Goal: Submit feedback/report problem

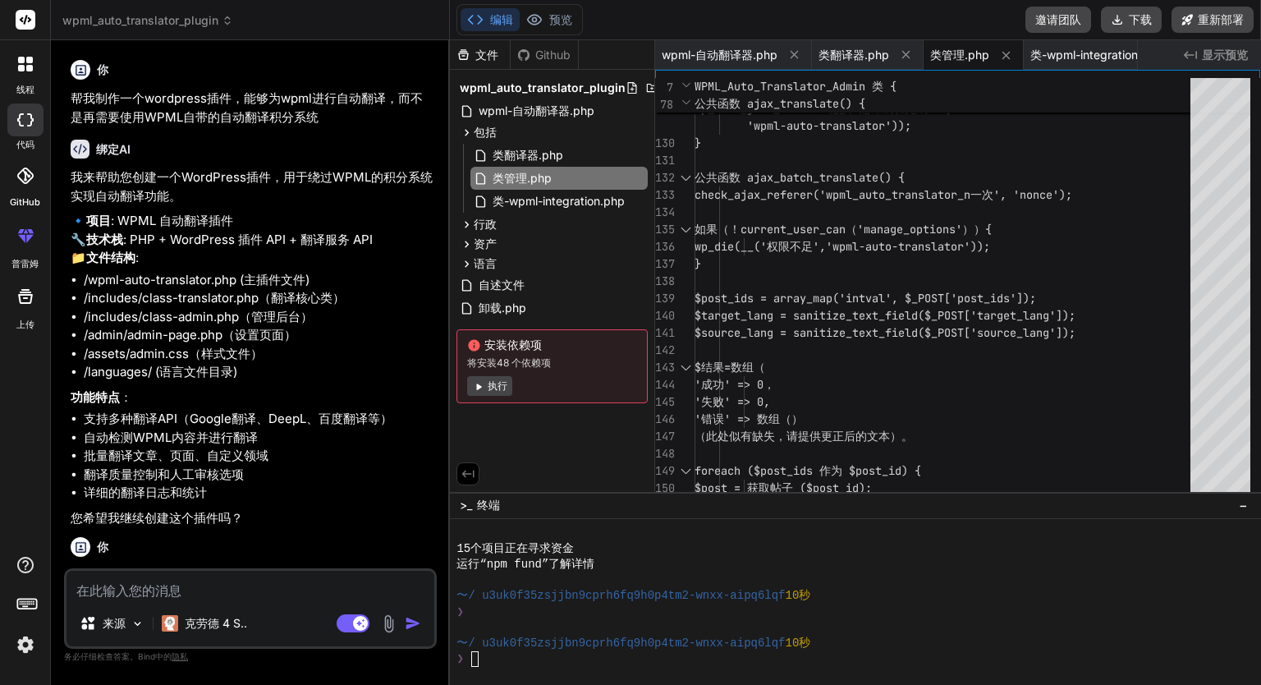
scroll to position [158, 0]
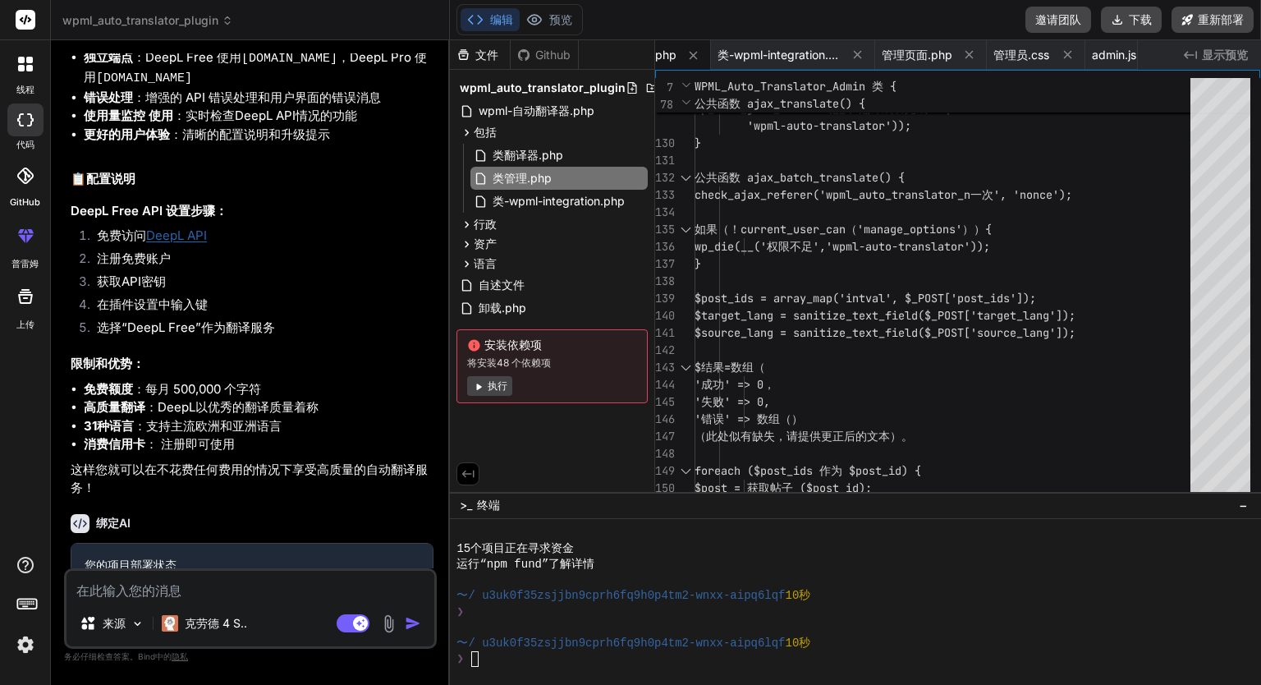
type textarea "j"
type textarea "x"
type textarea "ji"
type textarea "x"
type textarea "jih"
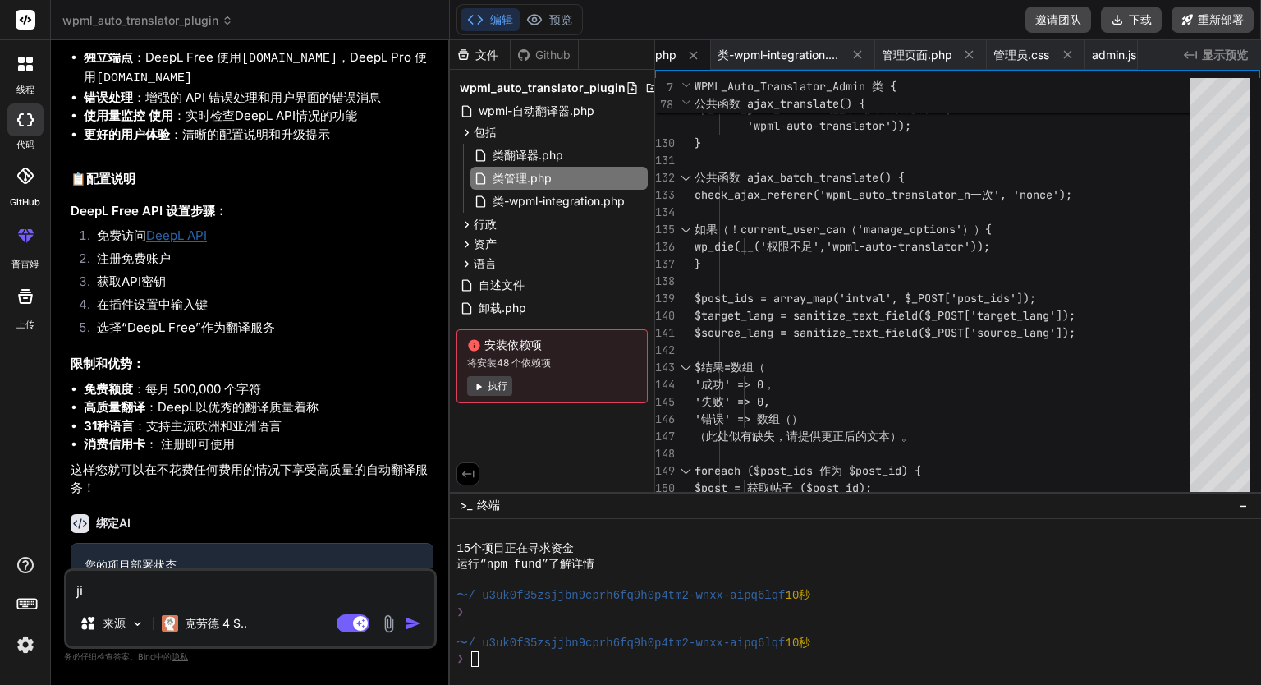
type textarea "x"
type textarea "jihuo"
type textarea "x"
type textarea "jihu"
type textarea "x"
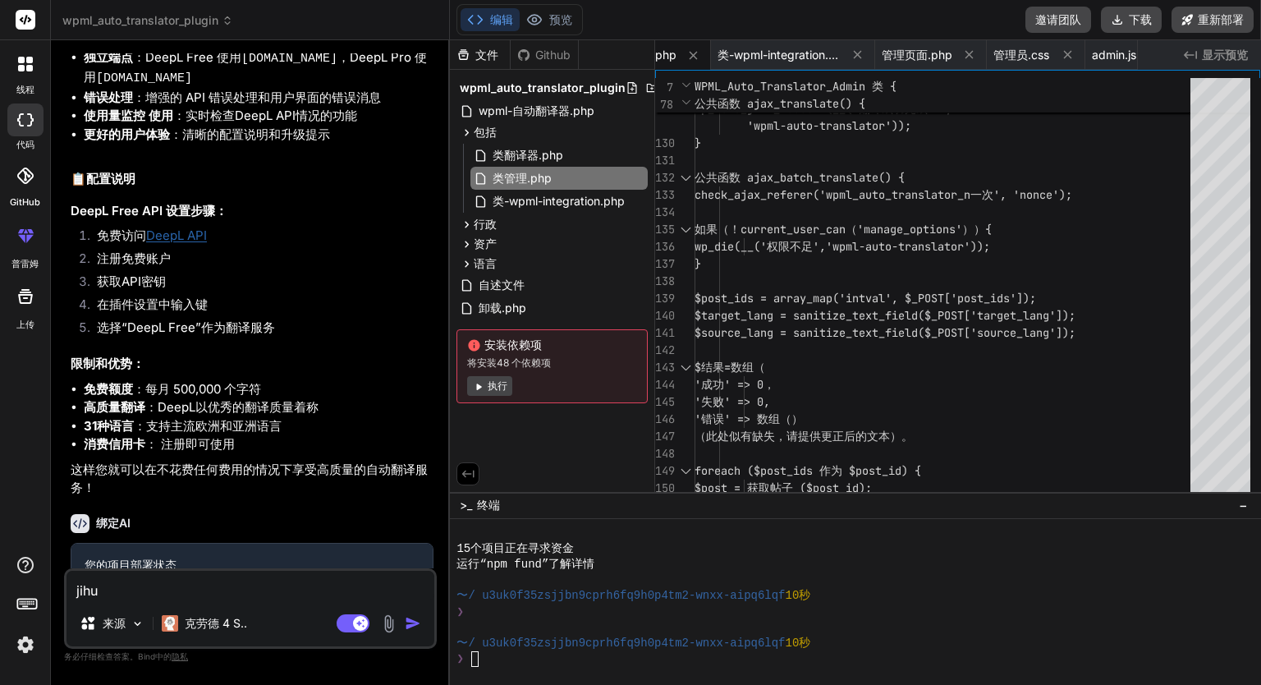
type textarea "jih"
type textarea "x"
type textarea "ji"
type textarea "x"
type textarea "j"
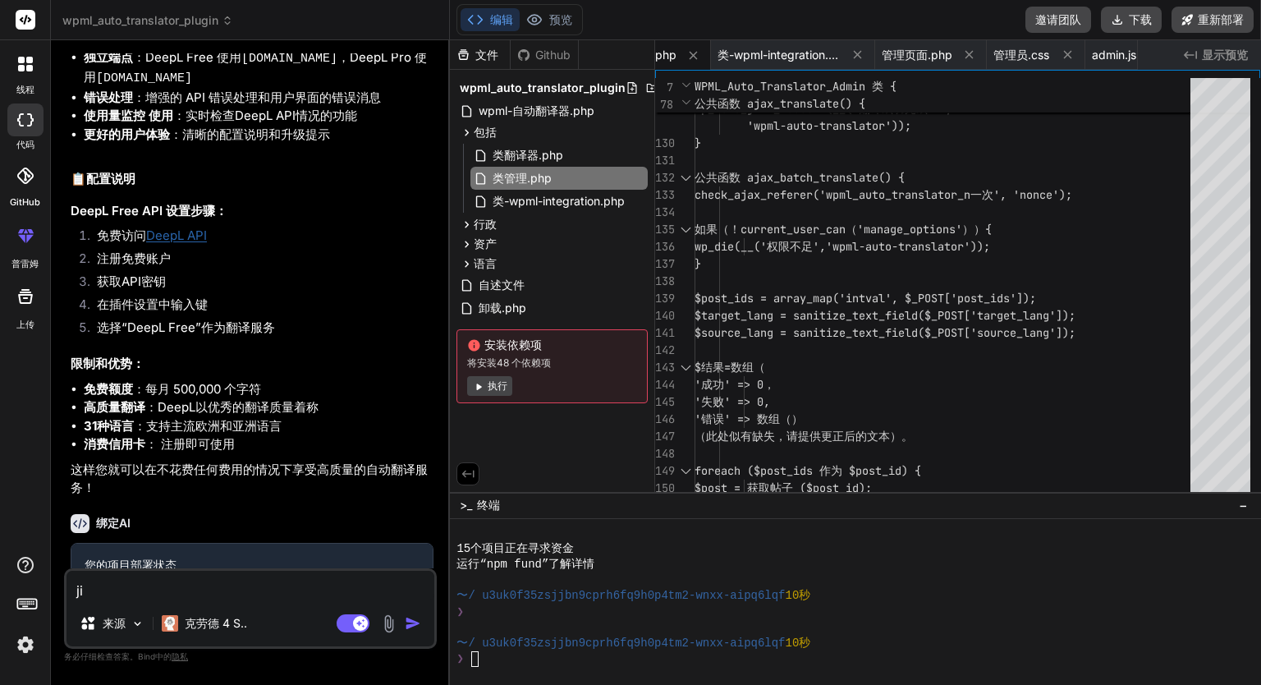
type textarea "x"
type textarea "j"
type textarea "x"
type textarea "ji"
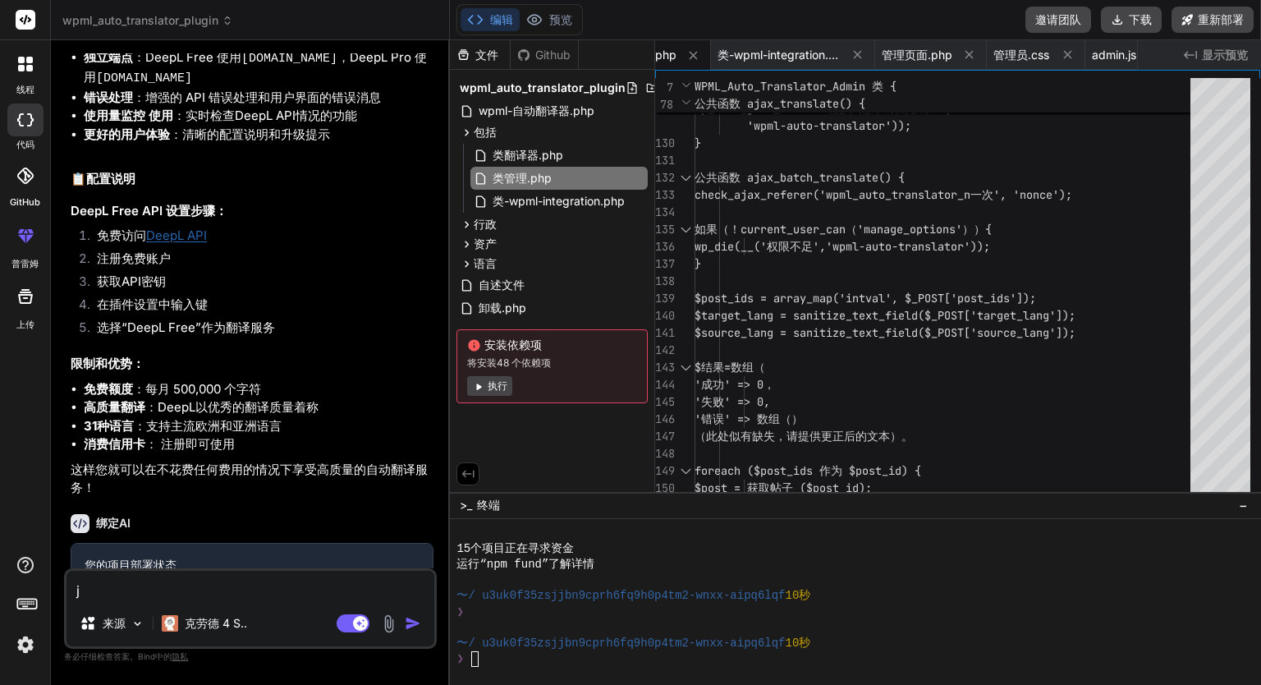
type textarea "x"
type textarea "j"
type textarea "x"
type textarea "ji"
type textarea "x"
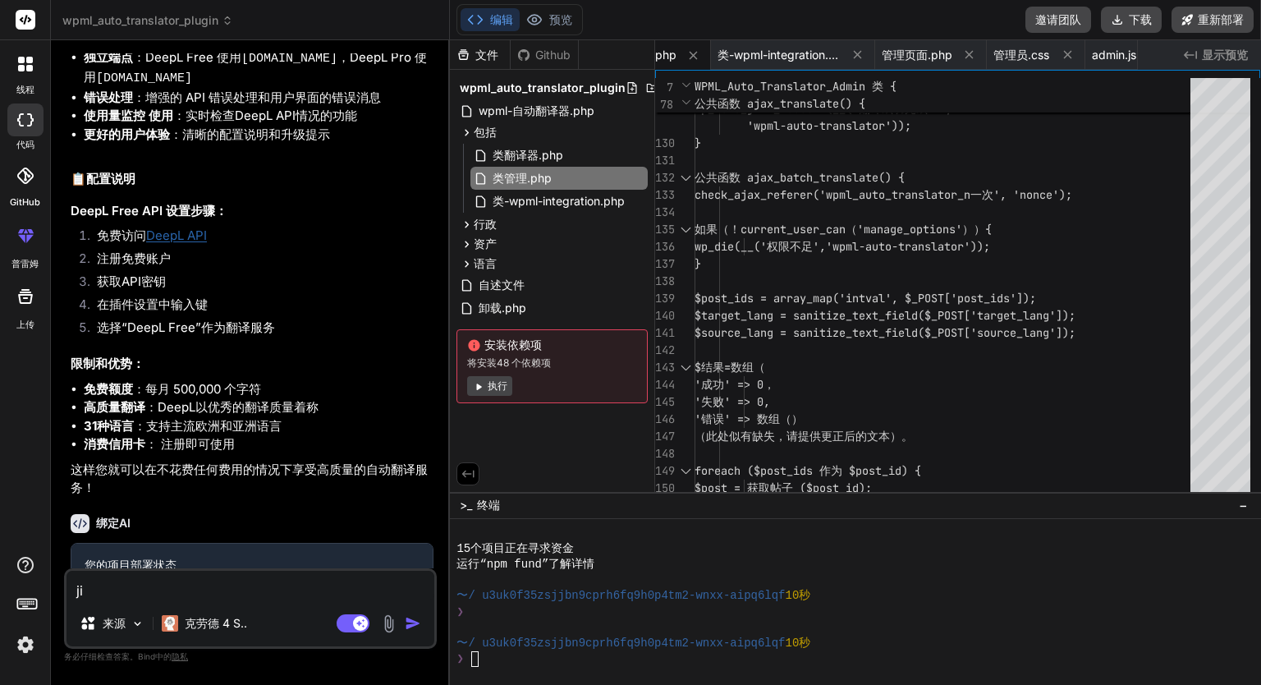
type textarea "ji'h"
type textarea "x"
type textarea "ji'hu"
type textarea "x"
type textarea "[PERSON_NAME]"
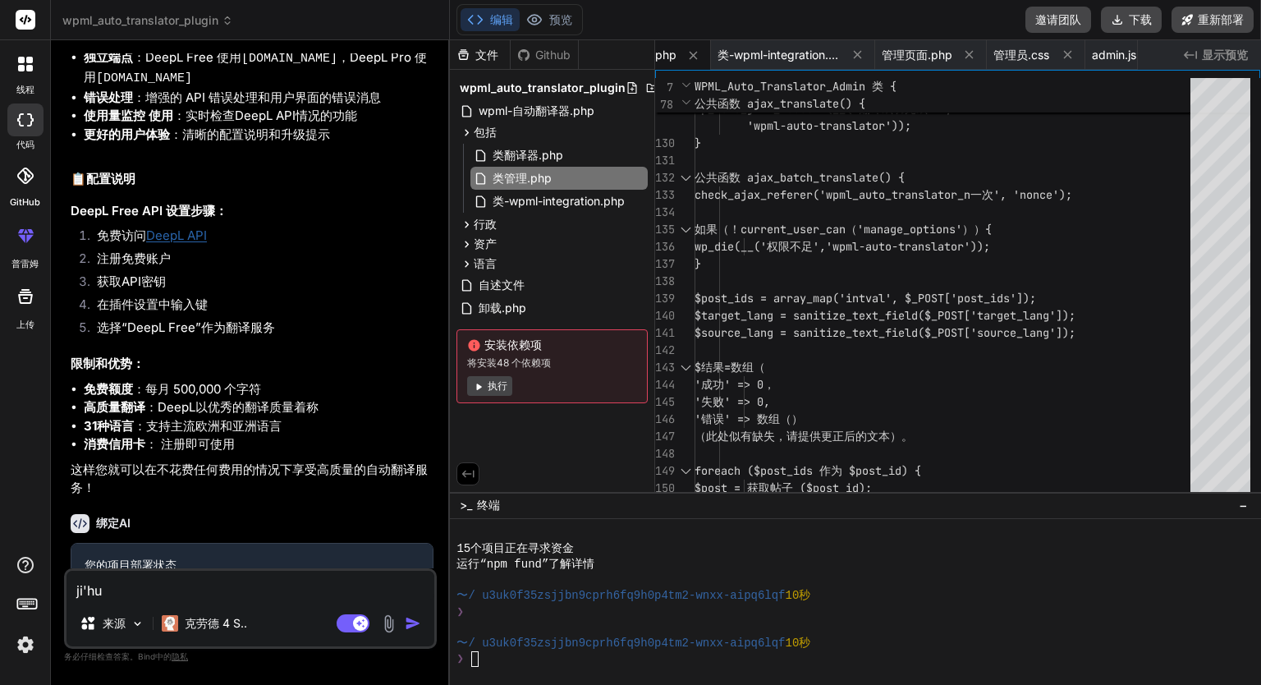
type textarea "x"
type textarea "ji'huo'c"
type textarea "x"
type textarea "ji'huo'ch"
type textarea "x"
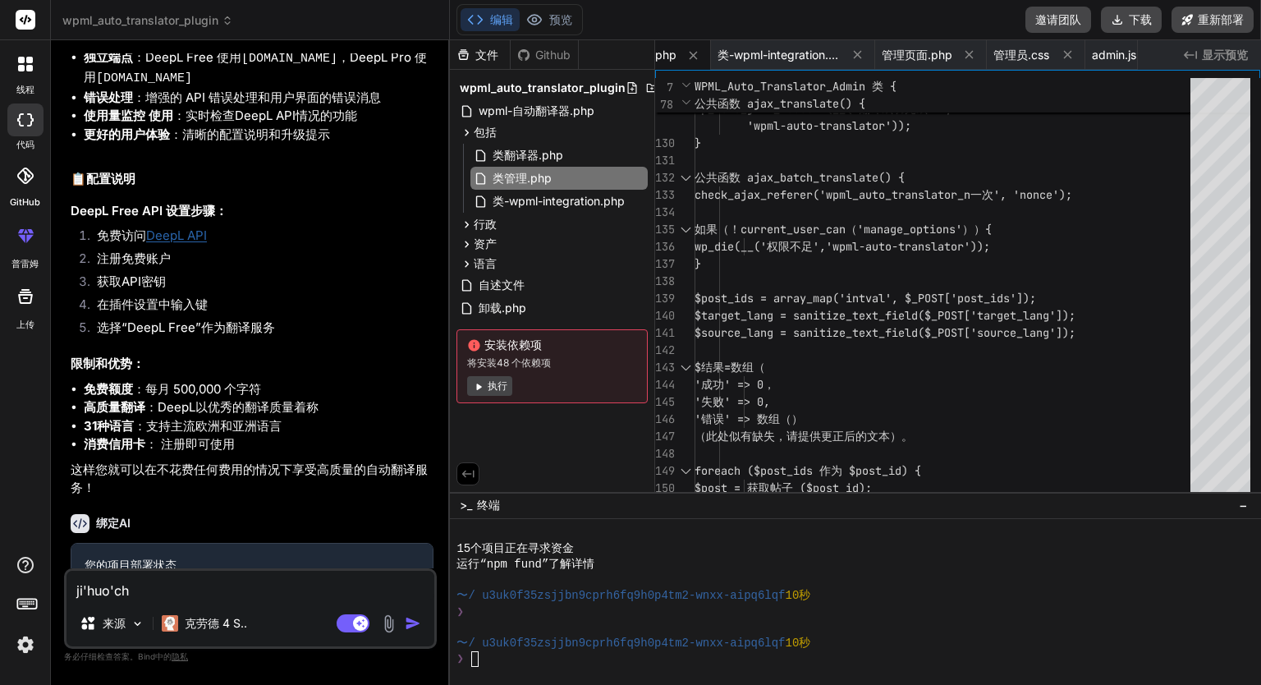
type textarea "ji'huo'cha"
type textarea "x"
type textarea "ji'huo'cha'j"
type textarea "x"
type textarea "ji'[PERSON_NAME]'cha'ji"
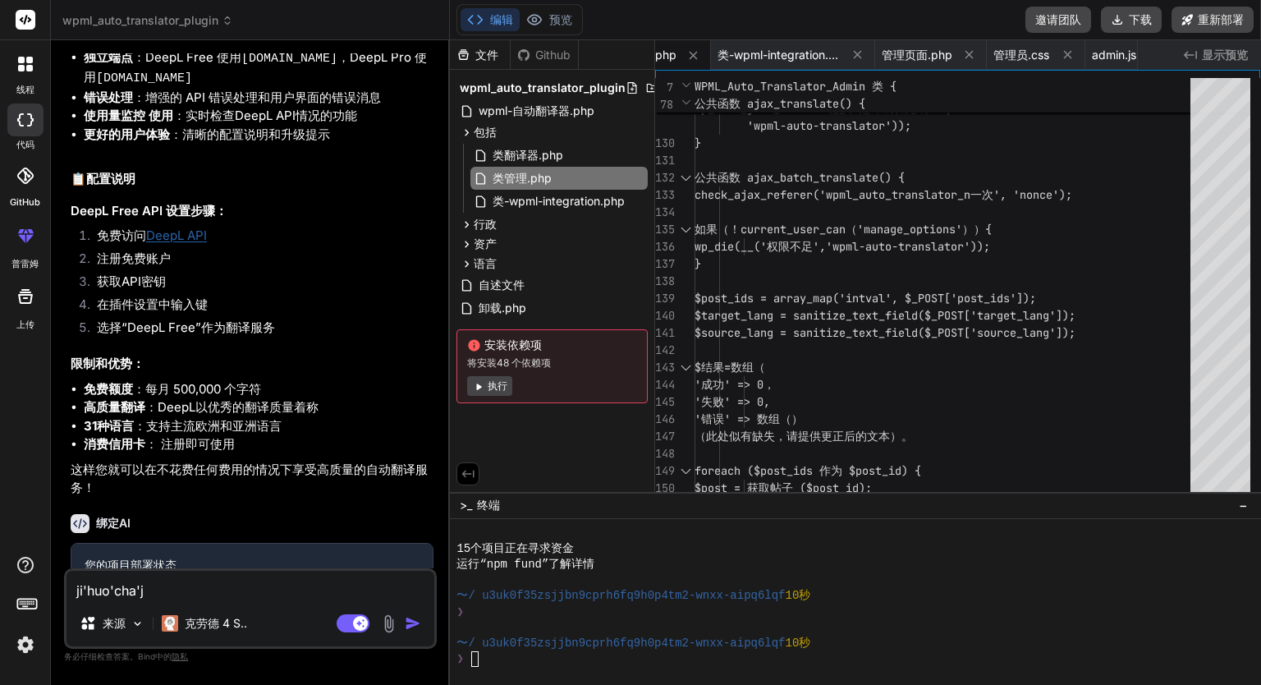
type textarea "x"
type textarea "ji'huo'cha'jia"
type textarea "x"
type textarea "ji'huo'cha'jian"
type textarea "x"
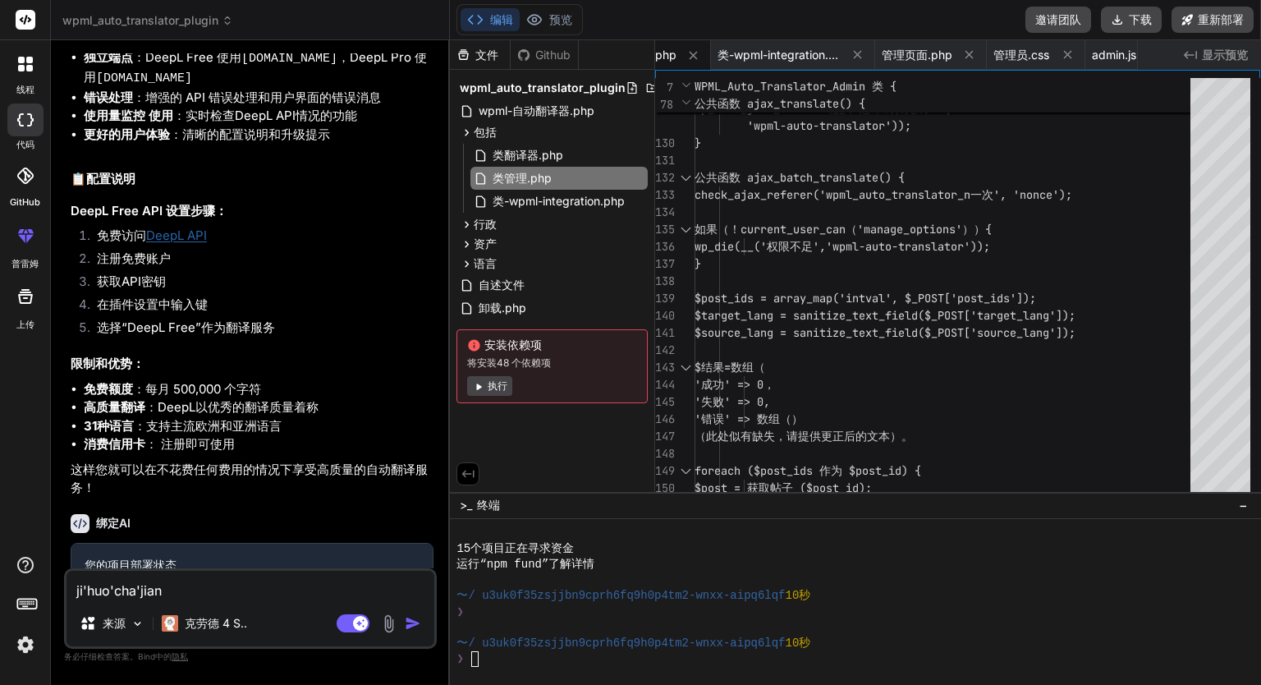
type textarea "ji'[PERSON_NAME]'cha'jian's"
type textarea "x"
type textarea "ji'huo'cha'jian'sh"
type textarea "x"
type textarea "ji'huo'cha'jian'sho"
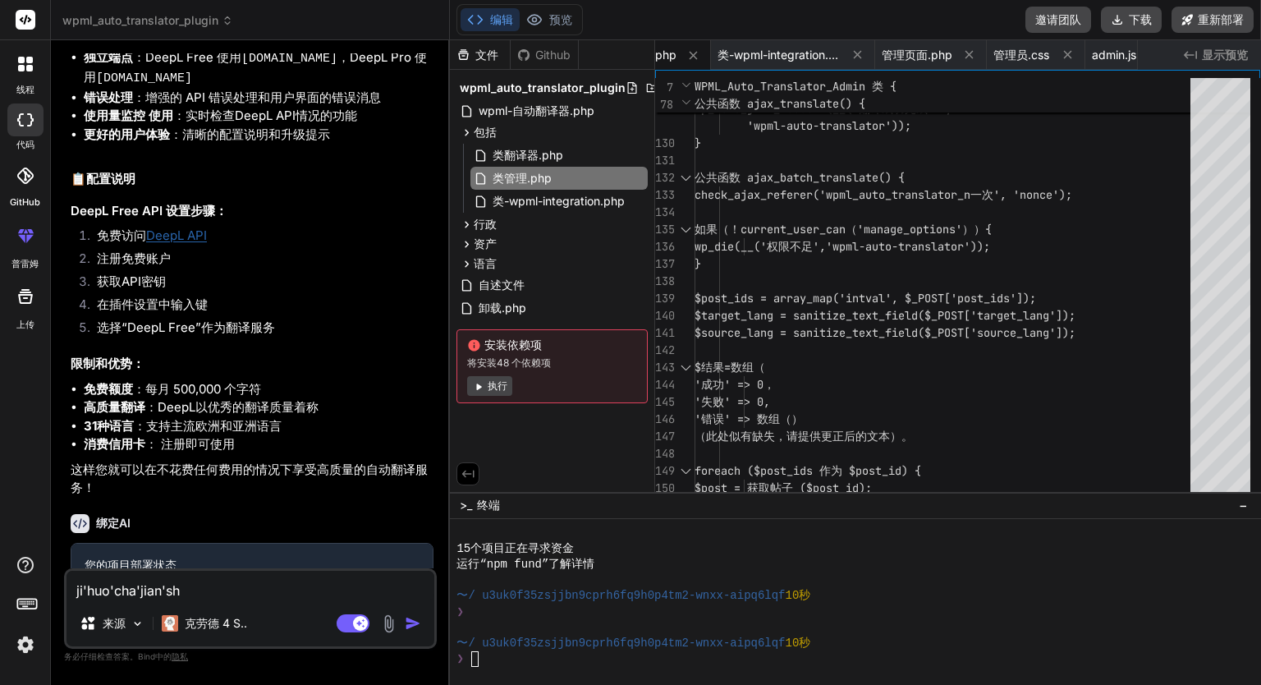
type textarea "x"
type textarea "ji'[PERSON_NAME]'cha'jian'shou"
type textarea "x"
type textarea "激活插件收"
type textarea "x"
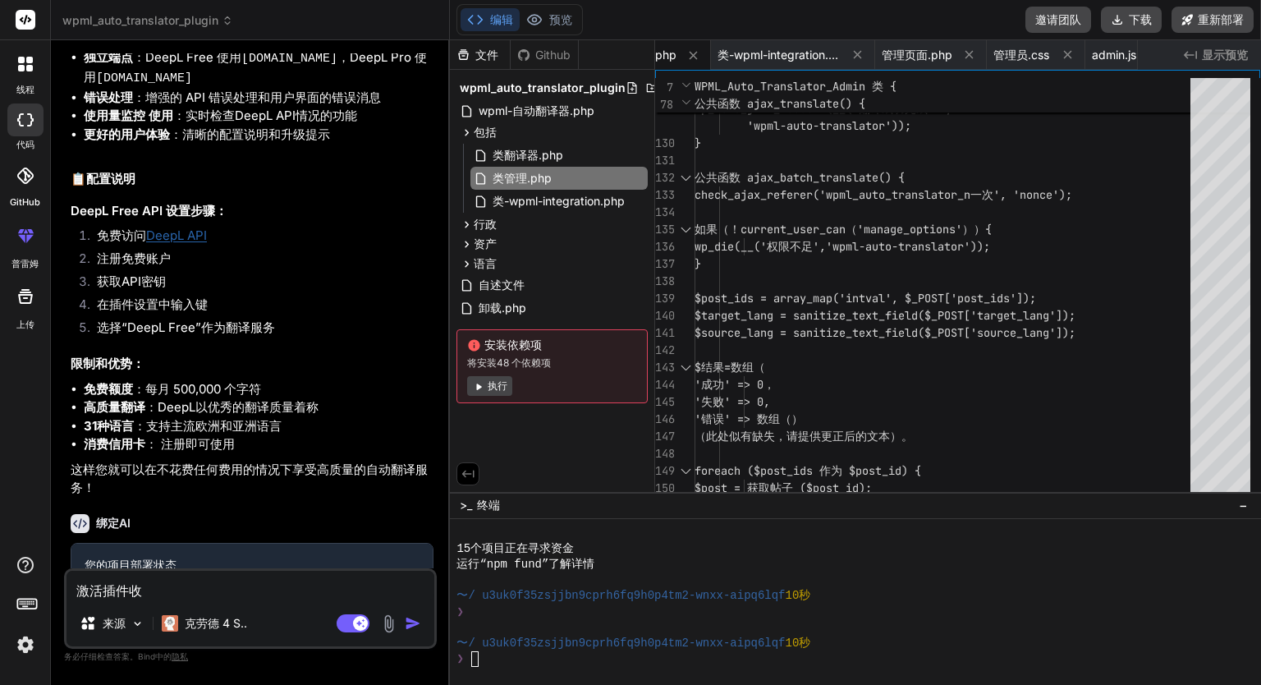
type textarea "激活插件"
type textarea "x"
type textarea "激活插件h"
type textarea "x"
type textarea "激活插件ho"
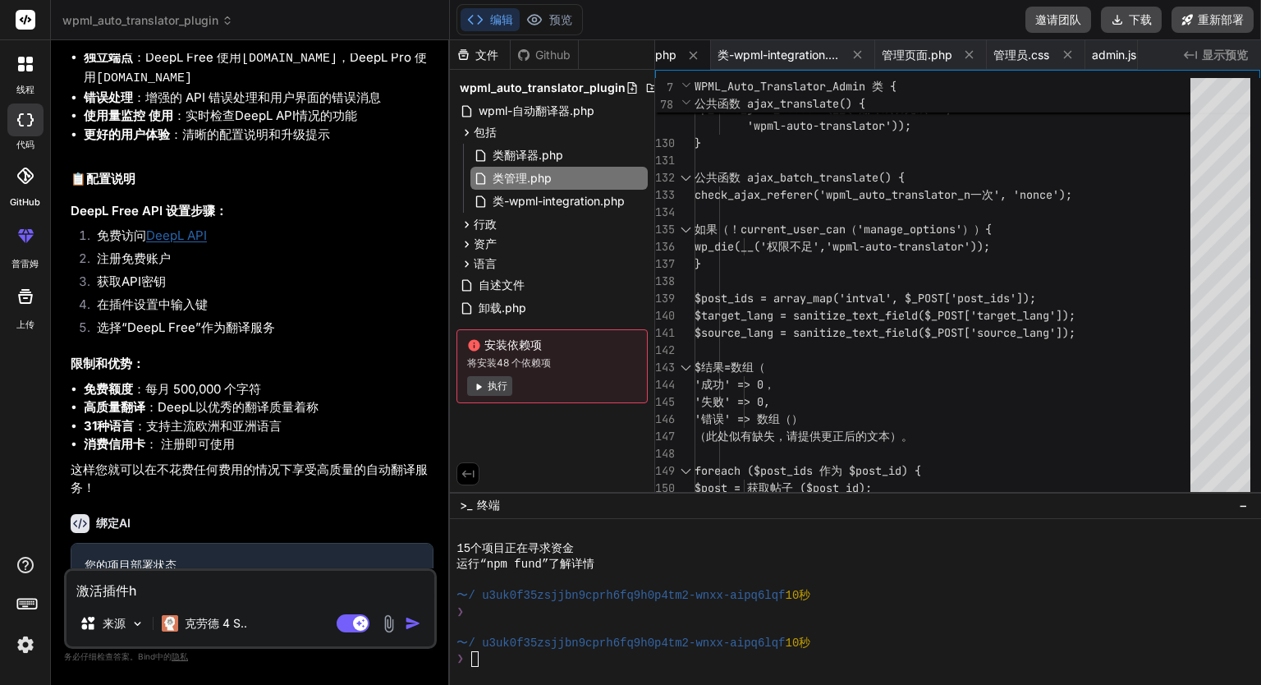
type textarea "x"
type textarea "激活插件hou"
type textarea "x"
type textarea "激活插件后"
type textarea "x"
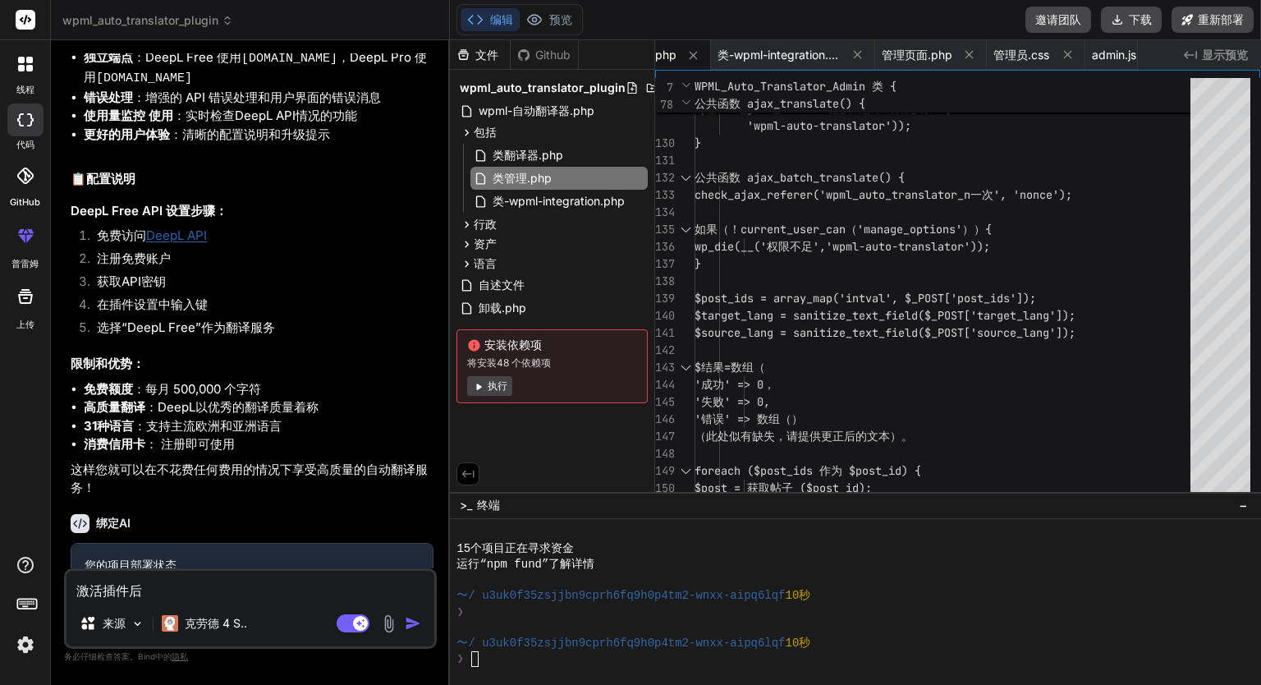
type textarea "激活插件后，"
type textarea "x"
type textarea "激活插件后，w"
type textarea "x"
type textarea "激活插件后，wo"
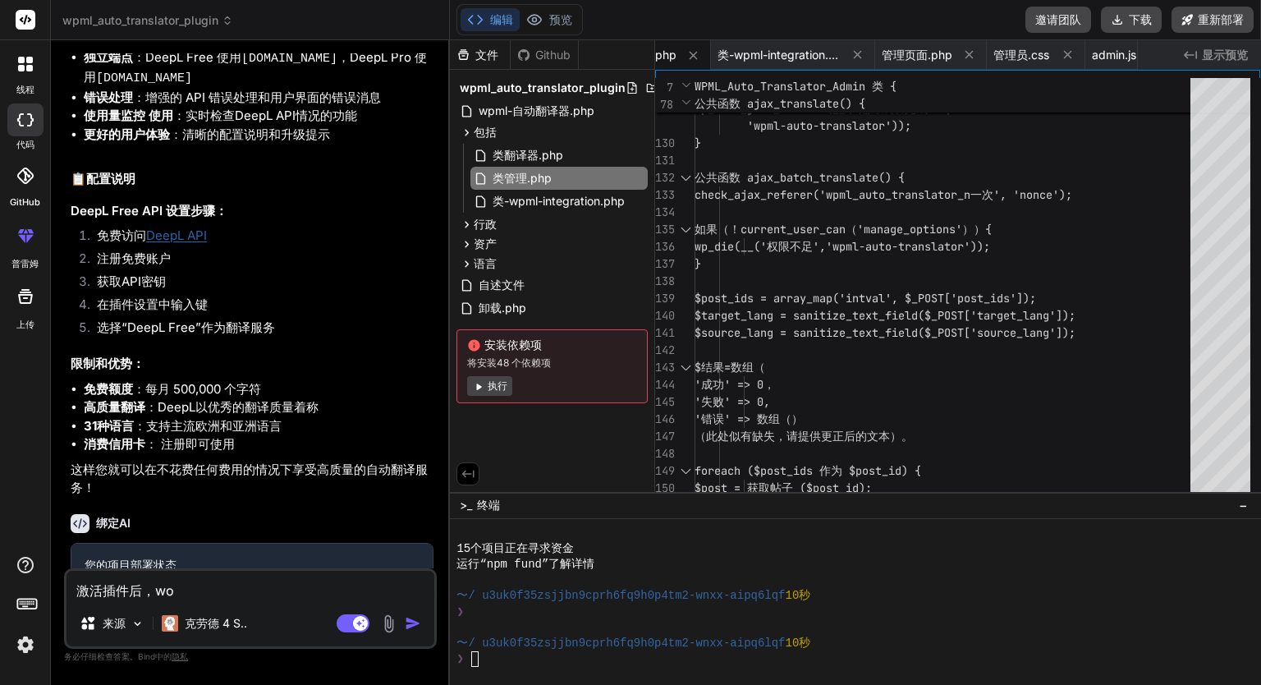
type textarea "x"
type textarea "激活插件后，wo's"
type textarea "x"
type textarea "激活插件后，wo'sh"
type textarea "x"
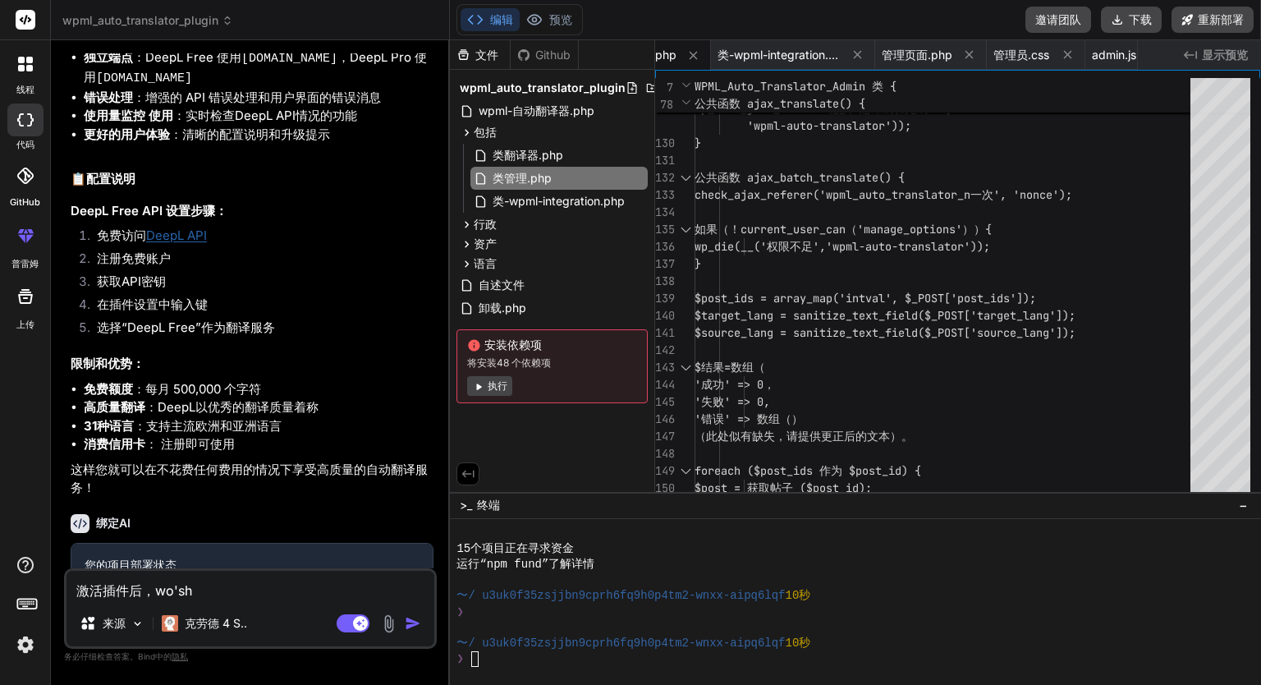
type textarea "激活插件后，wo'shu"
type textarea "x"
type textarea "激活插件后，wo'sh"
type textarea "x"
type textarea "激活插件后，wo's"
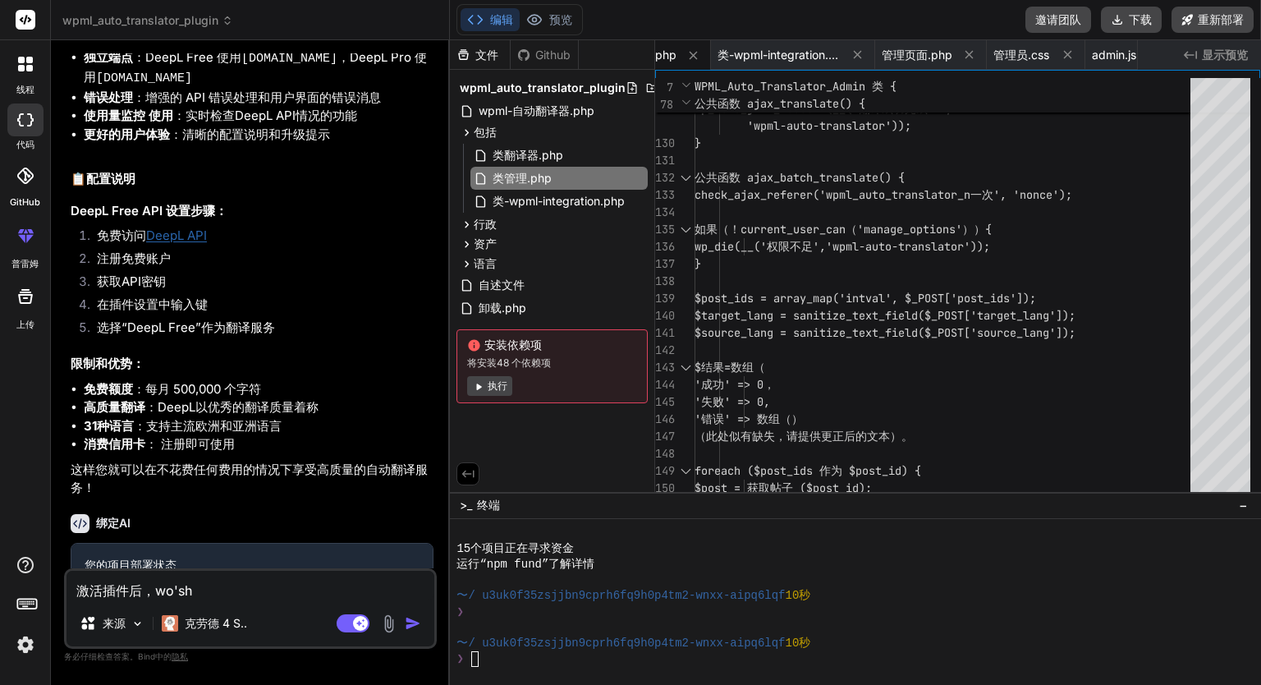
type textarea "x"
type textarea "激活插件后，wo"
type textarea "x"
type textarea "激活插件后，wo'x"
type textarea "x"
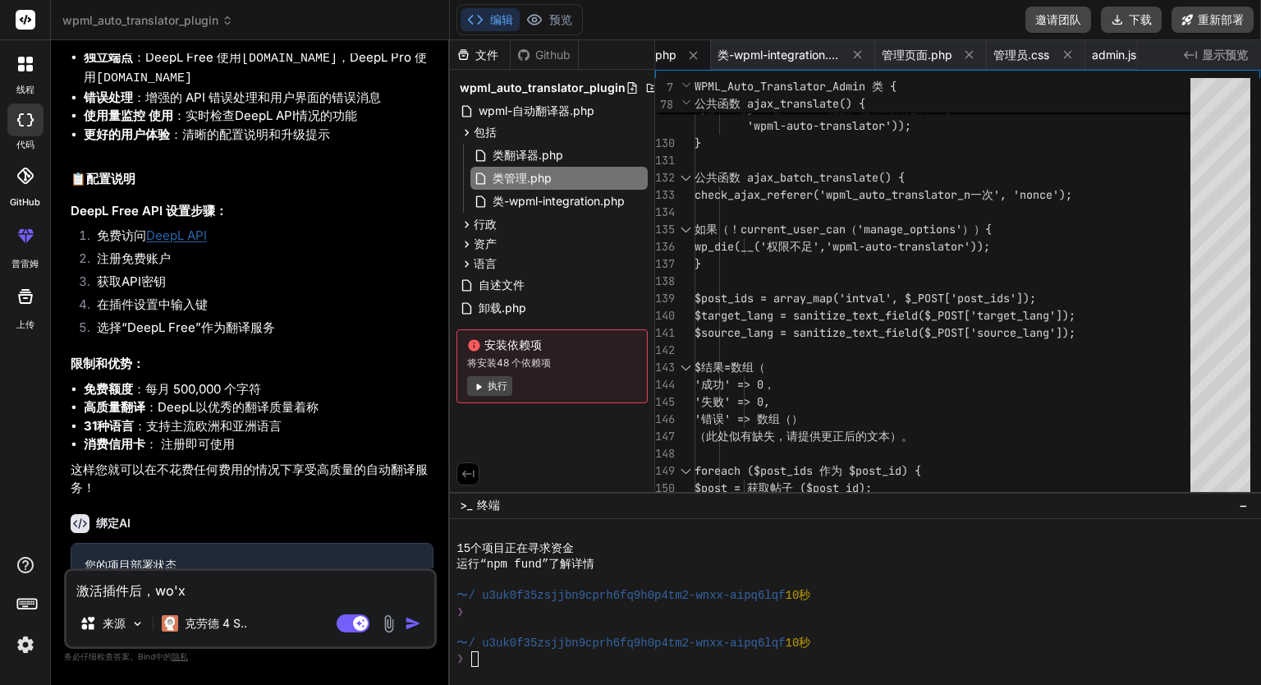
type textarea "激活插件后，wo'xu"
type textarea "x"
type textarea "激活插件后，wo'xua"
type textarea "x"
type textarea "激活插件后，wo'xuan"
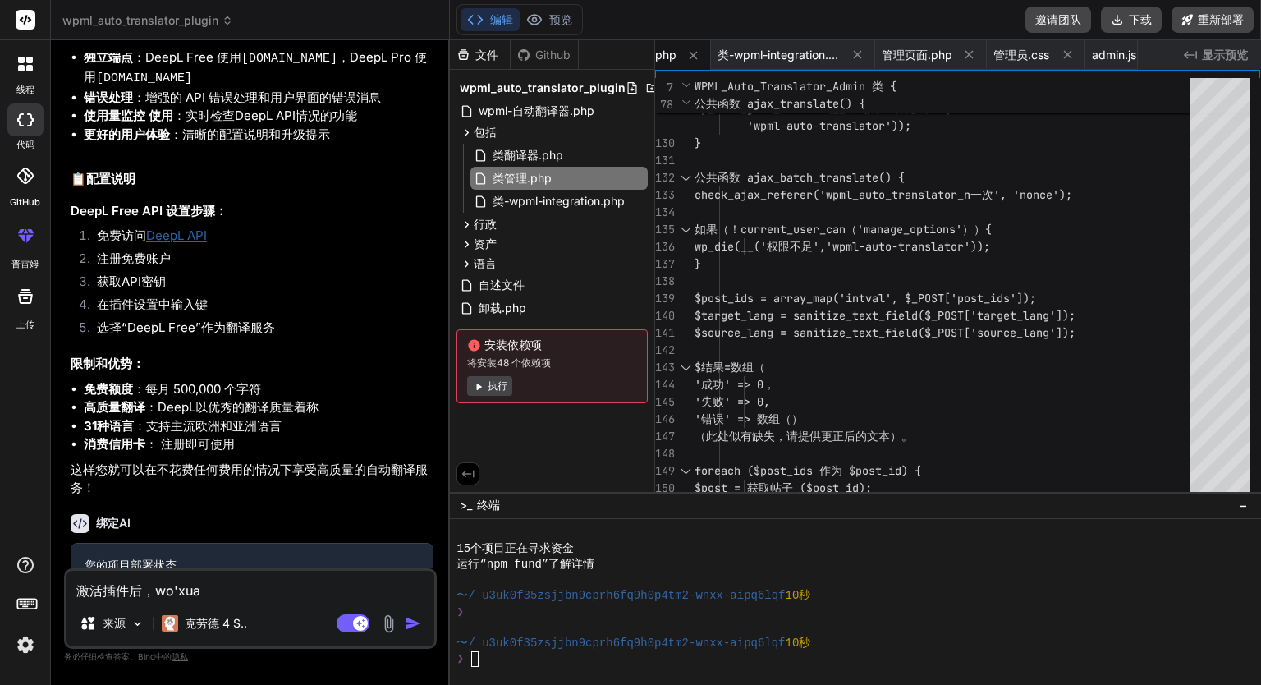
type textarea "x"
type textarea "激活插件后，wo'xuan'z"
type textarea "x"
type textarea "激活插件后，我选择"
type textarea "x"
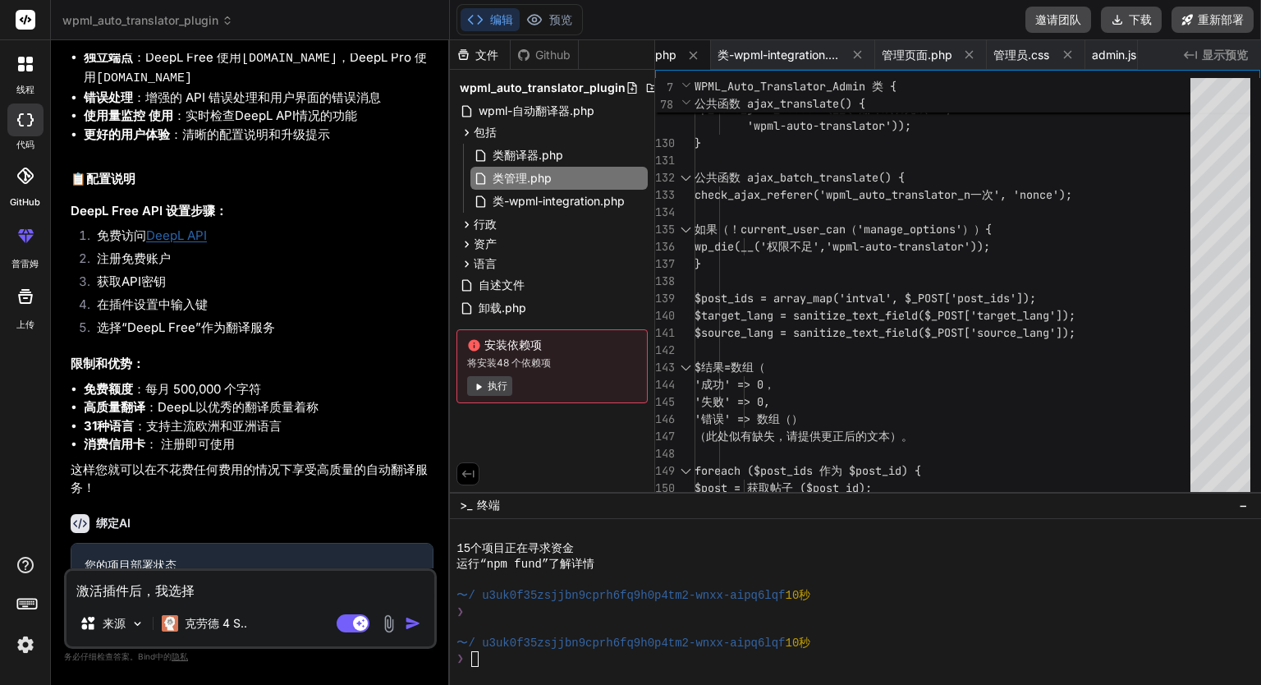
type textarea "激活插件后，我选择l"
type textarea "x"
type textarea "激活插件后，我选择le"
type textarea "x"
type textarea "激活插件后，我选择了"
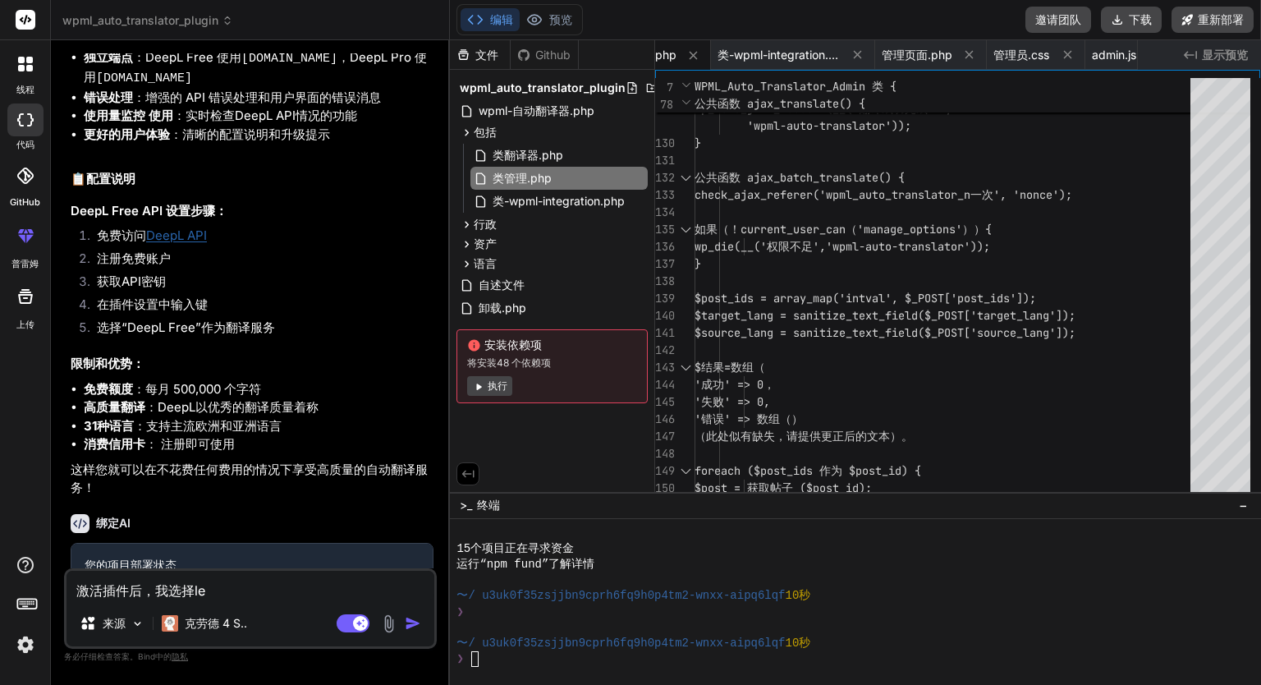
type textarea "x"
type textarea "激活插件后，我选择了d"
type textarea "x"
type textarea "激活插件后，我选择了de"
type textarea "x"
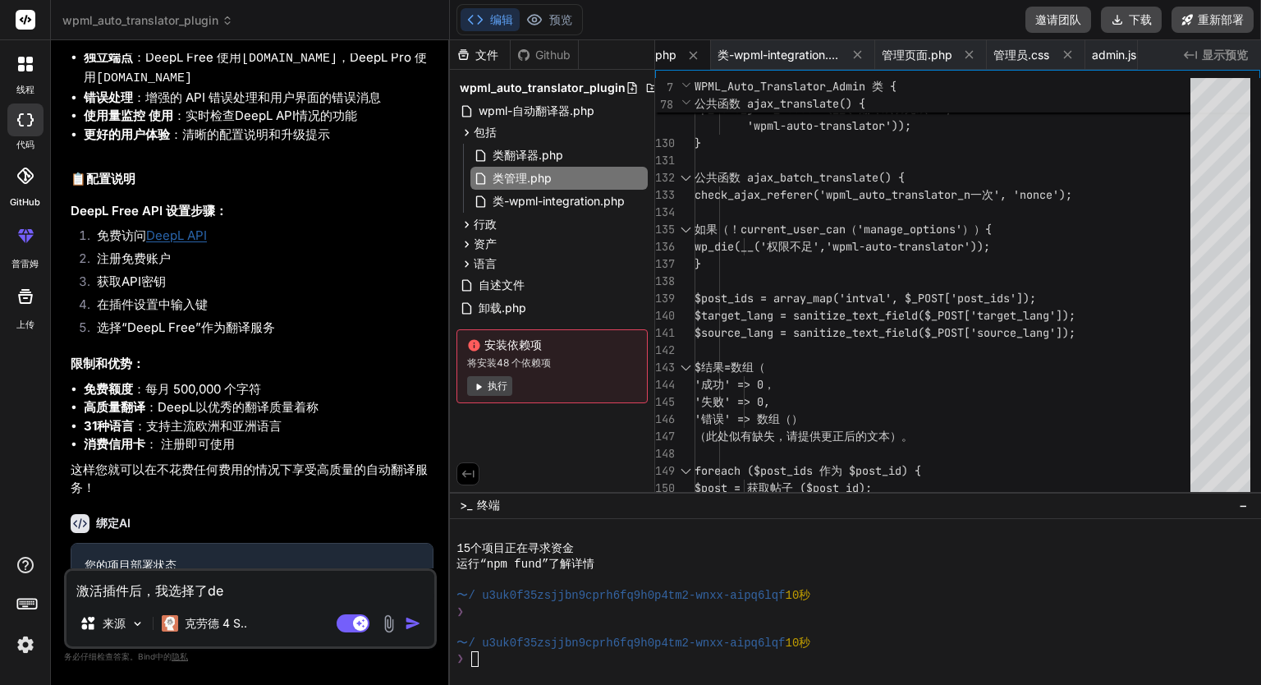
type textarea "激活插件后，我选择了[PERSON_NAME]"
type textarea "x"
type textarea "激活插件后，我选择了deep"
type textarea "x"
type textarea "激活插件后，我选择了[PERSON_NAME]"
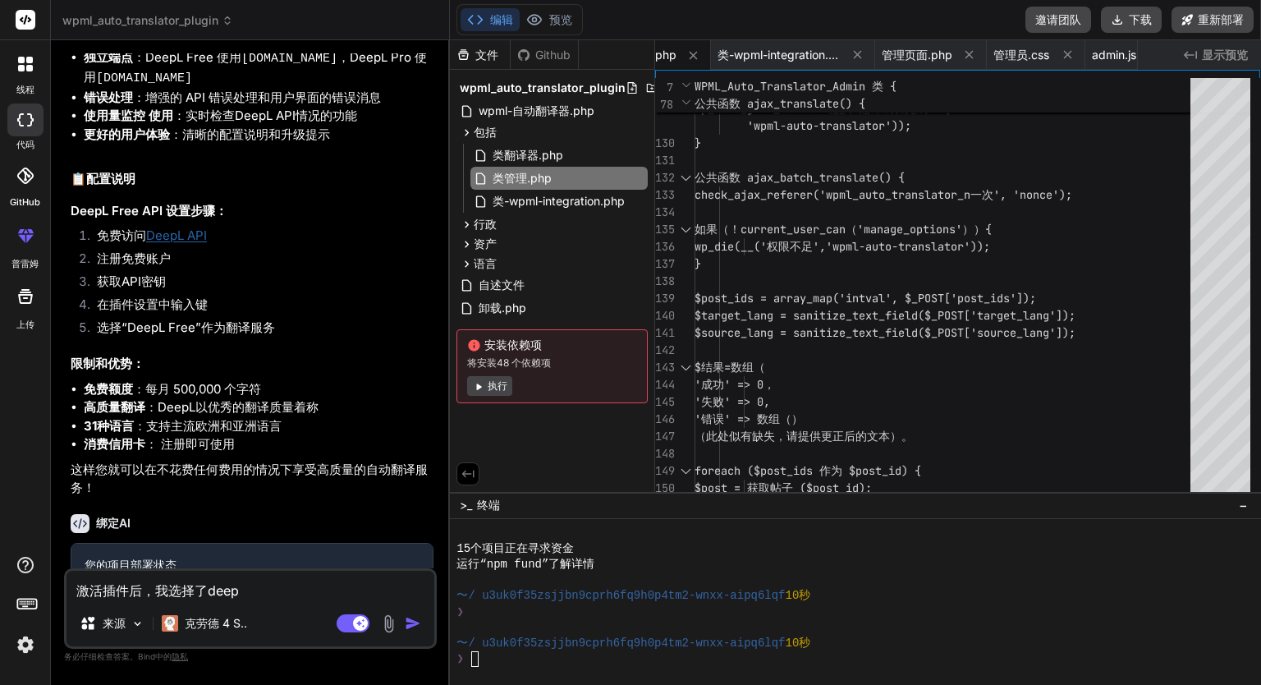
type textarea "x"
type textarea "激活插件后，我选择了[PERSON_NAME]"
type textarea "x"
type textarea "激活插件后，我选择了deepl a"
type textarea "x"
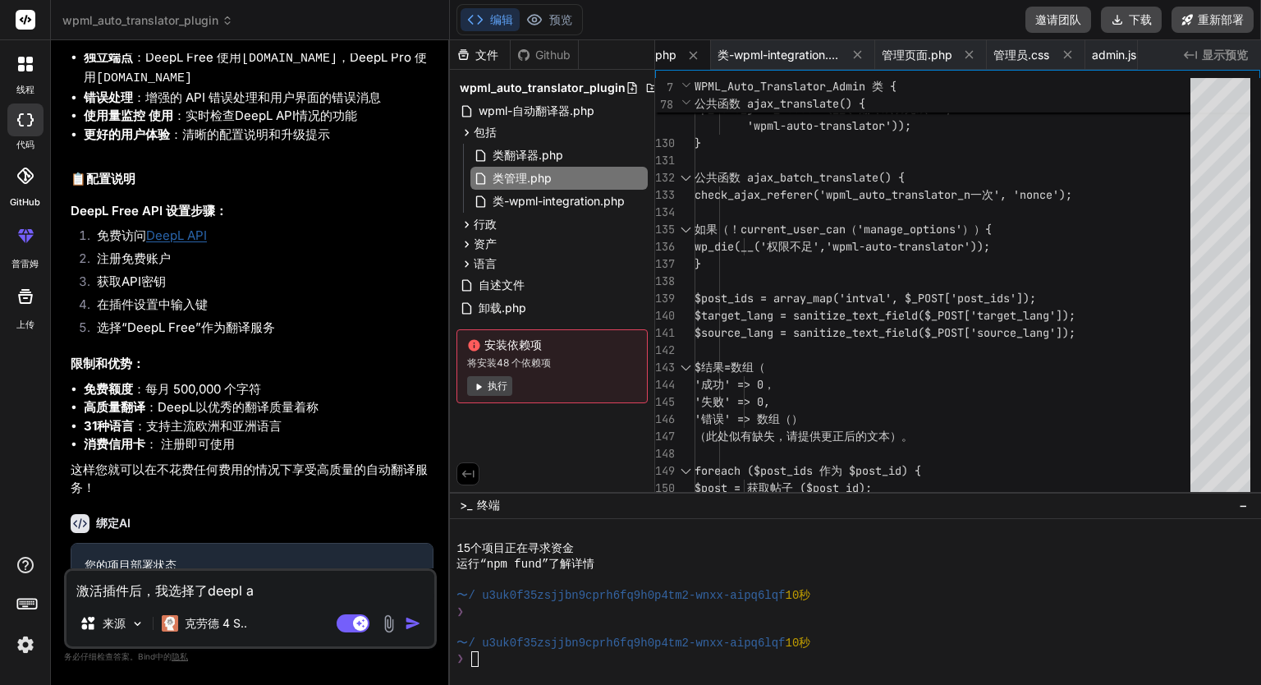
type textarea "激活插件后，我选择了deepl ap"
type textarea "x"
type textarea "激活插件后，我选择了deepl api"
type textarea "x"
type textarea "激活插件后，我选择了deepl api"
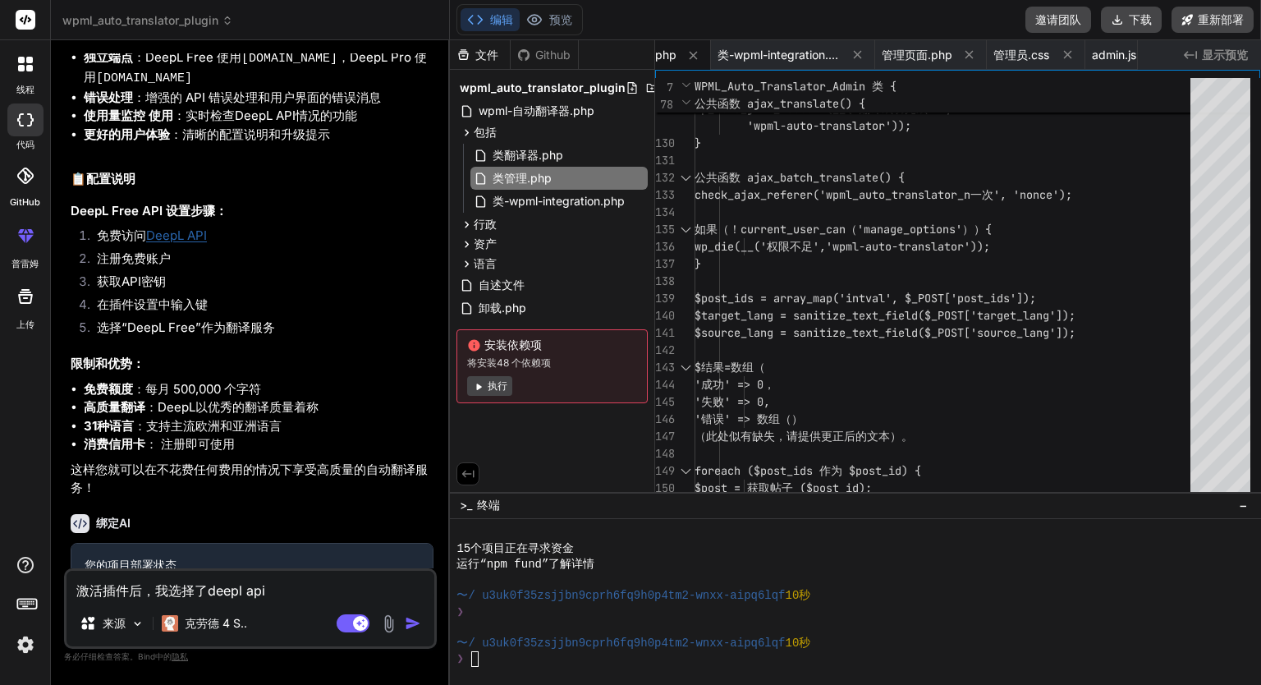
type textarea "x"
type textarea "激活插件后，我选择了deepl api f"
type textarea "x"
type textarea "激活插件后，我选择了deepl api fr"
type textarea "x"
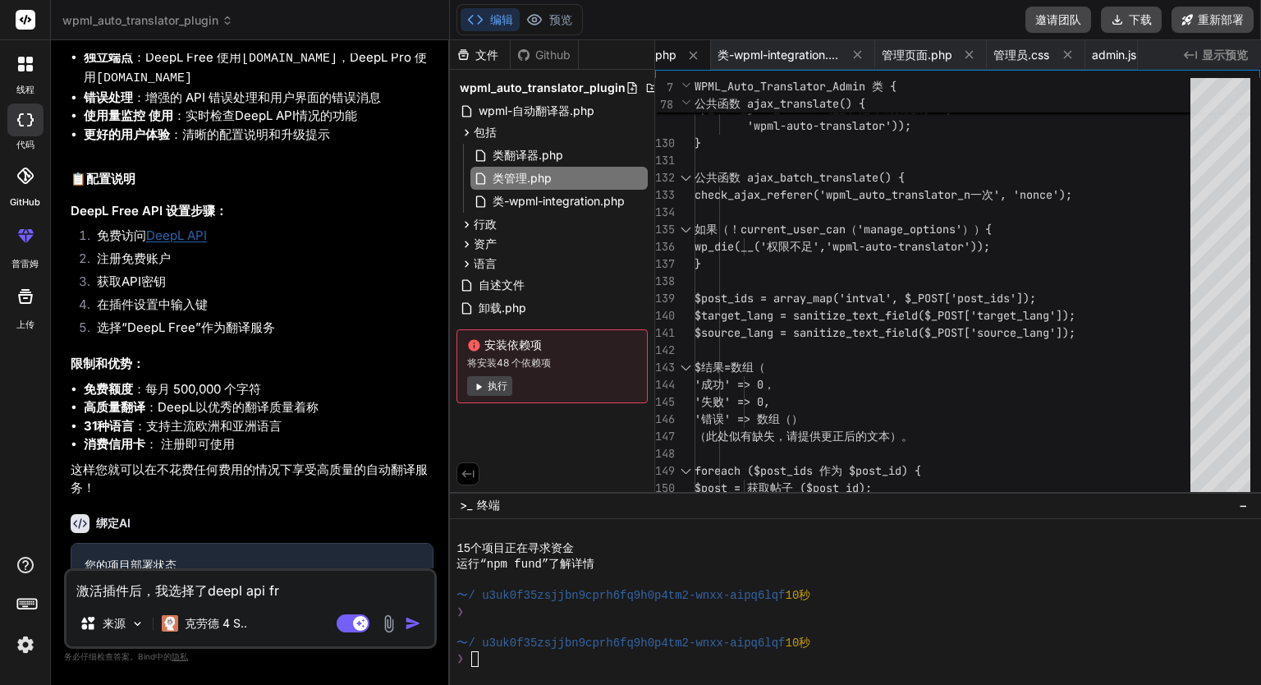
type textarea "激活插件后，我选择了deepl api fre"
type textarea "x"
type textarea "激活插件后，我选择了deepl api free"
type textarea "x"
type textarea "激活插件后，我选择了deepl api =free"
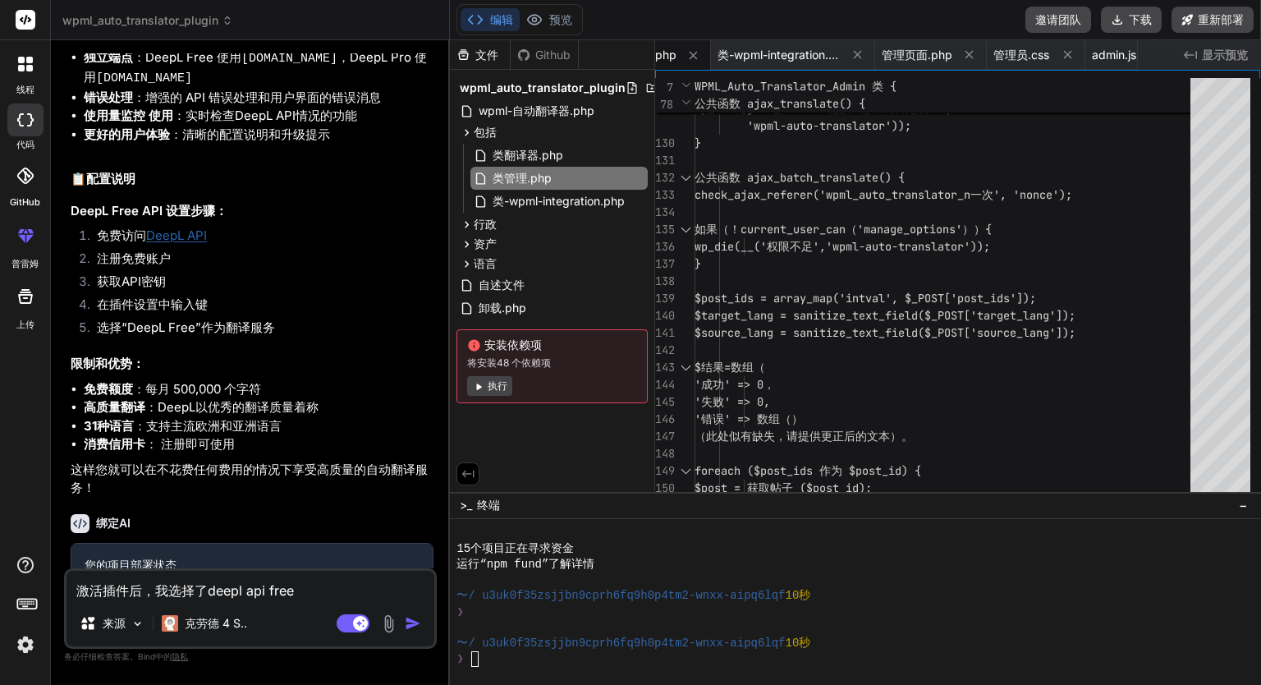
type textarea "x"
type textarea "激活插件后，我选择了deepl api free"
type textarea "x"
type textarea "激活插件后，我选择了deepl apifree"
type textarea "x"
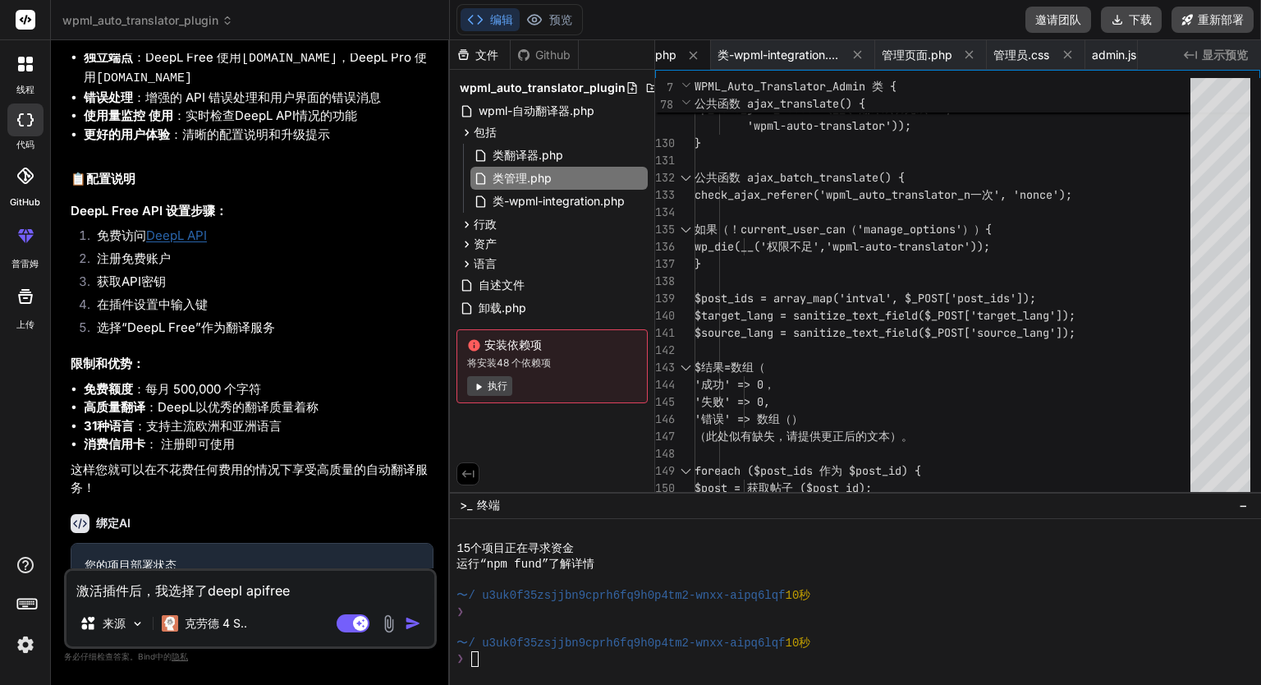
type textarea "激活插件后，我选择了deepl apfree"
type textarea "x"
type textarea "激活插件后，我选择了[PERSON_NAME]"
type textarea "x"
type textarea "激活插件后，我选择了deepl free"
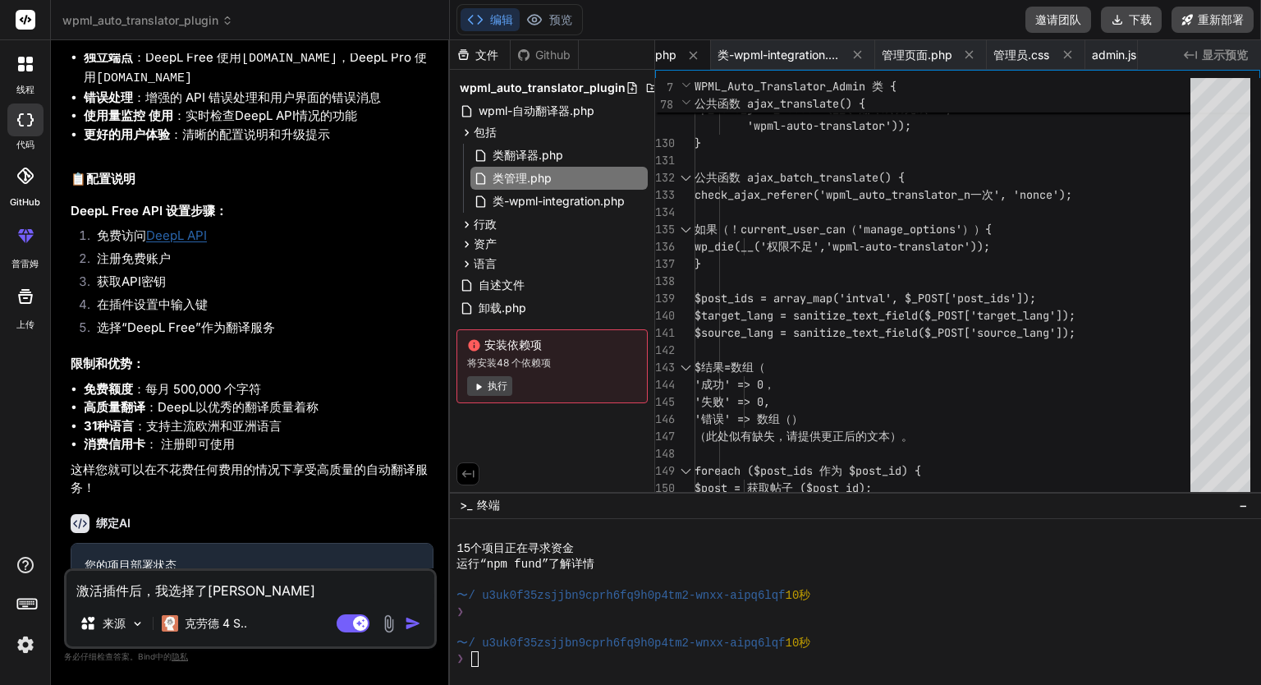
type textarea "x"
click at [295, 593] on textarea "激活插件后，我选择了deepl free" at bounding box center [250, 585] width 368 height 30
type textarea "激活插件后，我选择了deepl freem"
type textarea "x"
type textarea "激活插件后，我选择了deepl free"
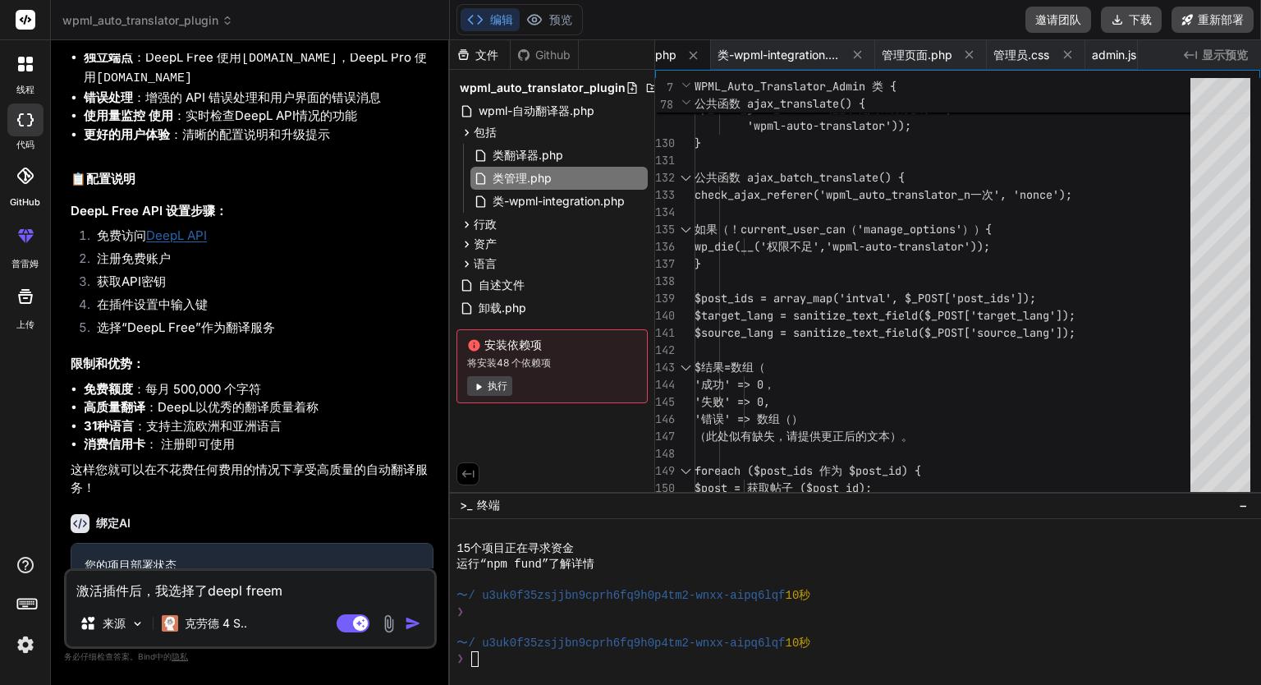
type textarea "x"
type textarea "激活插件后，我选择了deepl free,"
type textarea "x"
type textarea "激活插件后，我选择了deepl free,i"
type textarea "x"
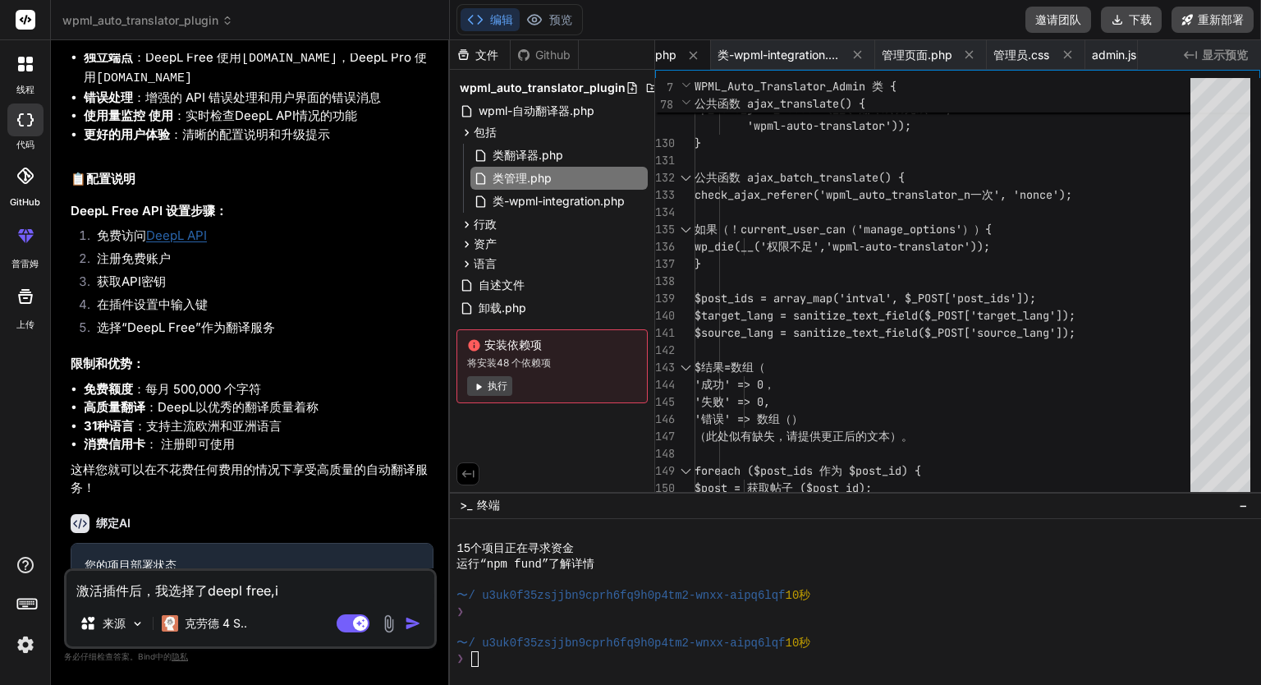
type textarea "激活插件后，我选择了deepl free,"
type textarea "x"
type textarea "激活插件后，我选择了deepl free"
type textarea "x"
type textarea "激活插件后，我选择了deepl free，"
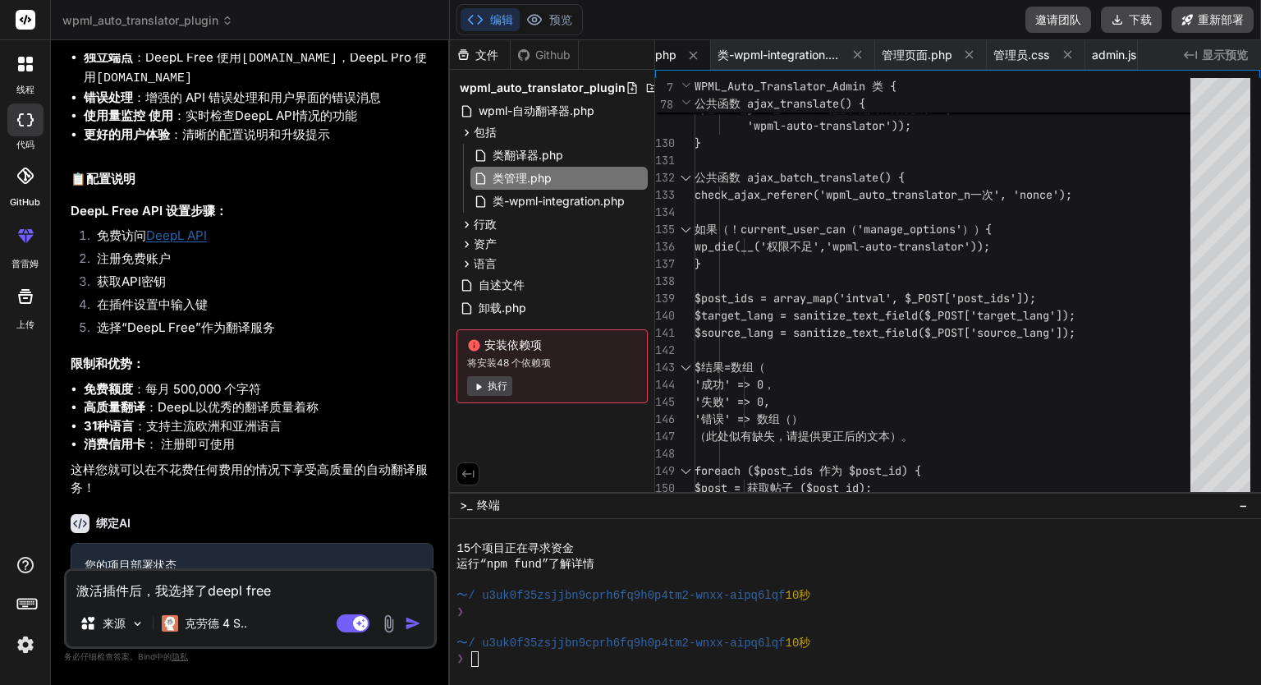
type textarea "x"
type textarea "激活插件后，我选择了deepl free，b"
type textarea "x"
type textarea "激活插件后，我选择了deepl free，bi"
type textarea "x"
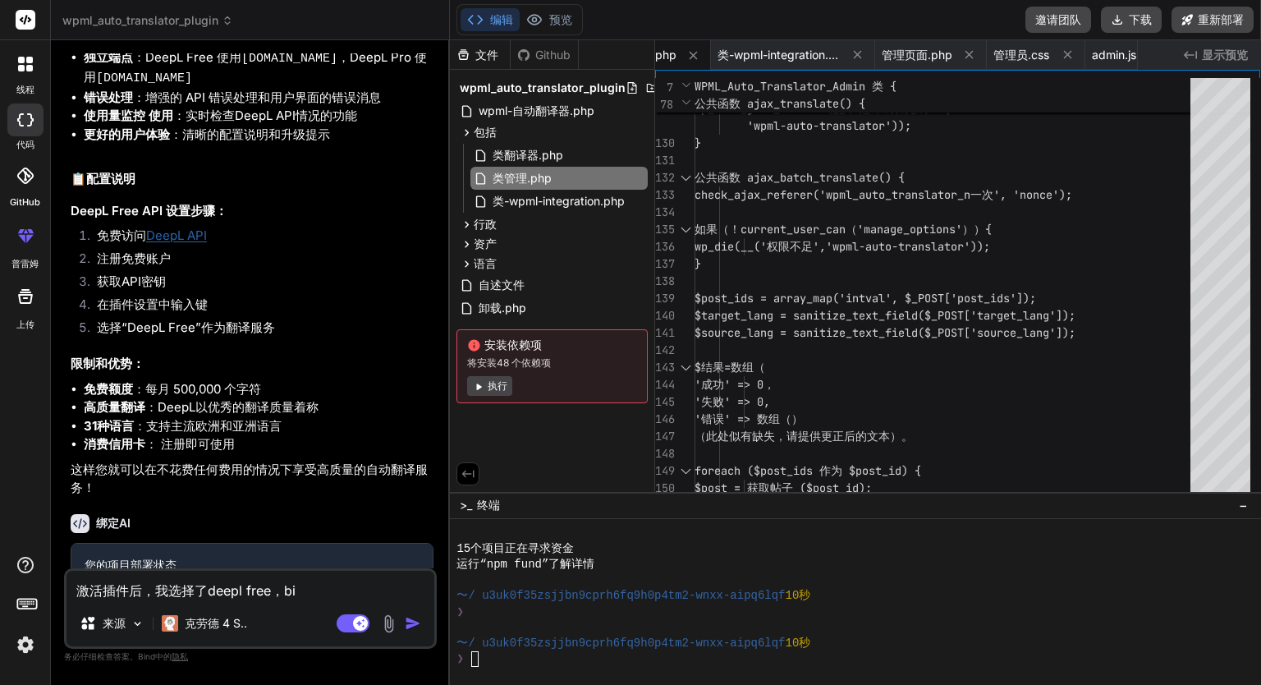
type textarea "激活插件后，我选择了deepl free，bin"
type textarea "x"
type textarea "激活插件后，我选择了deepl free，[PERSON_NAME]"
type textarea "x"
type textarea "激活插件后，我选择了deepl free，并"
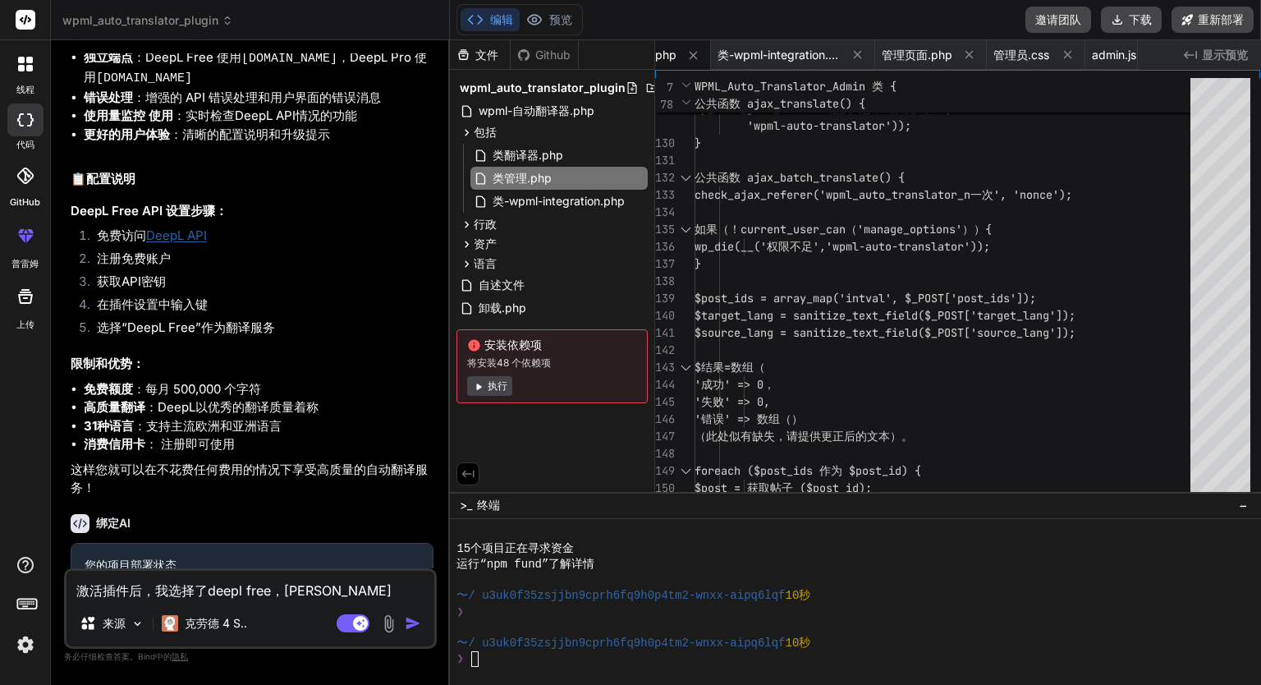
type textarea "x"
type textarea "激活插件后，我选择了deepl free，并t"
type textarea "x"
type textarea "激活插件后，我选择了deepl free，并ti"
type textarea "x"
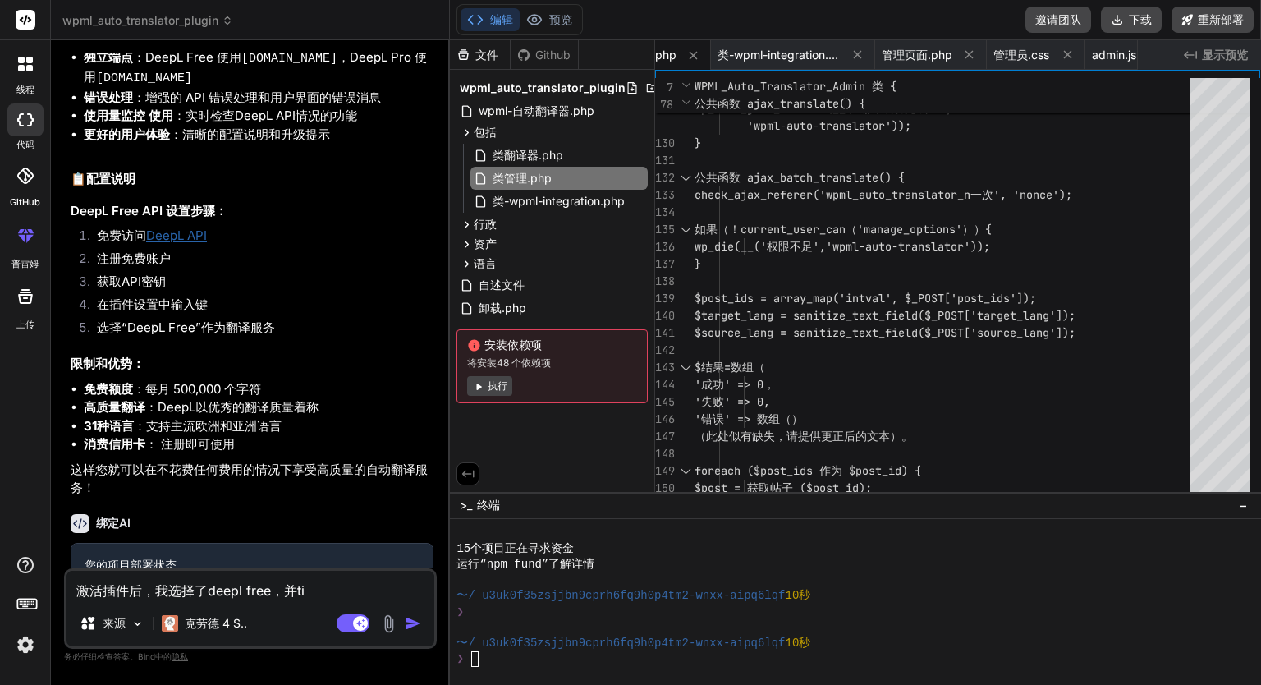
type textarea "激活插件后，我选择了deepl free，并tia"
type textarea "x"
type textarea "激活插件后，我选择了deepl free，并tian"
type textarea "x"
type textarea "激活插件后，我选择了deepl free，并tian'x"
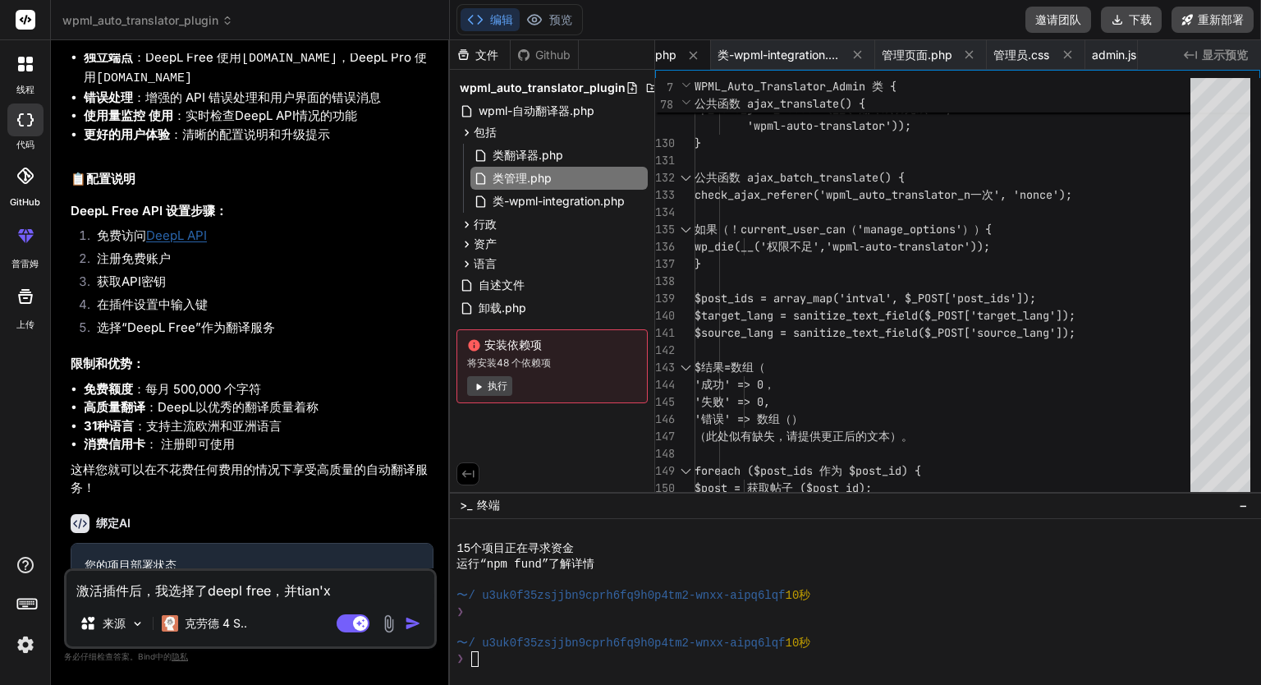
type textarea "x"
type textarea "激活插件后，我选择了deepl free，并tian'xi"
type textarea "x"
type textarea "激活插件后，我选择了deepl free，并[PERSON_NAME]"
type textarea "x"
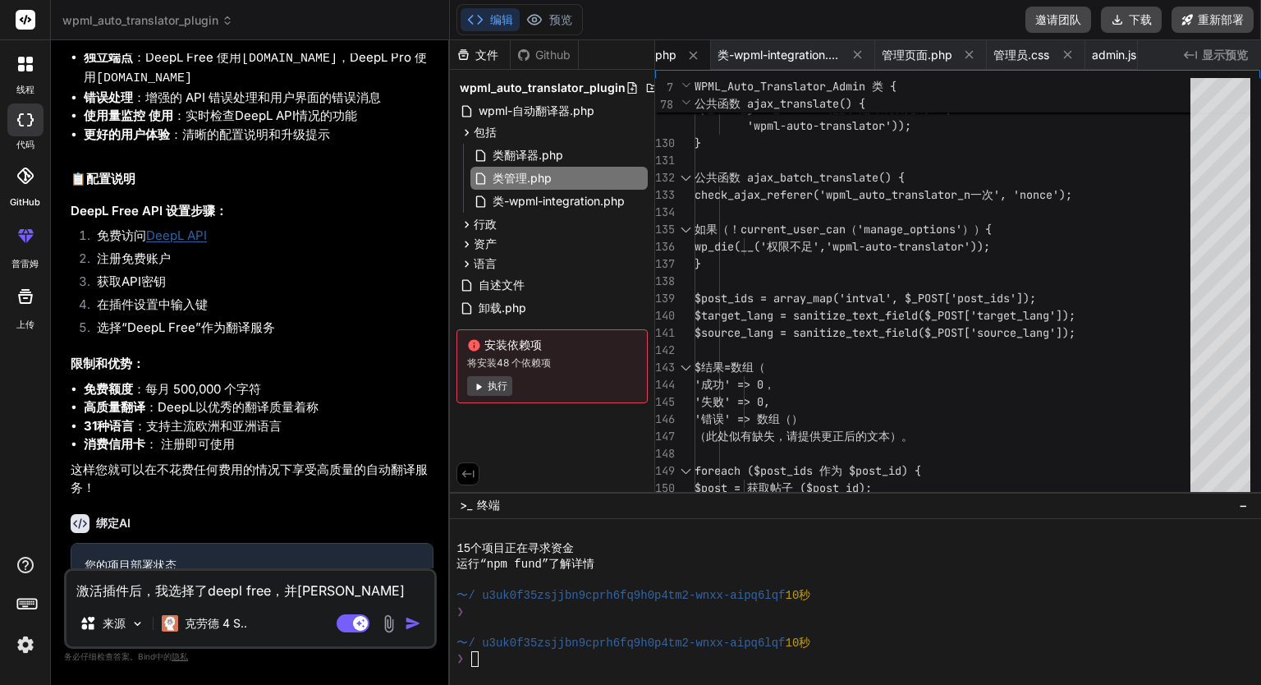
type textarea "激活插件后，我选择了deepl free，并[PERSON_NAME]'l"
type textarea "x"
type textarea "激活插件后，我选择了deepl free，并tian'xie'le"
type textarea "x"
type textarea "激活插件后，我选择了deepl free，并填写了"
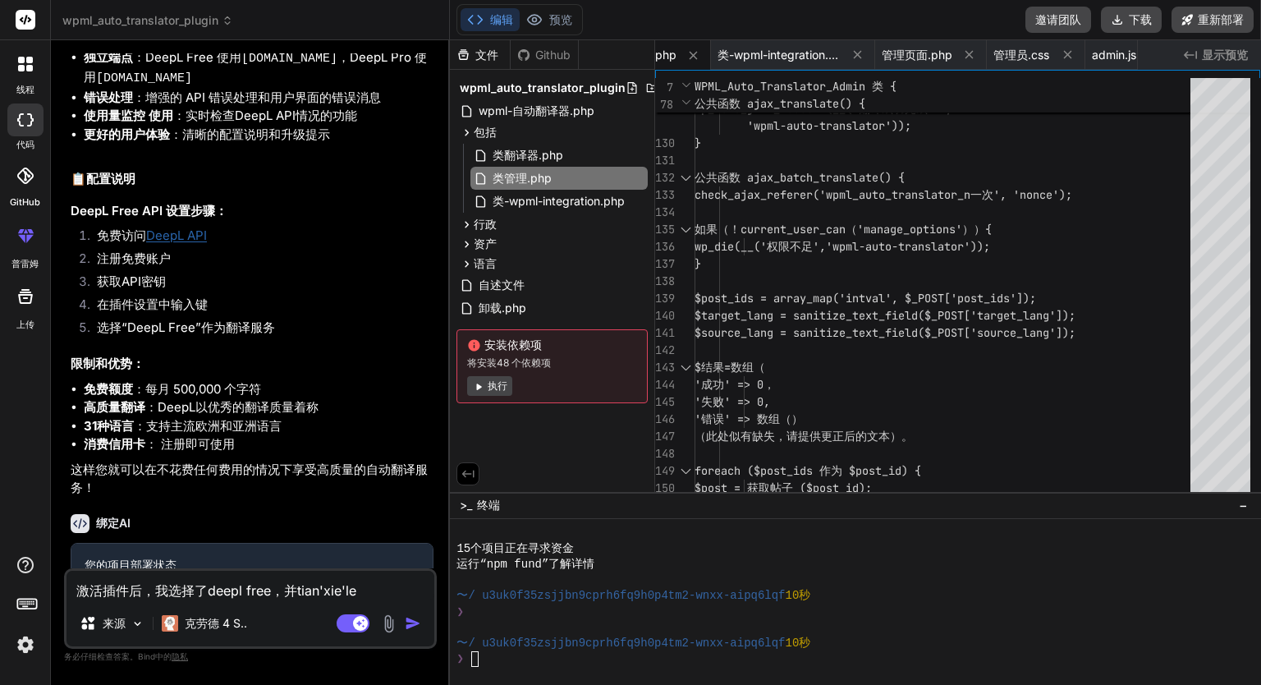
type textarea "x"
type textarea "激活插件后，我选择了deepl free，并填写了d"
type textarea "x"
type textarea "激活插件后，我选择了deepl free，并填写了du"
type textarea "x"
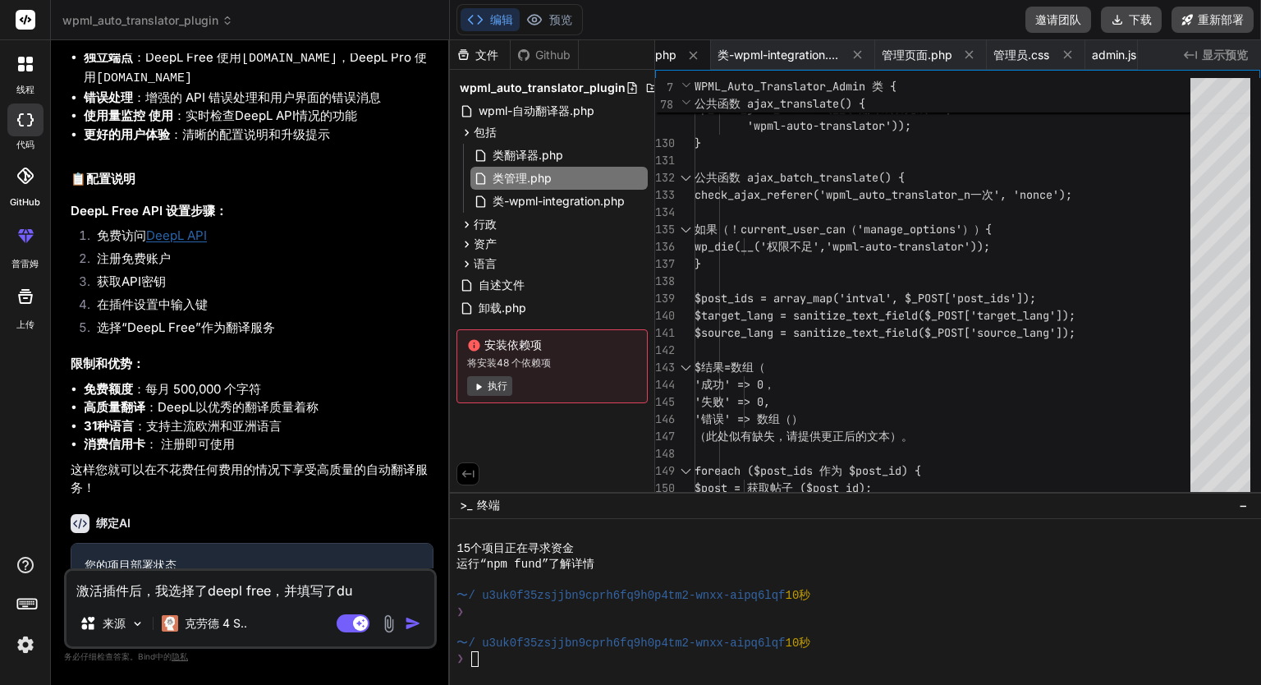
type textarea "激活插件后，我选择了deepl free，并填写了dui"
type textarea "x"
type textarea "激活插件后，我选择了deepl free，并填写了dui'y"
type textarea "x"
type textarea "激活插件后，我选择了deepl free，并填写了[PERSON_NAME]"
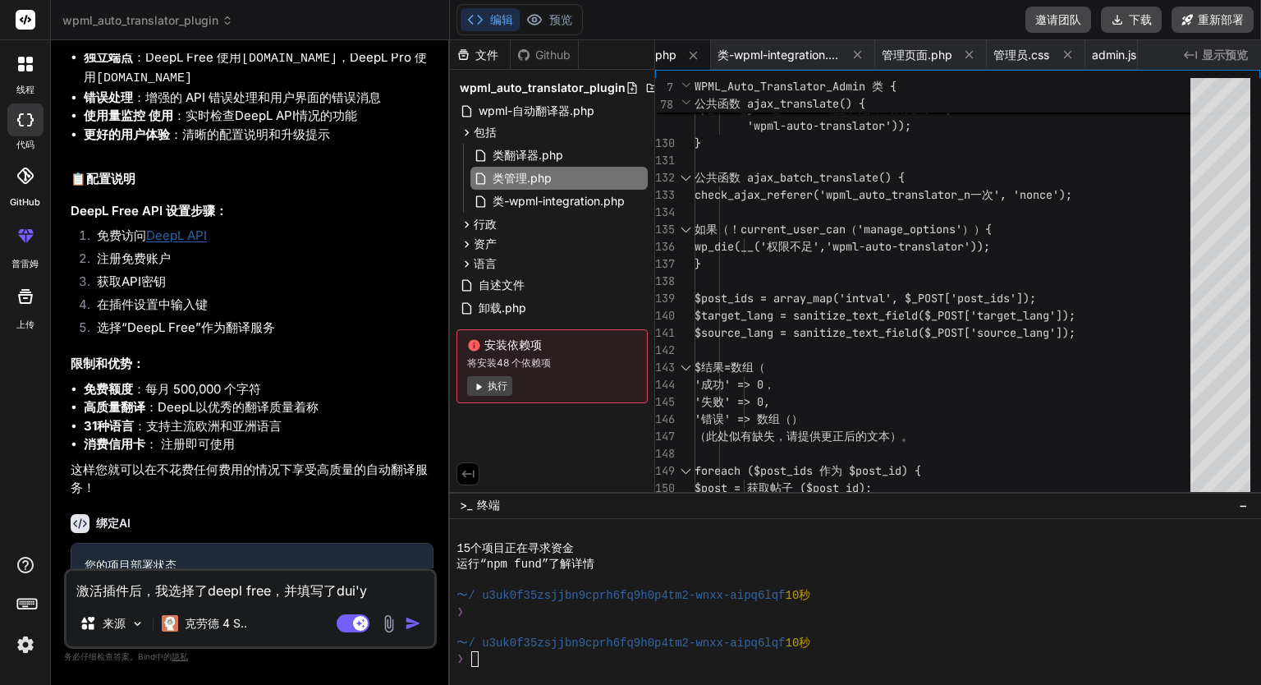
type textarea "x"
type textarea "激活插件后，我选择了deepl free，并填写了[PERSON_NAME]"
type textarea "x"
type textarea "激活插件后，我选择了deepl free，并填写了[PERSON_NAME]"
type textarea "x"
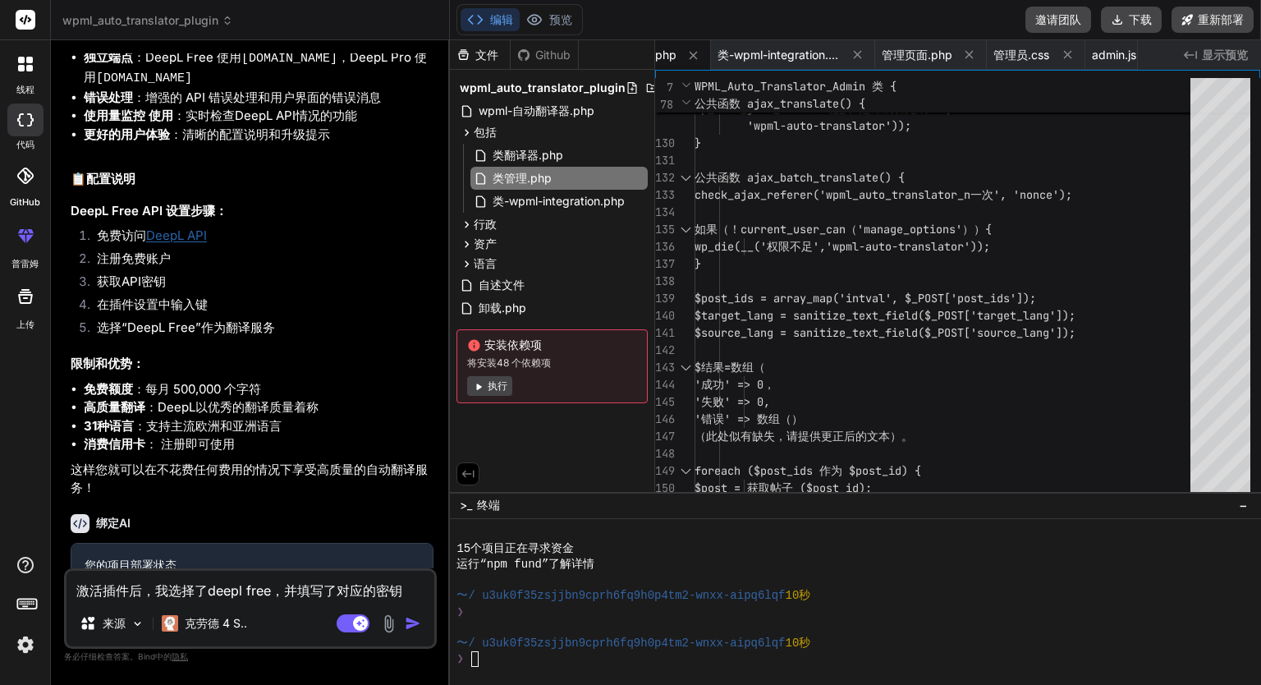
drag, startPoint x: 378, startPoint y: 592, endPoint x: 423, endPoint y: 592, distance: 44.3
click at [423, 592] on textarea "激活插件后，我选择了deepl free，并填写了对应的密钥" at bounding box center [250, 585] width 368 height 30
paste textarea "DeepL Free API Key"
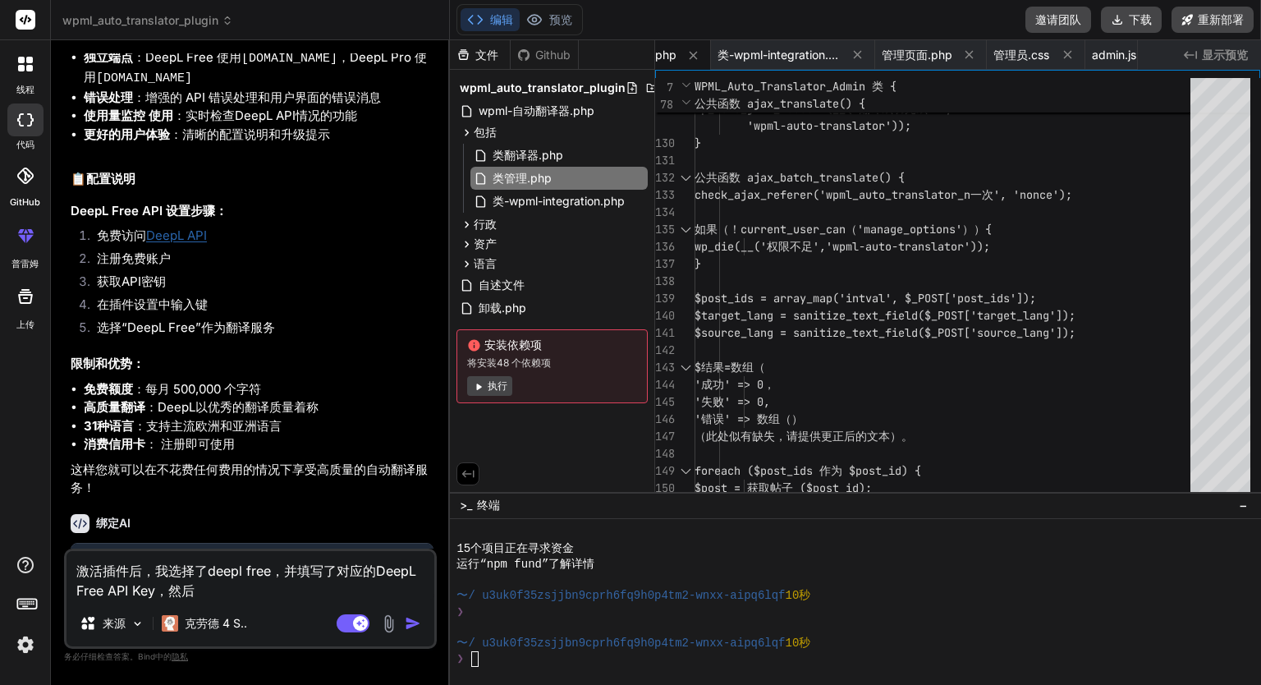
click at [300, 601] on div "激活插件后，我选择了deepl free，并填写了对应的DeepL Free API Key，然后 来源 克劳德 4 S.. 代理模式。激活此开关后，AI 将…" at bounding box center [250, 598] width 373 height 100
click at [263, 581] on textarea "激活插件后，我选择了deepl free，并填写了对应的DeepL Free API Key，然后" at bounding box center [250, 575] width 368 height 49
paste textarea "Please provide the API credentials for the selected translation service."
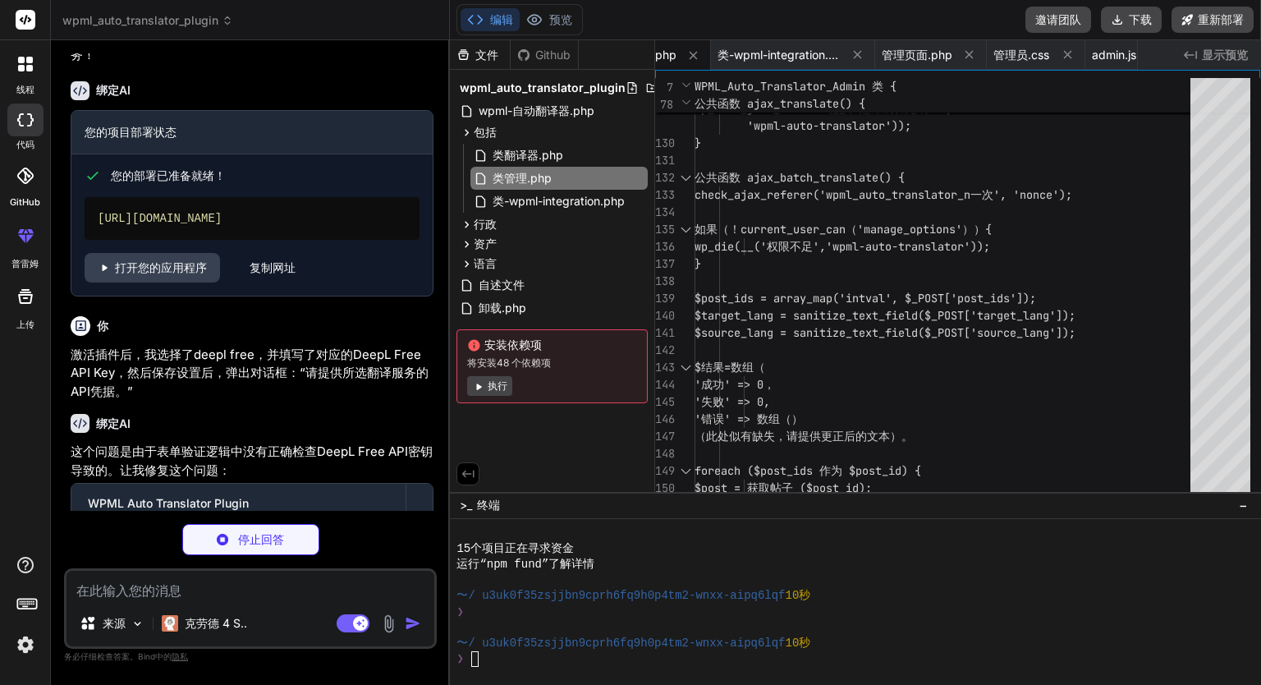
scroll to position [2758, 0]
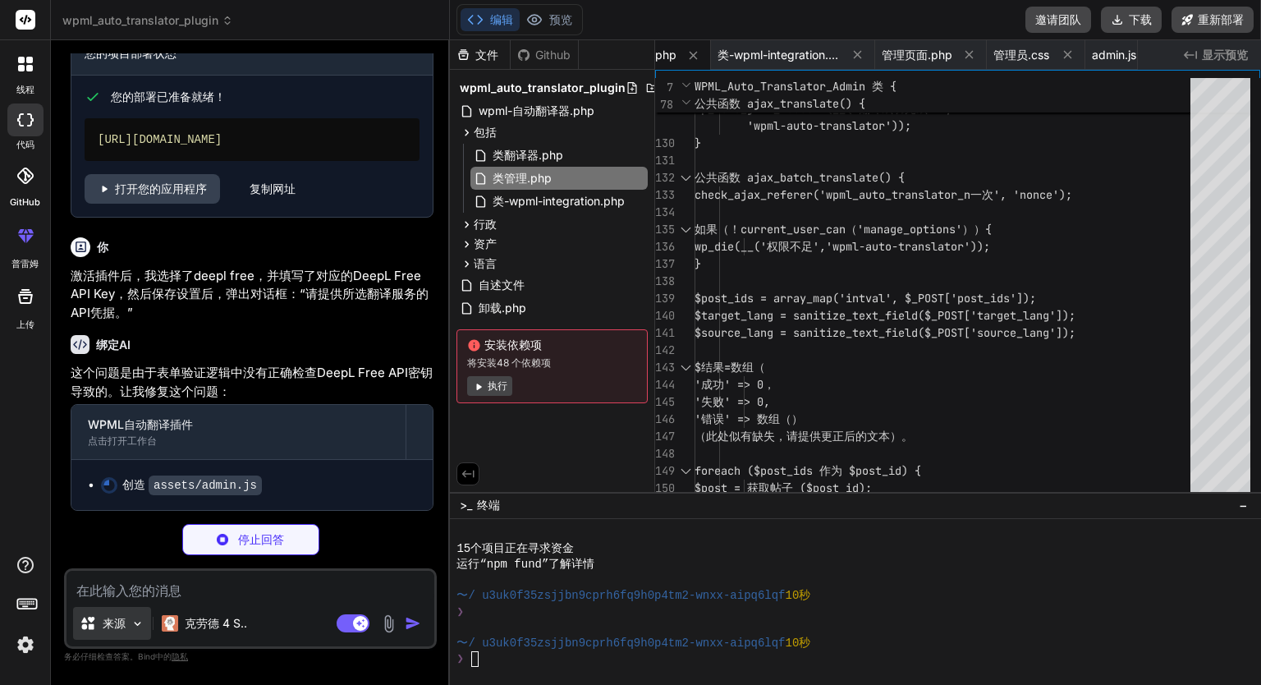
click at [131, 620] on img at bounding box center [138, 623] width 14 height 14
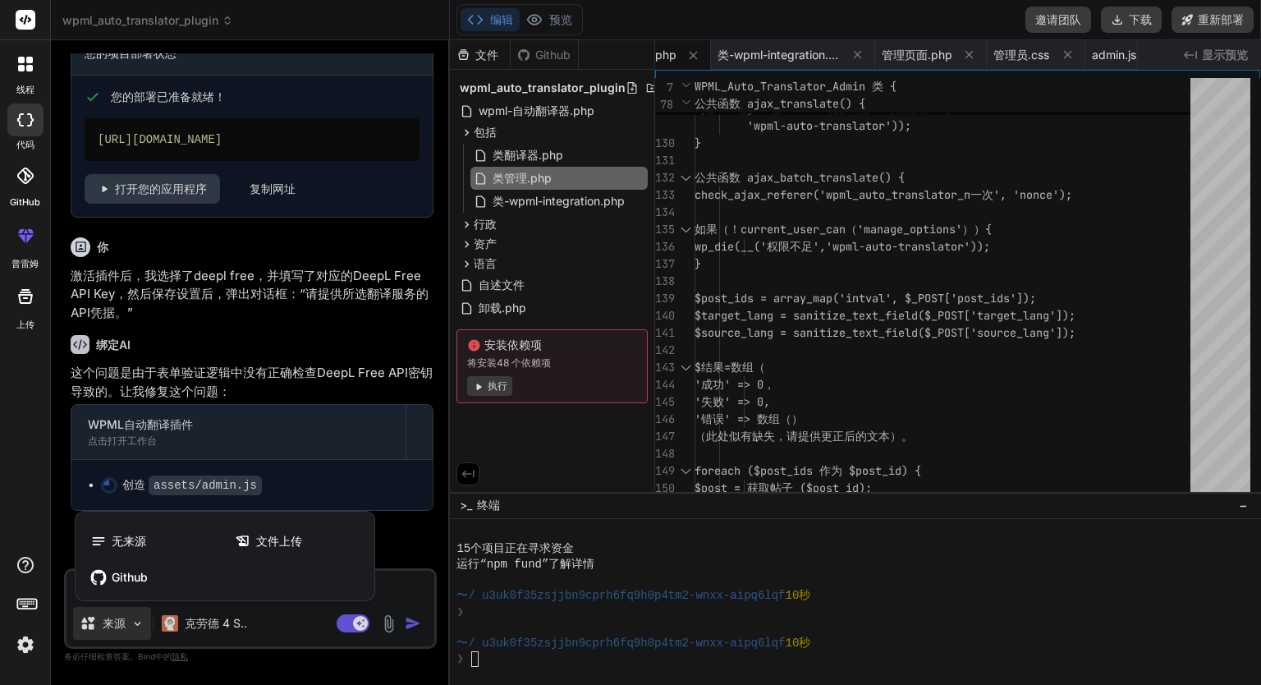
click at [131, 620] on div at bounding box center [630, 342] width 1261 height 685
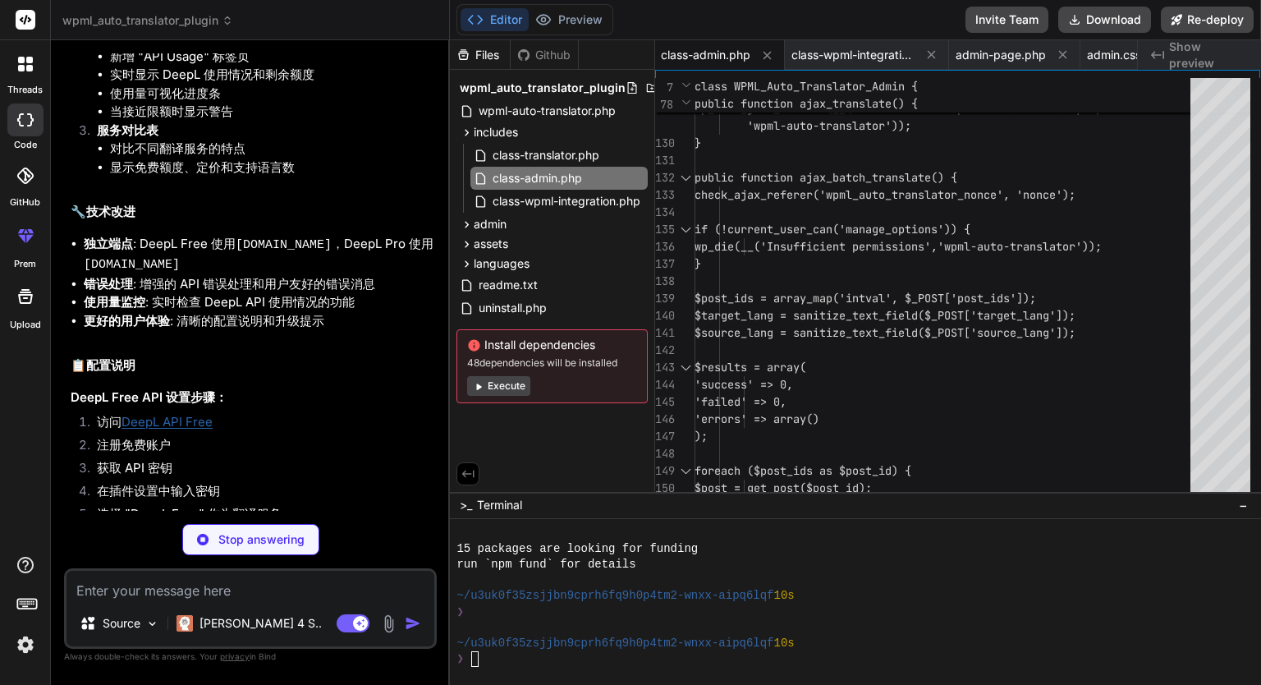
scroll to position [2772, 0]
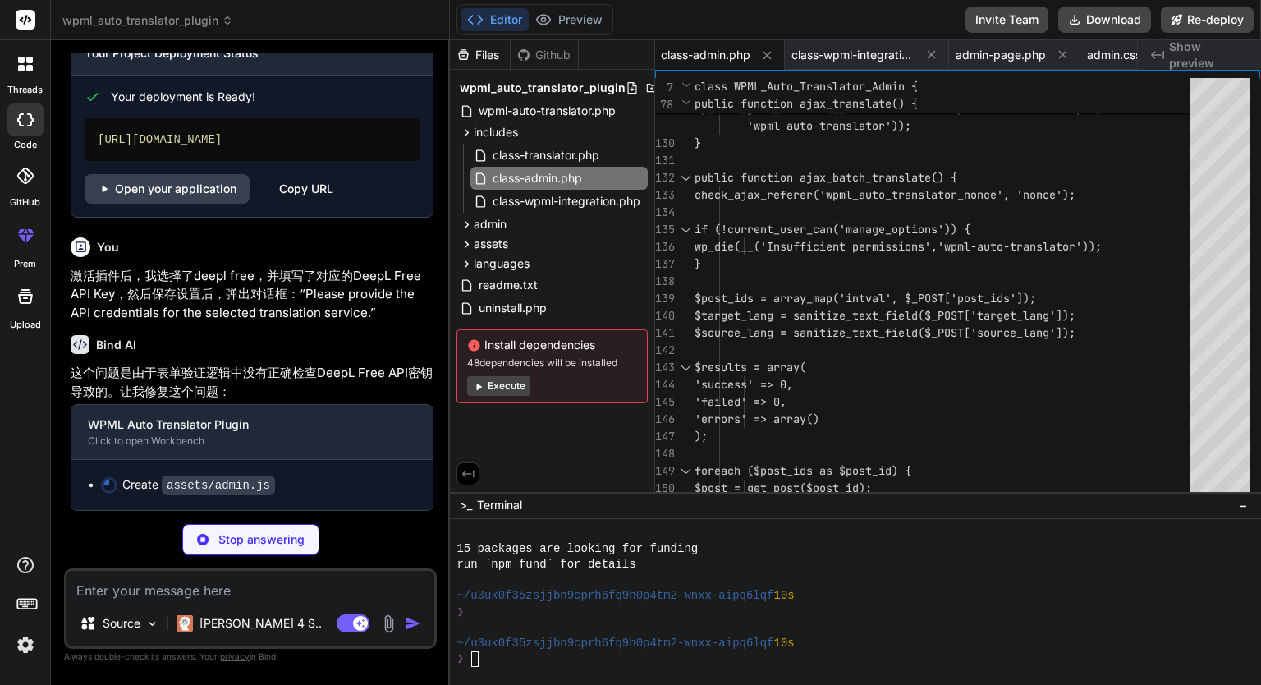
click at [21, 645] on img at bounding box center [25, 644] width 28 height 28
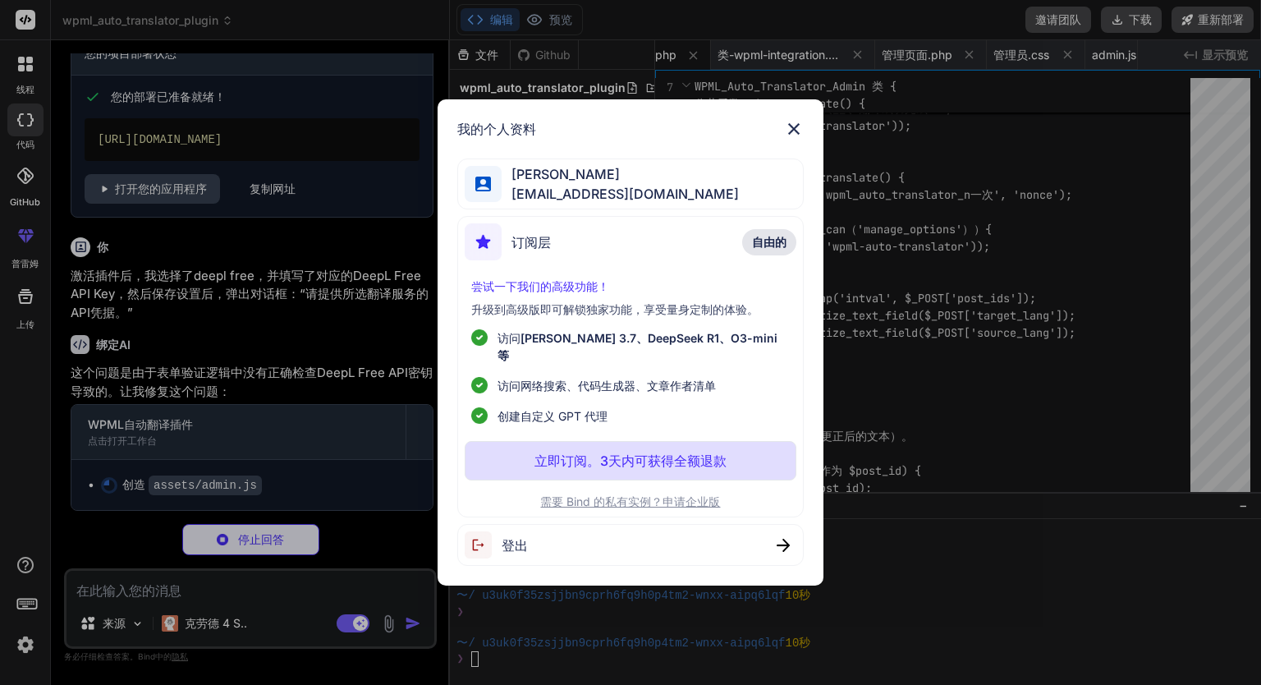
scroll to position [0, 358]
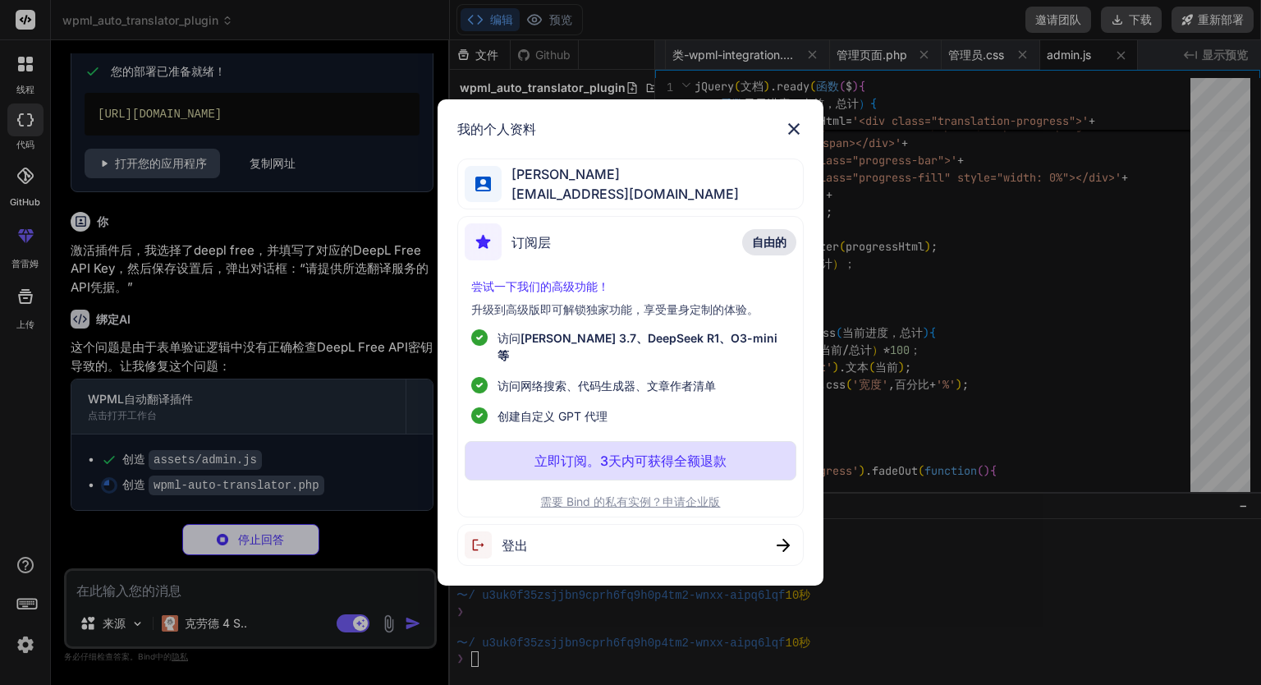
drag, startPoint x: 657, startPoint y: 497, endPoint x: 489, endPoint y: 477, distance: 168.7
click at [489, 477] on div "订阅层 自由的 尝试一下我们的高级功能！ 升级到高级版即可解锁独家功能，享受量身定制的体验。 访问 [PERSON_NAME] 3.7、DeepSeek R1…" at bounding box center [630, 366] width 346 height 301
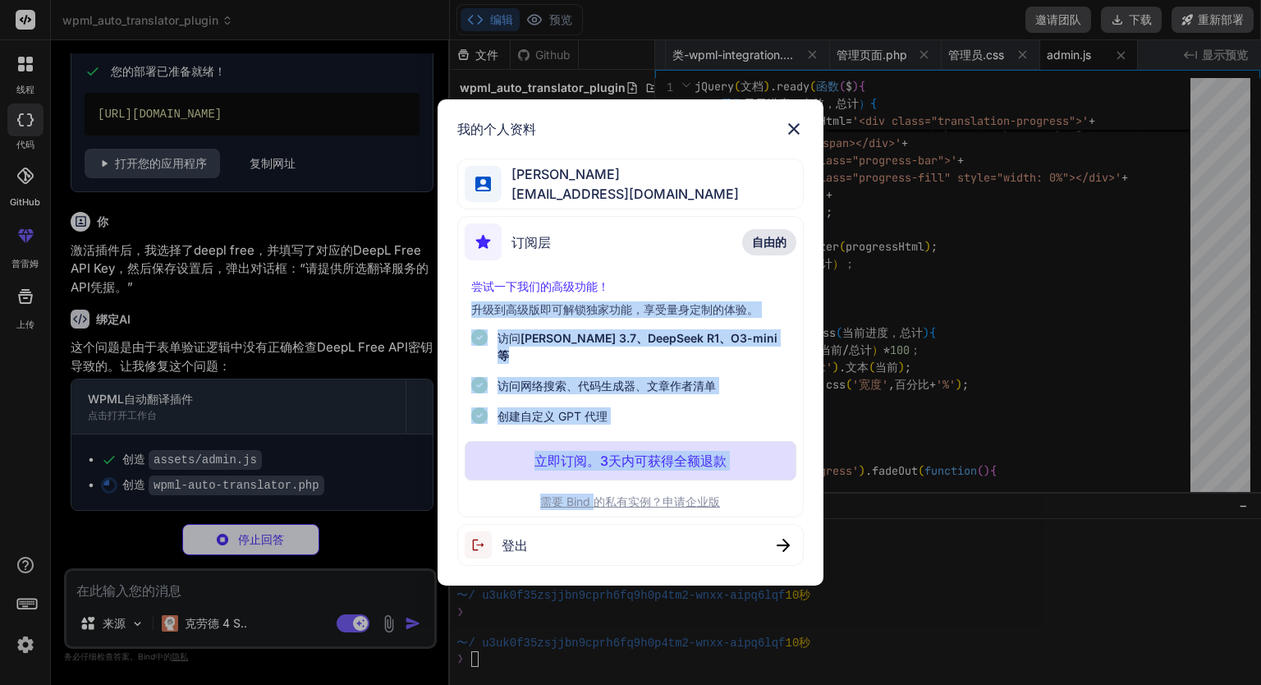
drag, startPoint x: 596, startPoint y: 487, endPoint x: 791, endPoint y: 286, distance: 279.8
click at [791, 287] on div "订阅层 自由的 尝试一下我们的高级功能！ 升级到高级版即可解锁独家功能，享受量身定制的体验。 访问 [PERSON_NAME] 3.7、DeepSeek R1…" at bounding box center [630, 366] width 346 height 301
click at [798, 139] on img at bounding box center [794, 129] width 20 height 20
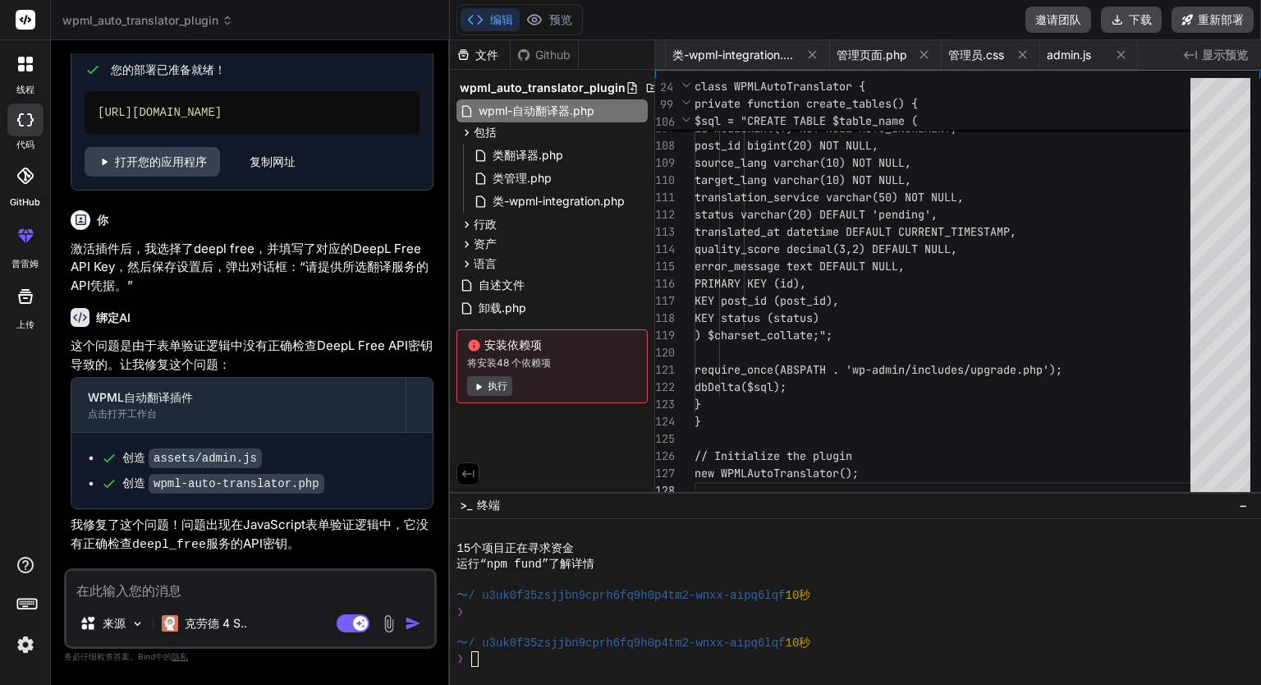
scroll to position [0, 0]
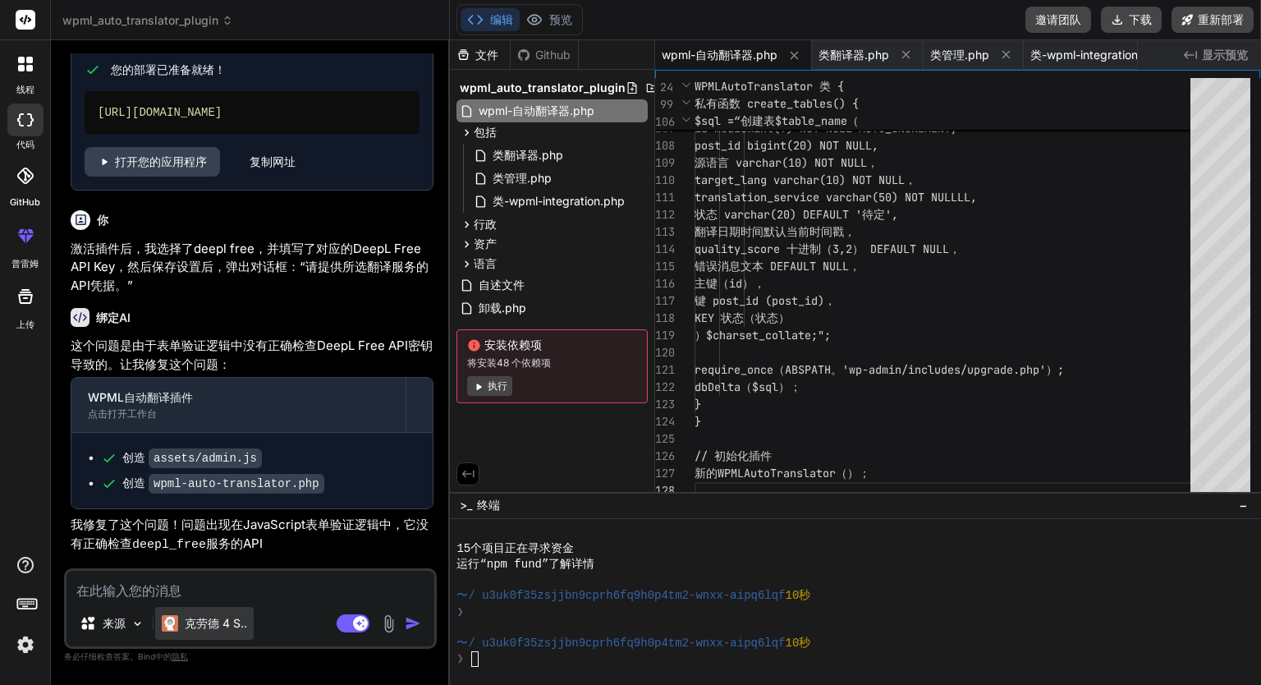
click at [190, 618] on font "克劳德 4 S.." at bounding box center [216, 623] width 62 height 14
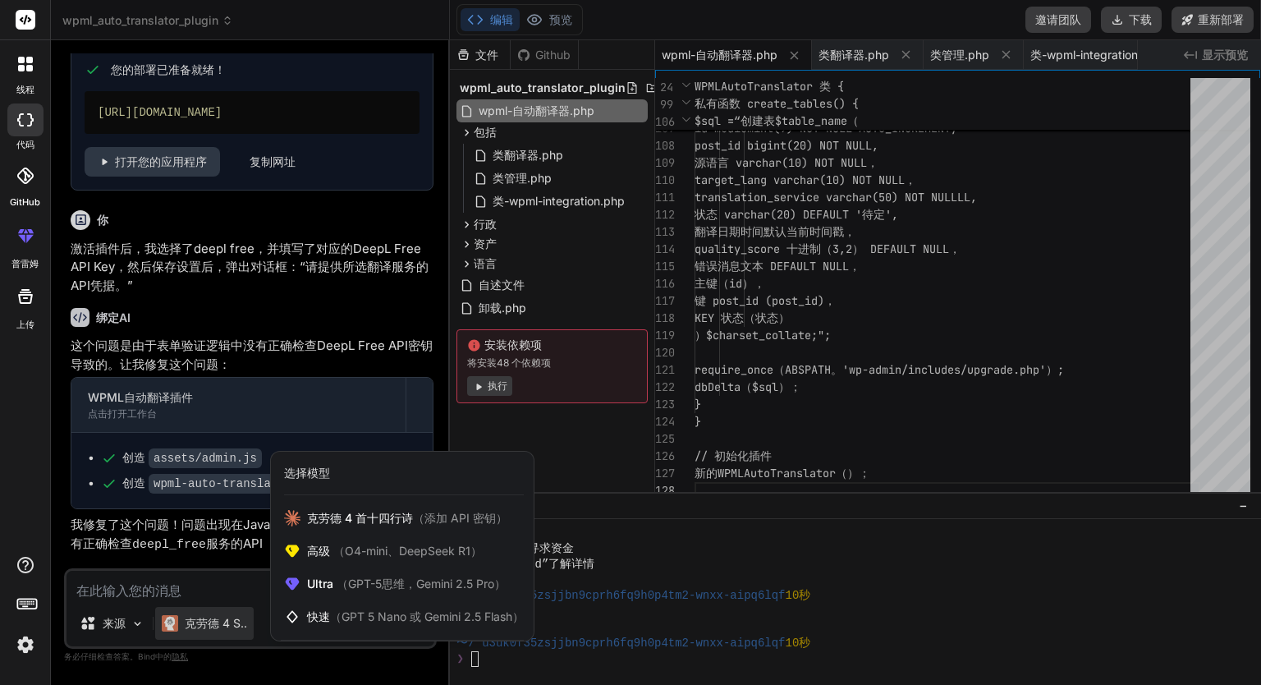
click at [214, 628] on div at bounding box center [630, 342] width 1261 height 685
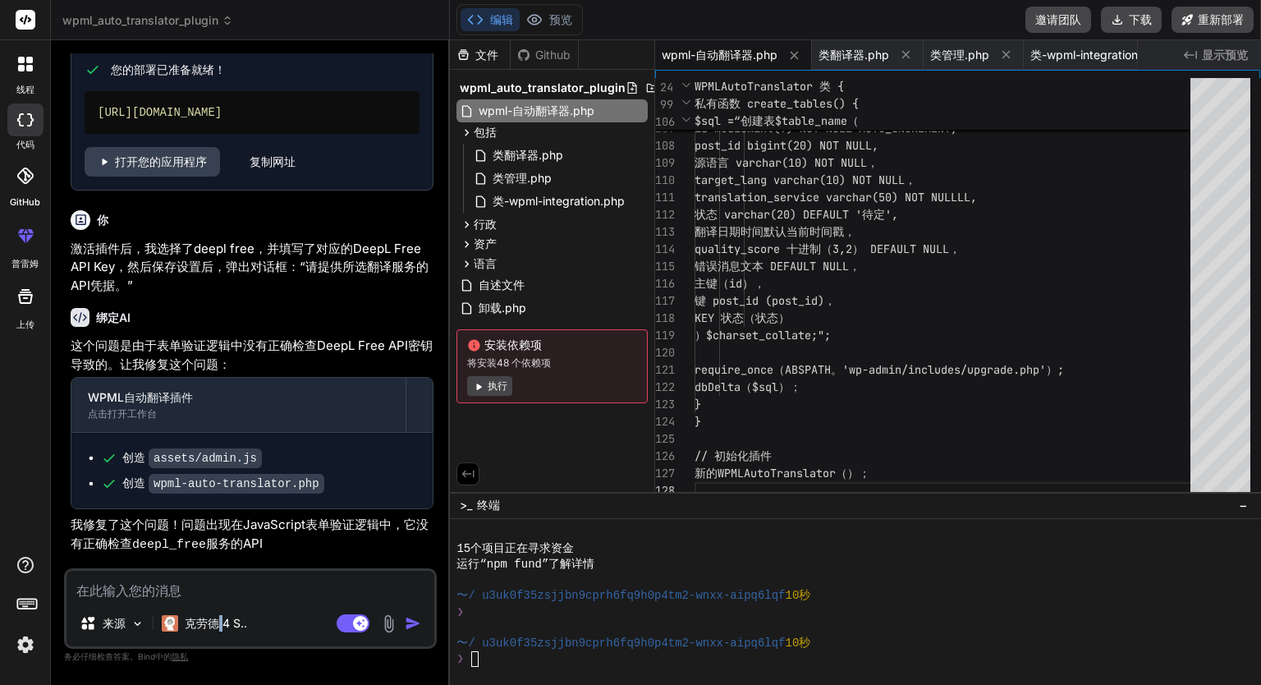
click at [214, 628] on font "克劳德 4 S.." at bounding box center [216, 623] width 62 height 14
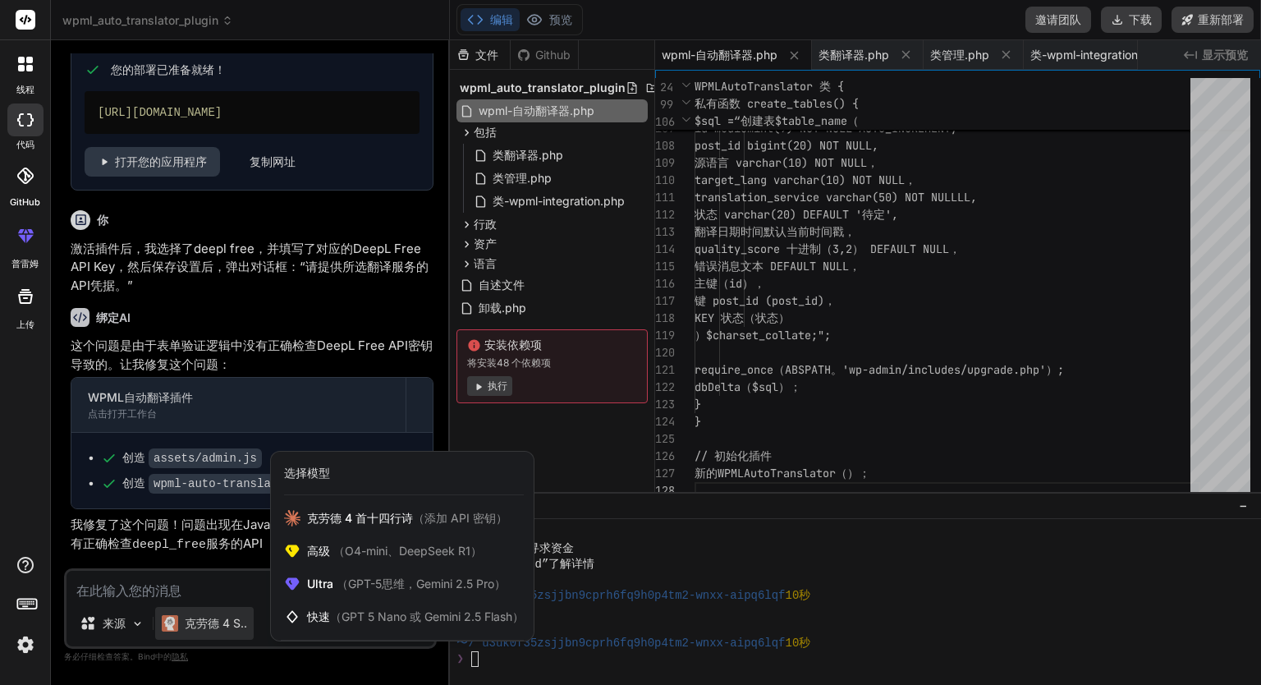
click at [214, 628] on div at bounding box center [630, 342] width 1261 height 685
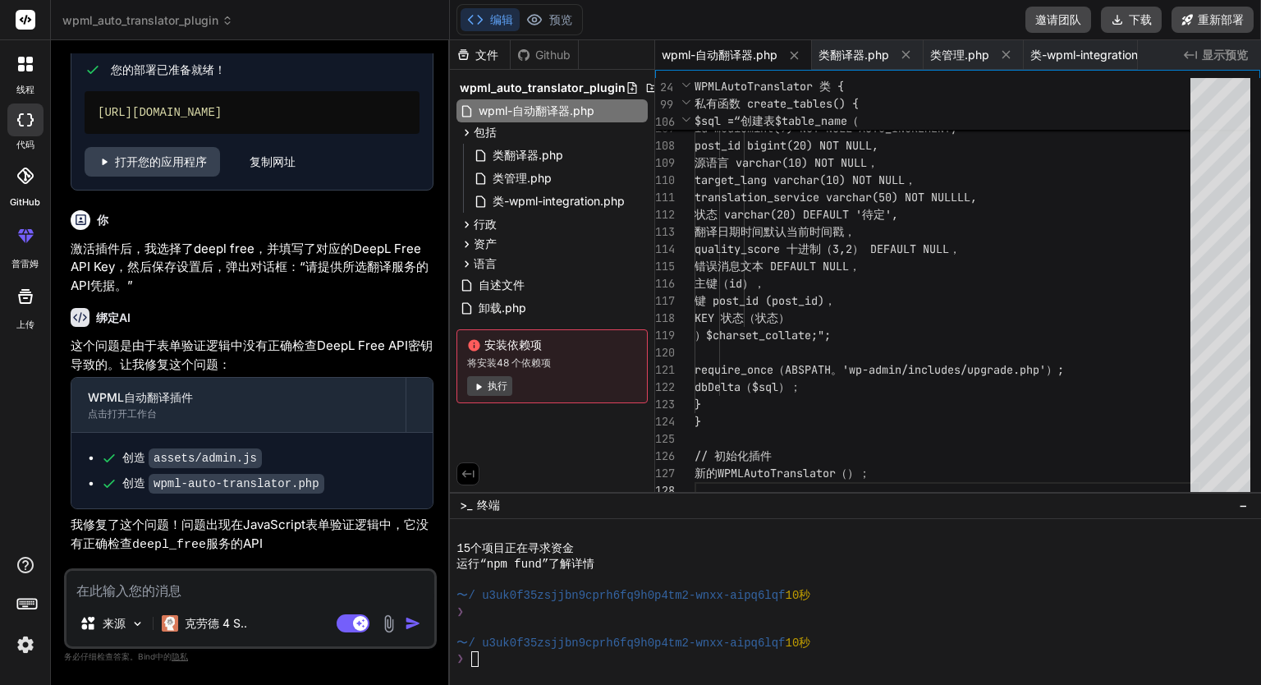
click at [20, 639] on img at bounding box center [25, 644] width 28 height 28
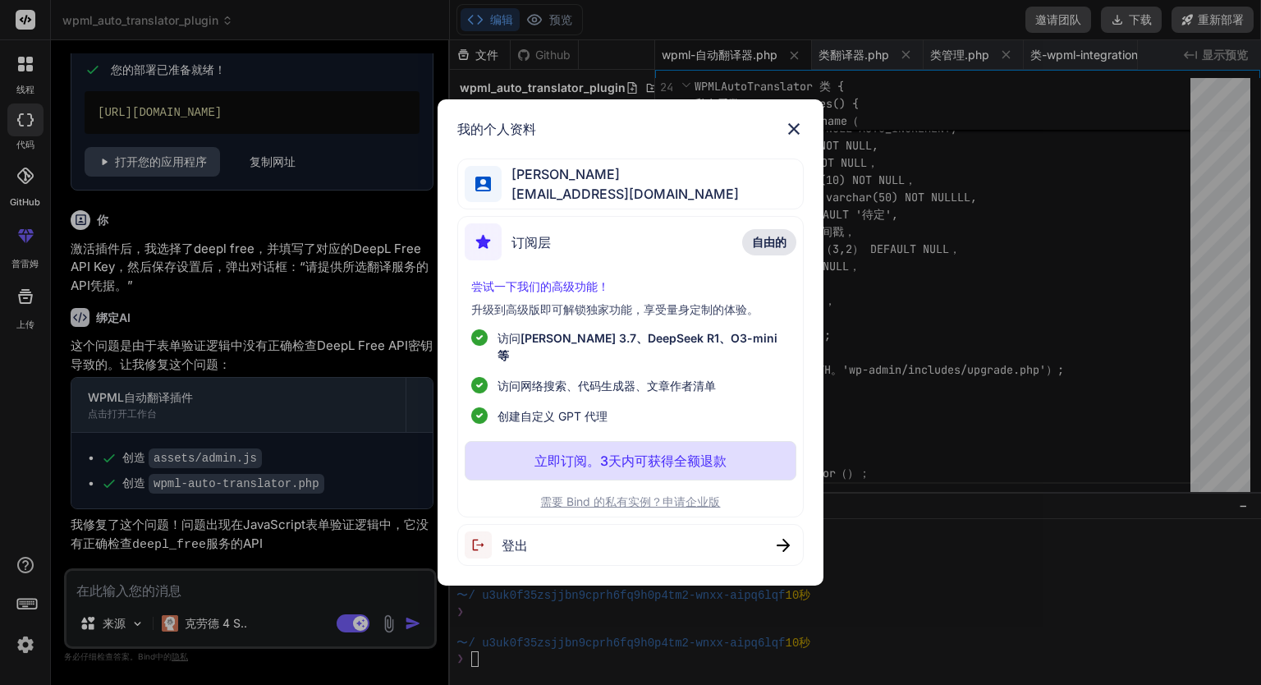
drag, startPoint x: 579, startPoint y: 492, endPoint x: 1006, endPoint y: 404, distance: 436.7
click at [1006, 404] on div "我的个人资料 [PERSON_NAME] [PERSON_NAME][EMAIL_ADDRESS][DOMAIN_NAME] 订阅层 自由的 尝试一下我们的高…" at bounding box center [630, 342] width 1261 height 685
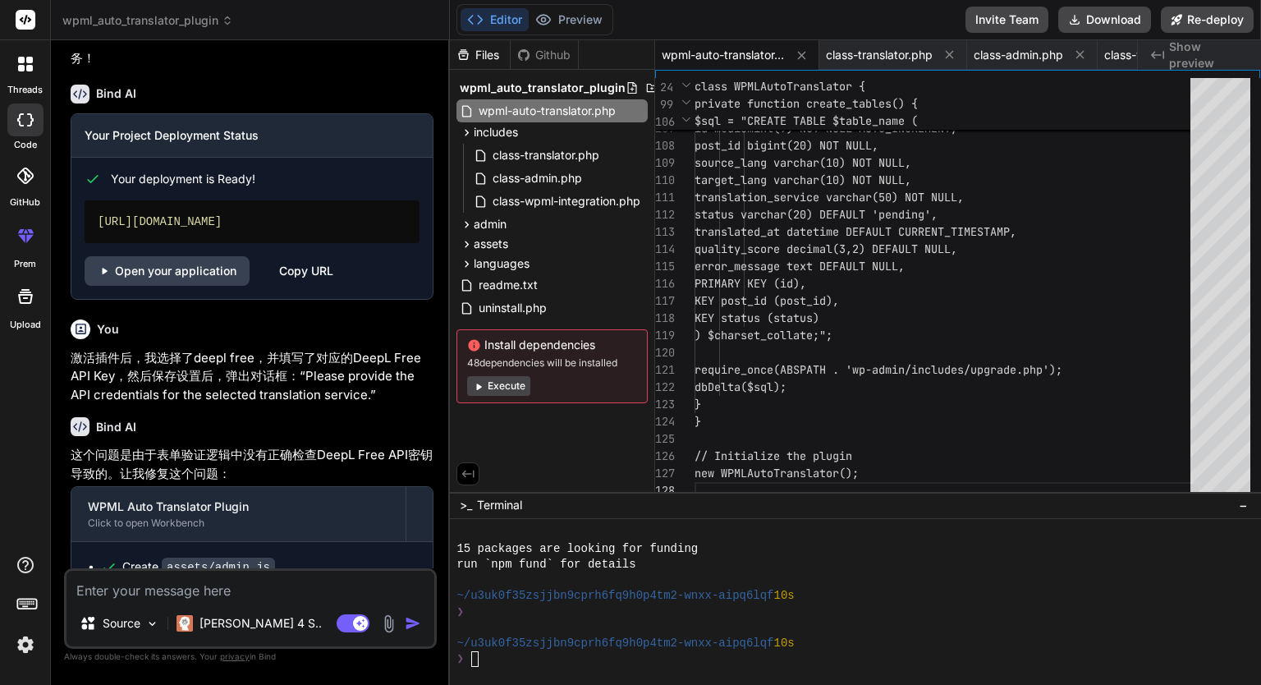
scroll to position [3223, 0]
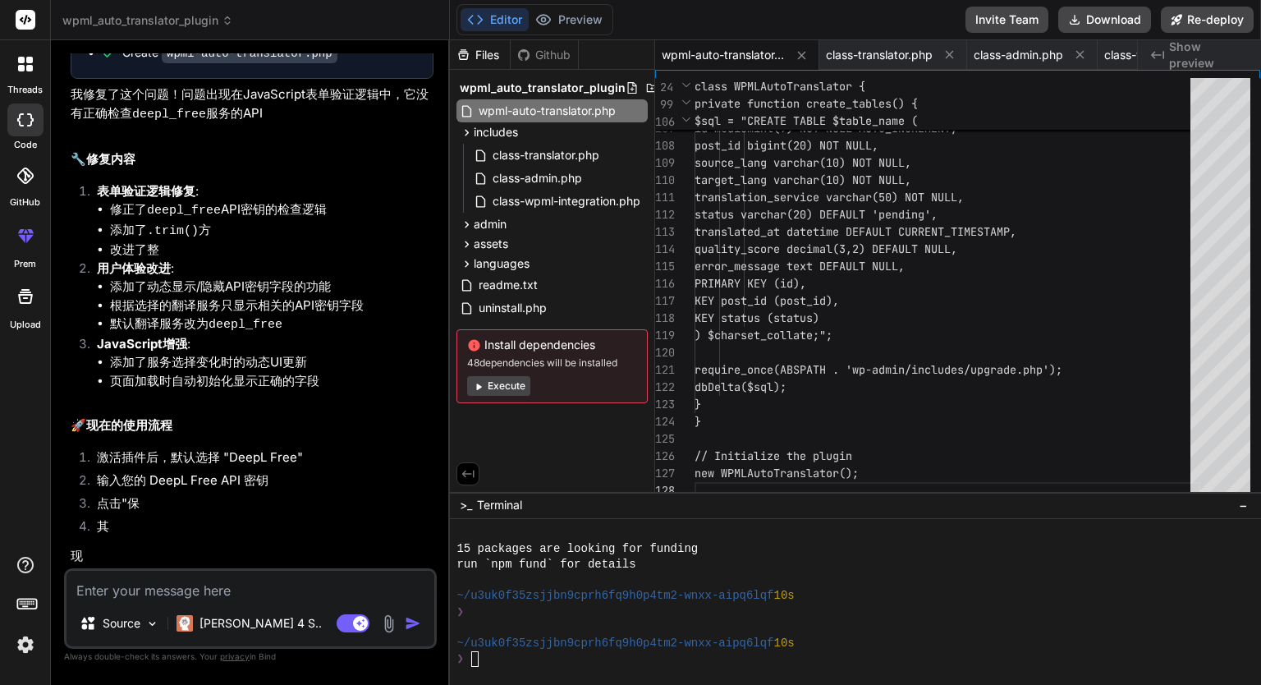
click at [392, 439] on div "这个问题是由于表单验证逻辑中没有正确检查DeepL Free API密钥导致的。让我修复这个问题： WPML Auto Translator Plugin C…" at bounding box center [252, 235] width 363 height 658
click at [1115, 25] on button "Download" at bounding box center [1104, 20] width 93 height 26
click at [234, 597] on textarea at bounding box center [250, 585] width 368 height 30
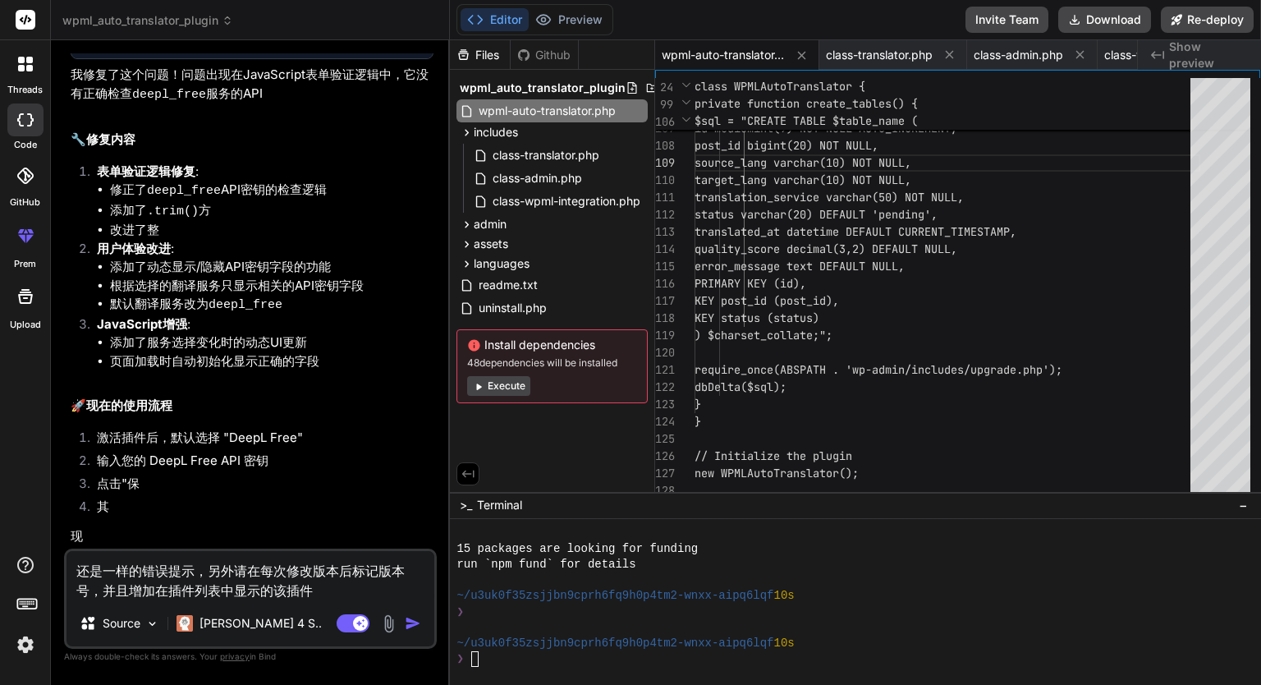
drag, startPoint x: 132, startPoint y: 585, endPoint x: 151, endPoint y: 592, distance: 20.0
click at [151, 592] on textarea "还是一样的错误提示，另外请在每次修改版本后标记版本号，并且增加在插件列表中显示的该插件" at bounding box center [250, 575] width 368 height 49
click at [318, 589] on textarea "还是一样的错误提示，另外请在每次修改版本后标记版本号，并且在插件列表中显示的该插件" at bounding box center [250, 575] width 368 height 49
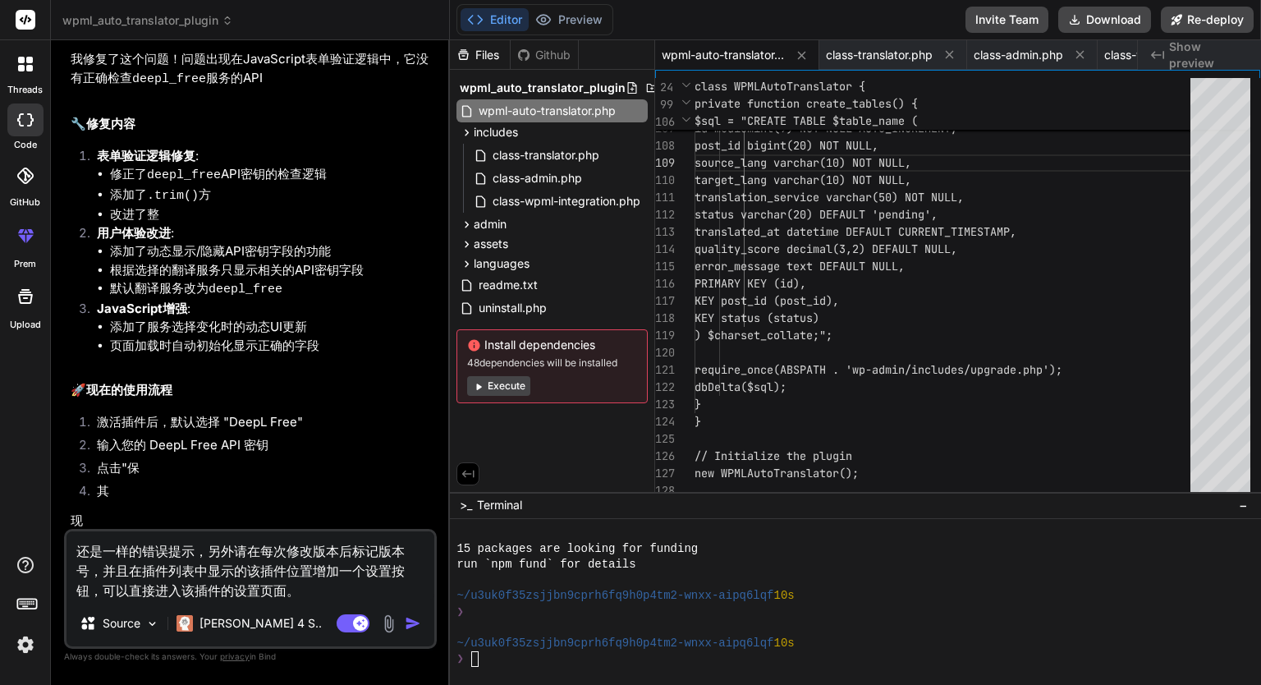
click at [408, 618] on img "button" at bounding box center [413, 623] width 16 height 16
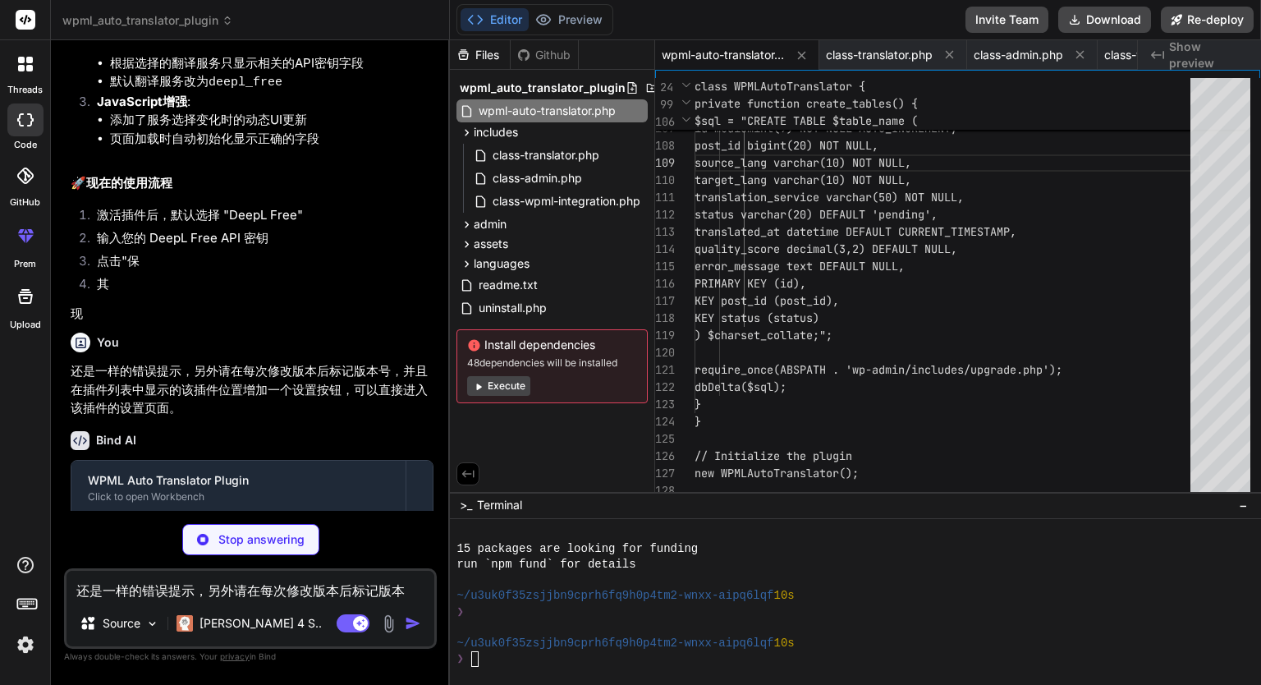
scroll to position [3519, 0]
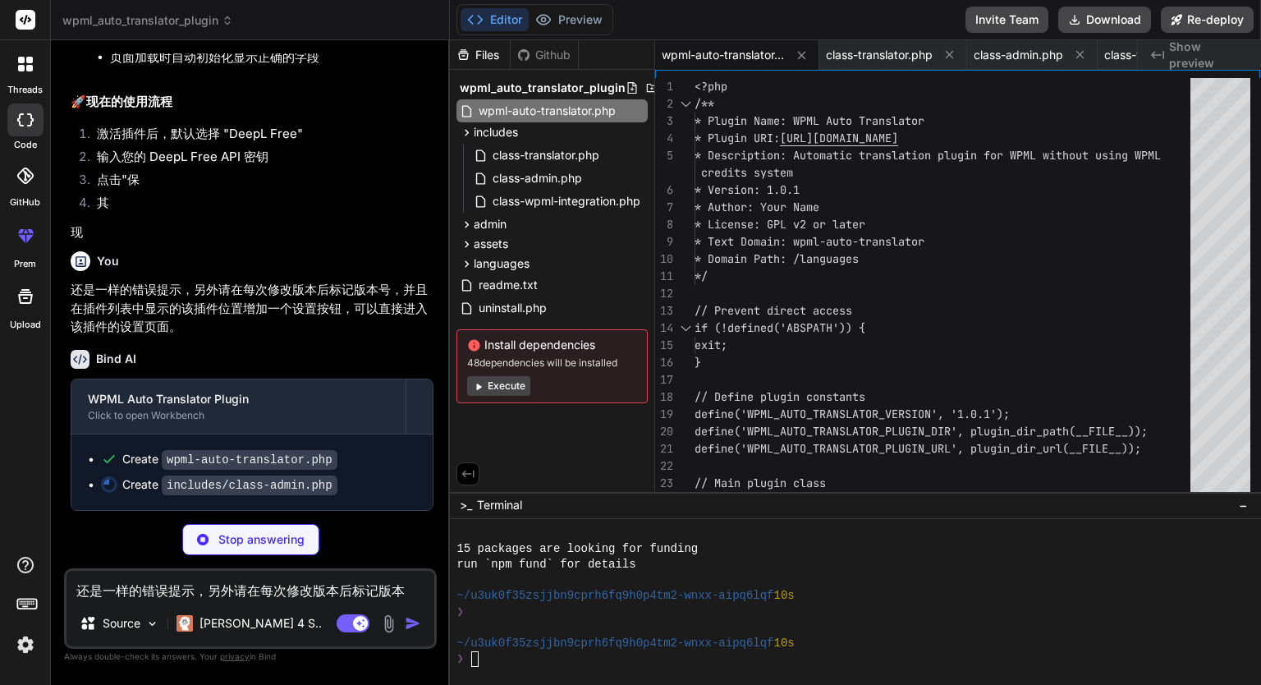
click at [1172, 53] on span "Show preview" at bounding box center [1208, 55] width 79 height 33
click at [20, 483] on div "threads code GitHub prem Upload" at bounding box center [25, 342] width 51 height 685
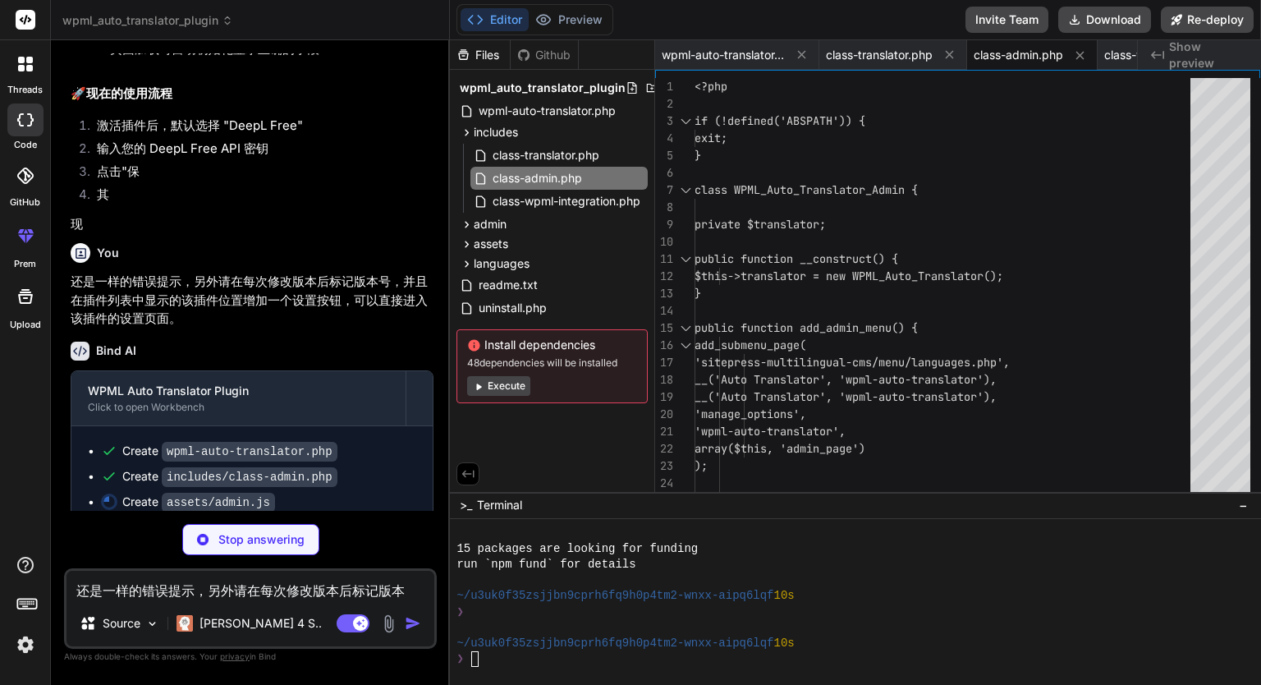
scroll to position [3570, 0]
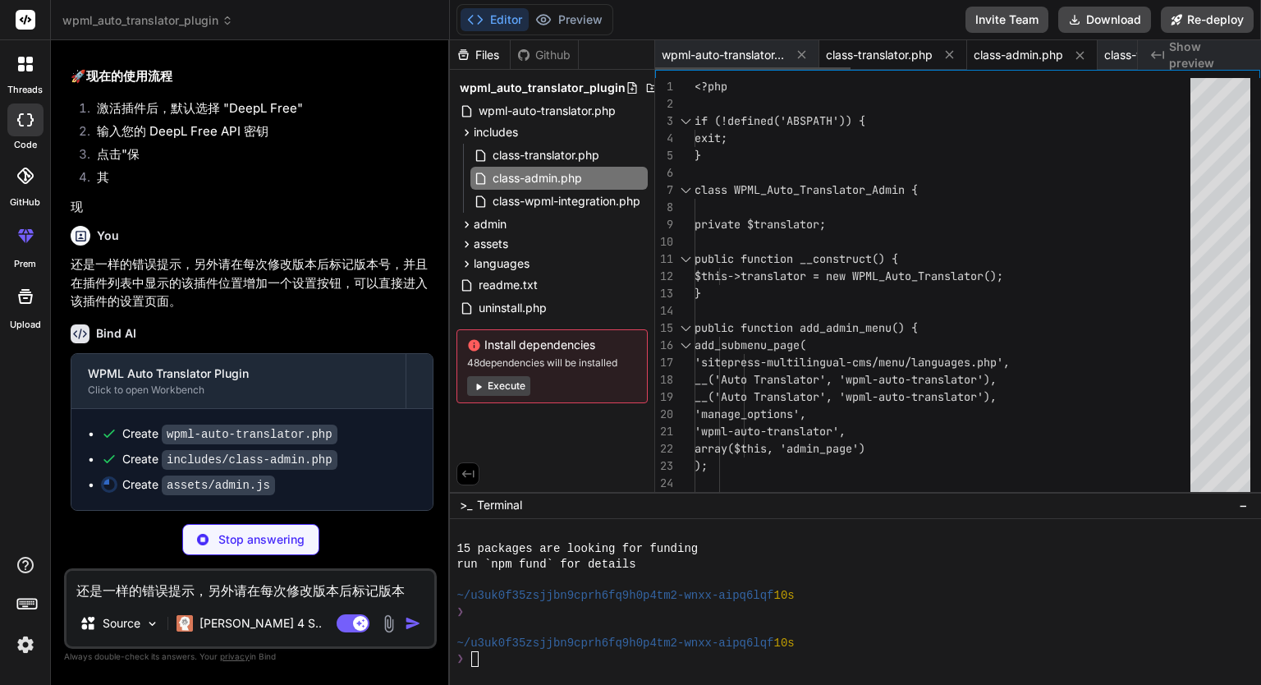
click at [877, 57] on span "class-translator.php" at bounding box center [879, 55] width 107 height 16
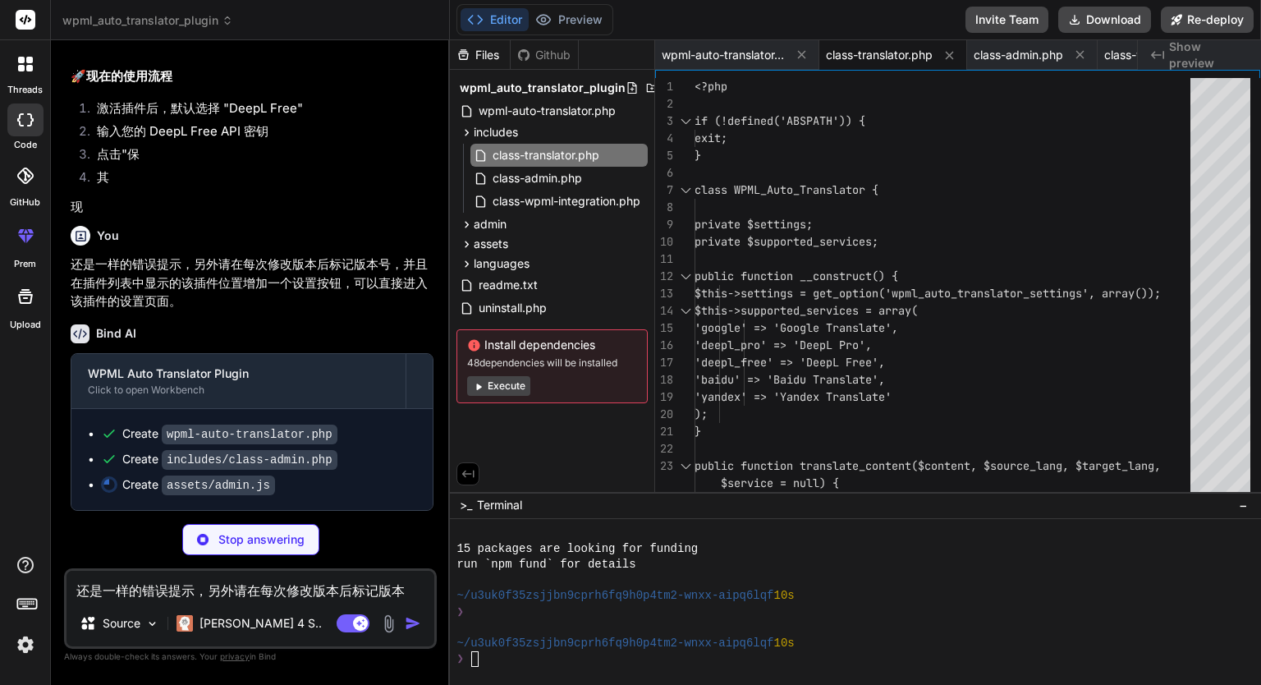
click at [552, 97] on div "wpml_auto_translator_plugin" at bounding box center [551, 87] width 191 height 23
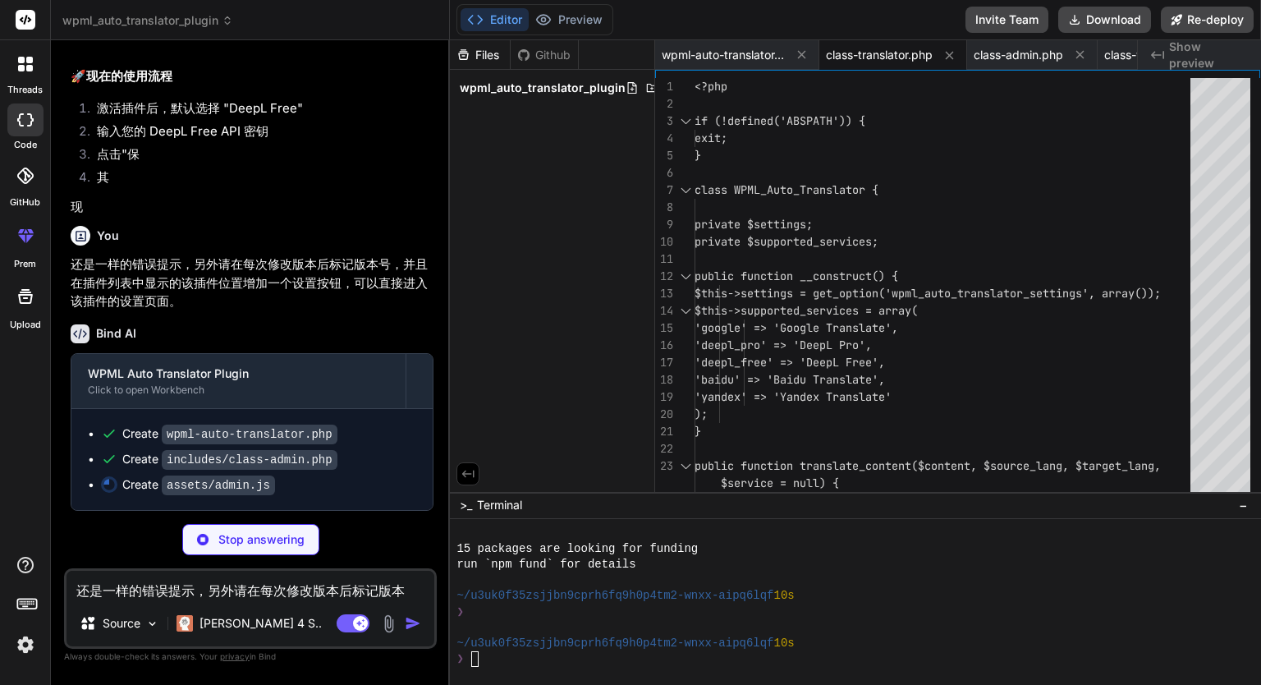
click at [552, 97] on div "wpml_auto_translator_plugin" at bounding box center [551, 87] width 191 height 23
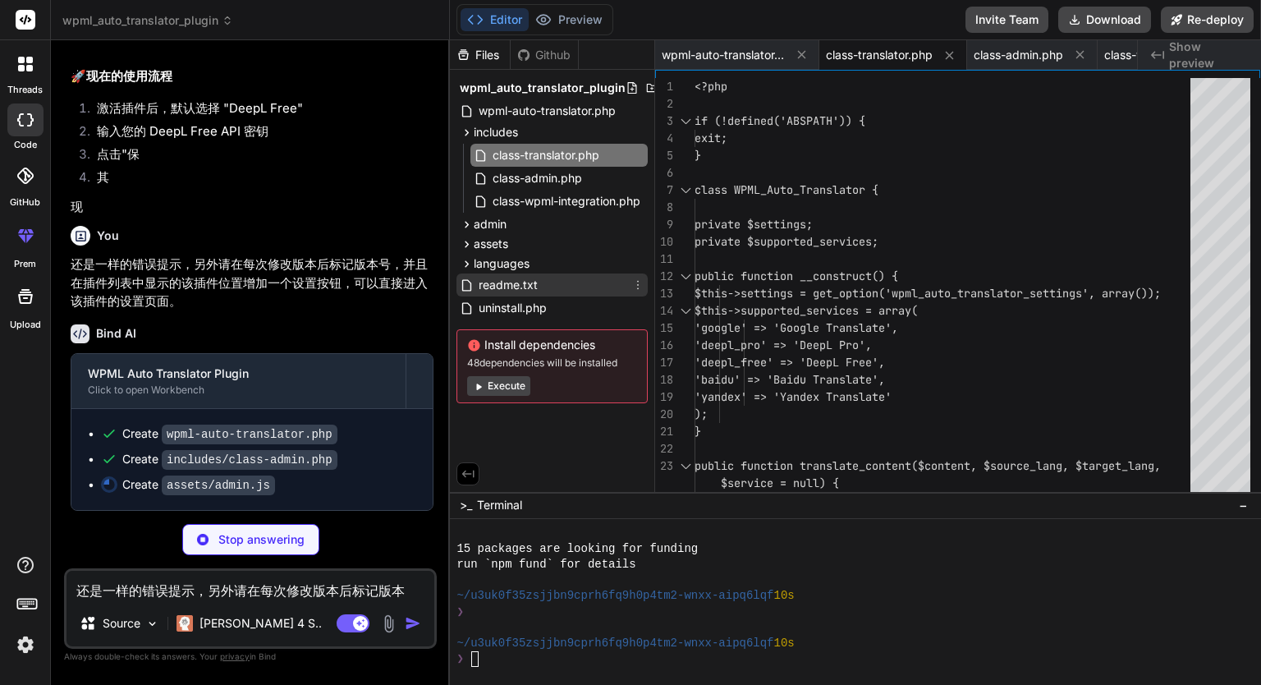
click at [522, 277] on span "readme.txt" at bounding box center [508, 285] width 62 height 20
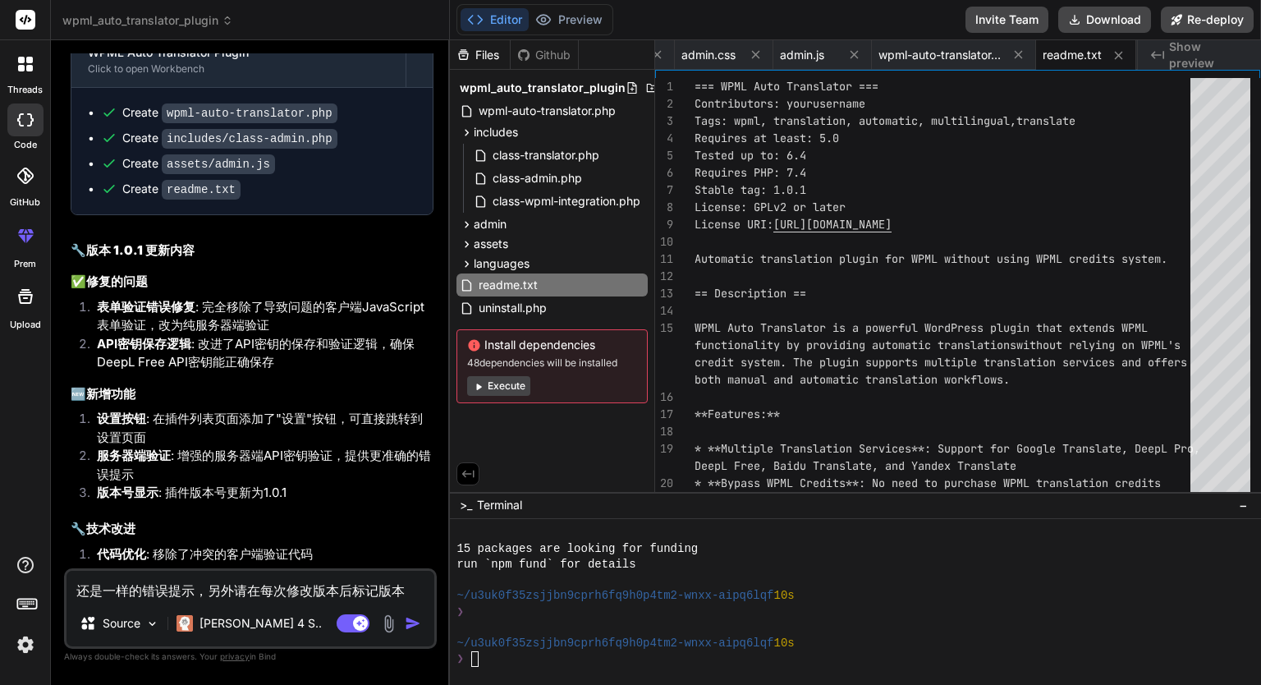
scroll to position [4104, 0]
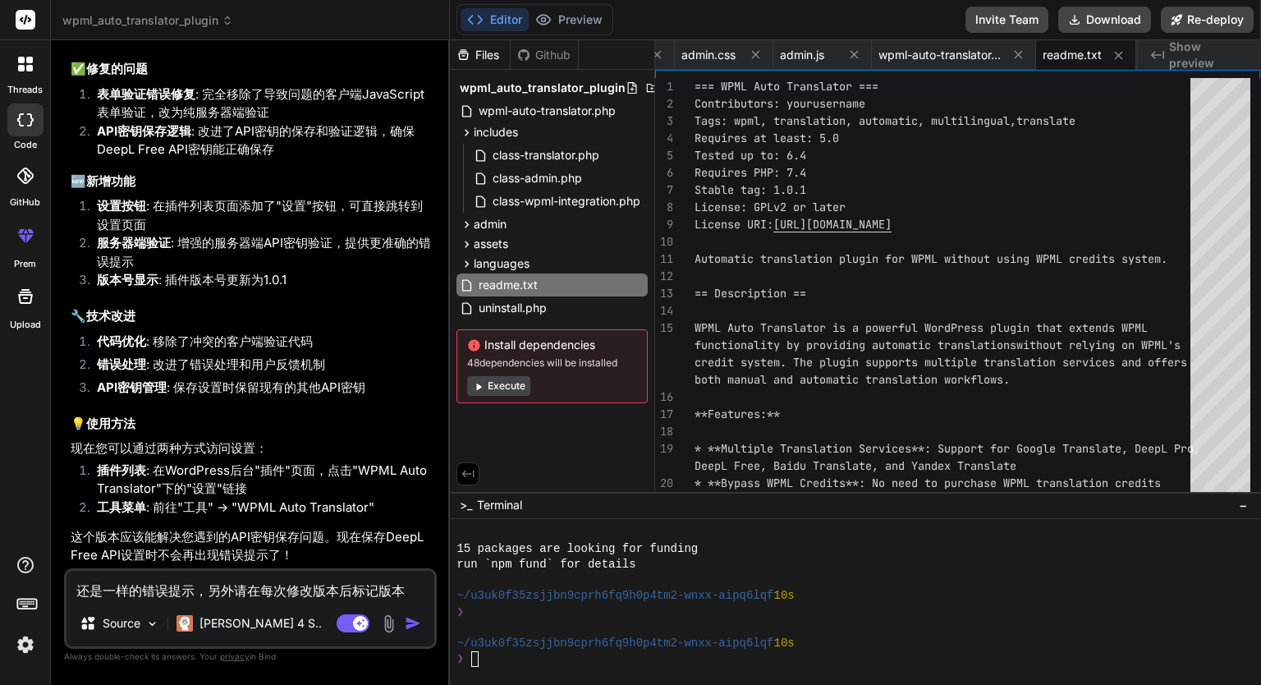
click at [286, 584] on textarea "还是一样的错误提示，另外请在每次修改版本后标记版本号，并且在插件列表中显示的该插件位置增加一个设置按钮，可以直接进入该插件的设置页面。" at bounding box center [250, 585] width 368 height 30
click at [465, 222] on icon at bounding box center [467, 225] width 14 height 14
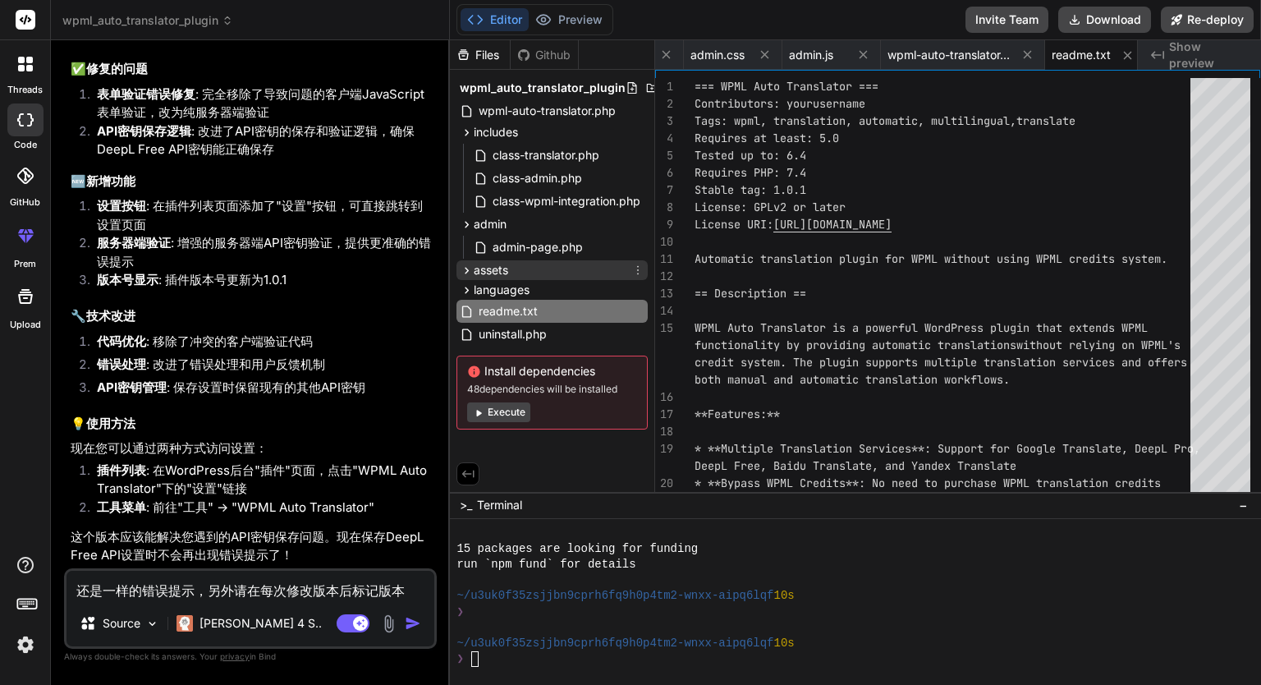
click at [473, 269] on icon at bounding box center [467, 270] width 14 height 14
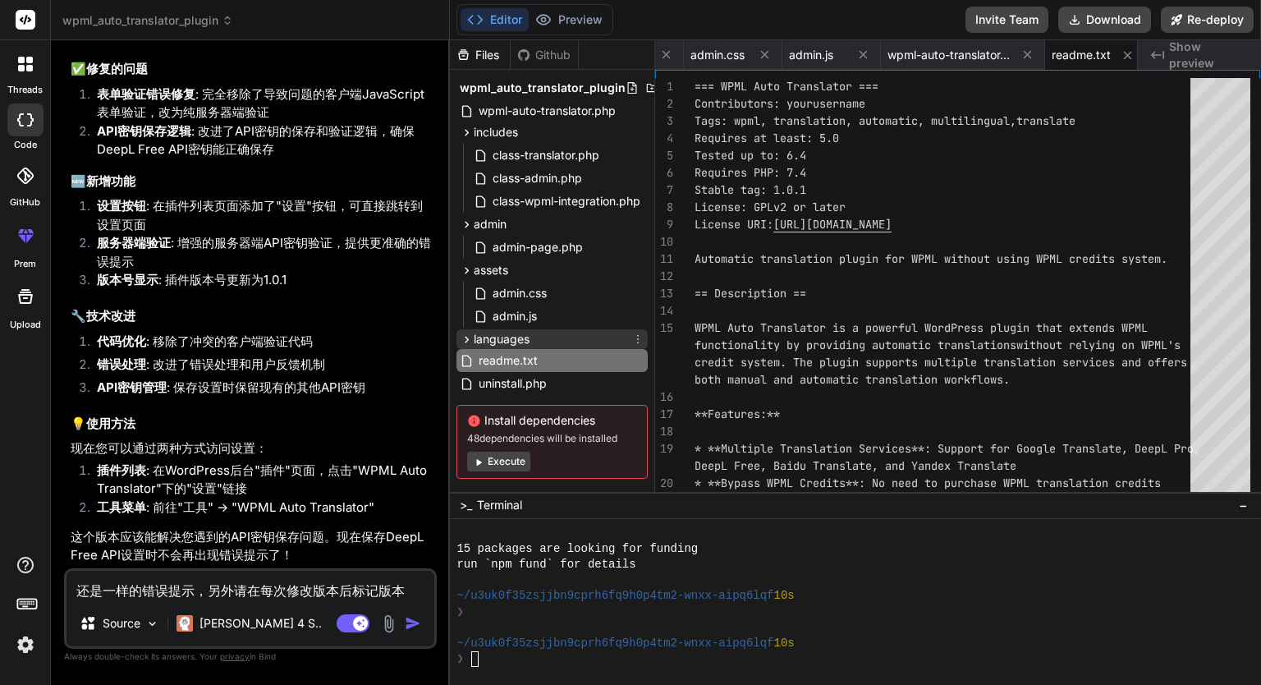
click at [472, 337] on icon at bounding box center [467, 339] width 14 height 14
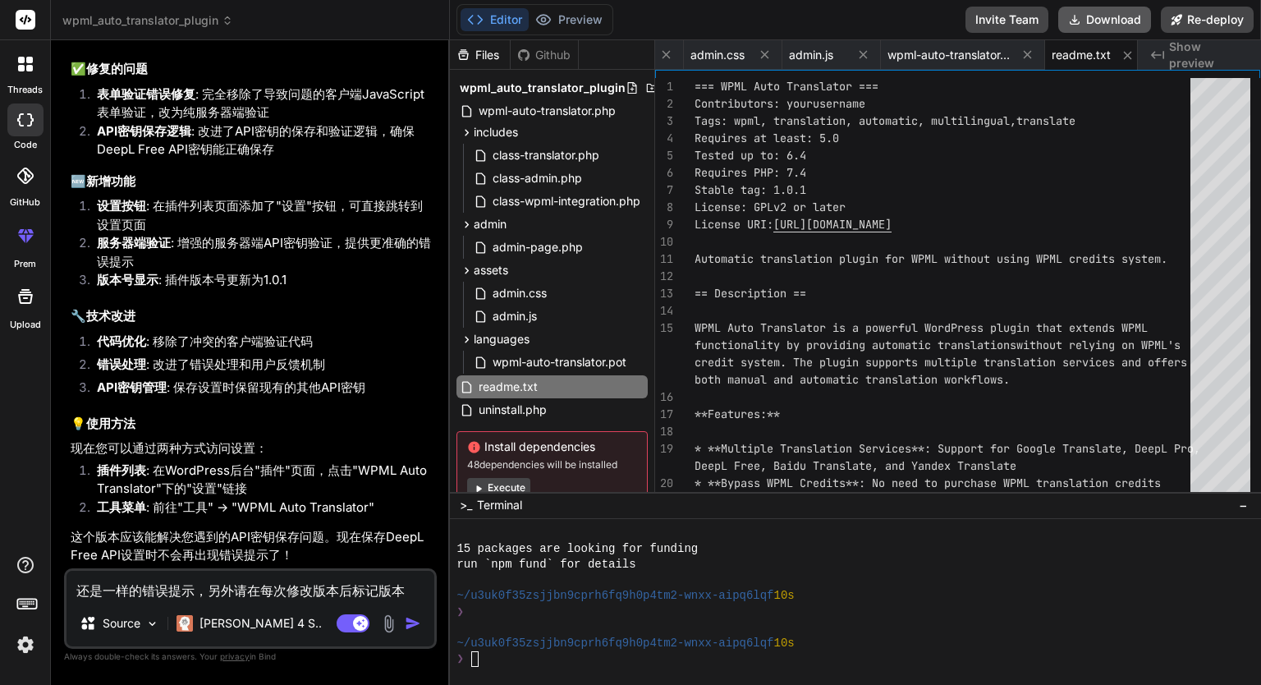
click at [1123, 24] on button "Download" at bounding box center [1104, 20] width 93 height 26
click at [249, 593] on textarea "还是一样的错误提示，另外请在每次修改版本后标记版本号，并且在插件列表中显示的该插件位置增加一个设置按钮，可以直接进入该插件的设置页面。" at bounding box center [250, 585] width 368 height 30
paste textarea "DeepL API Error: Value for 'source_lang' not supported."
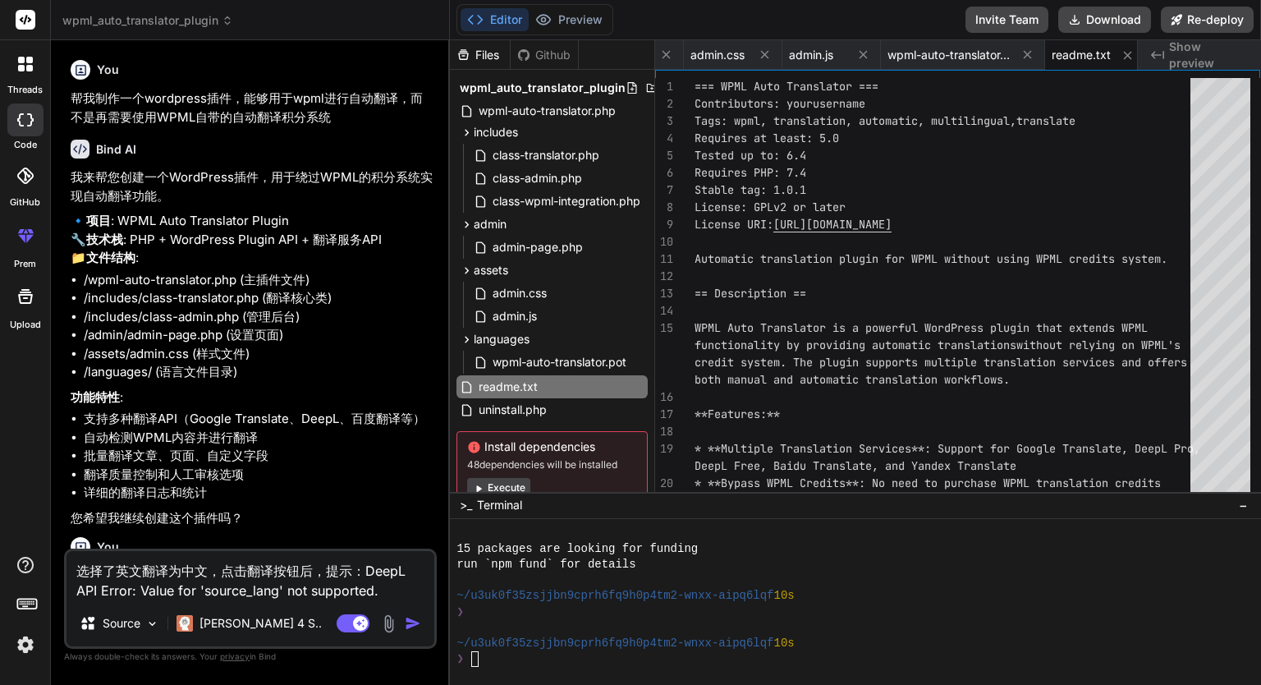
scroll to position [82, 0]
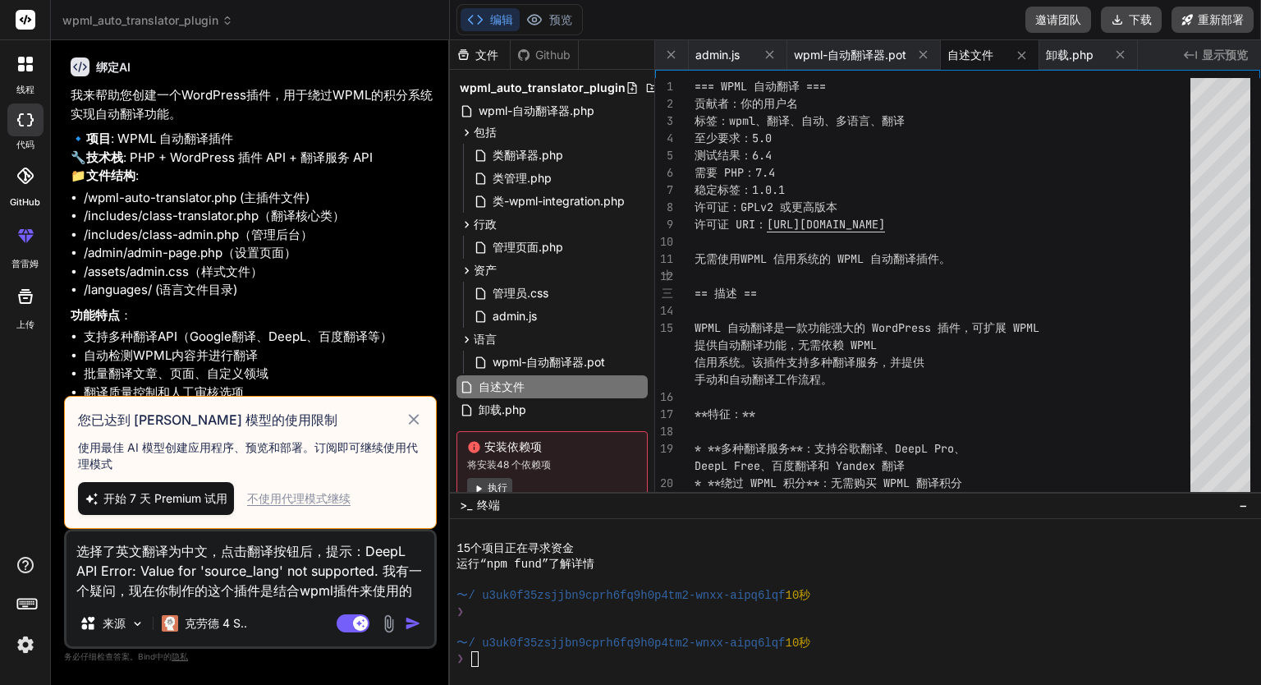
click at [302, 500] on font "不使用代理模式继续" at bounding box center [298, 498] width 103 height 14
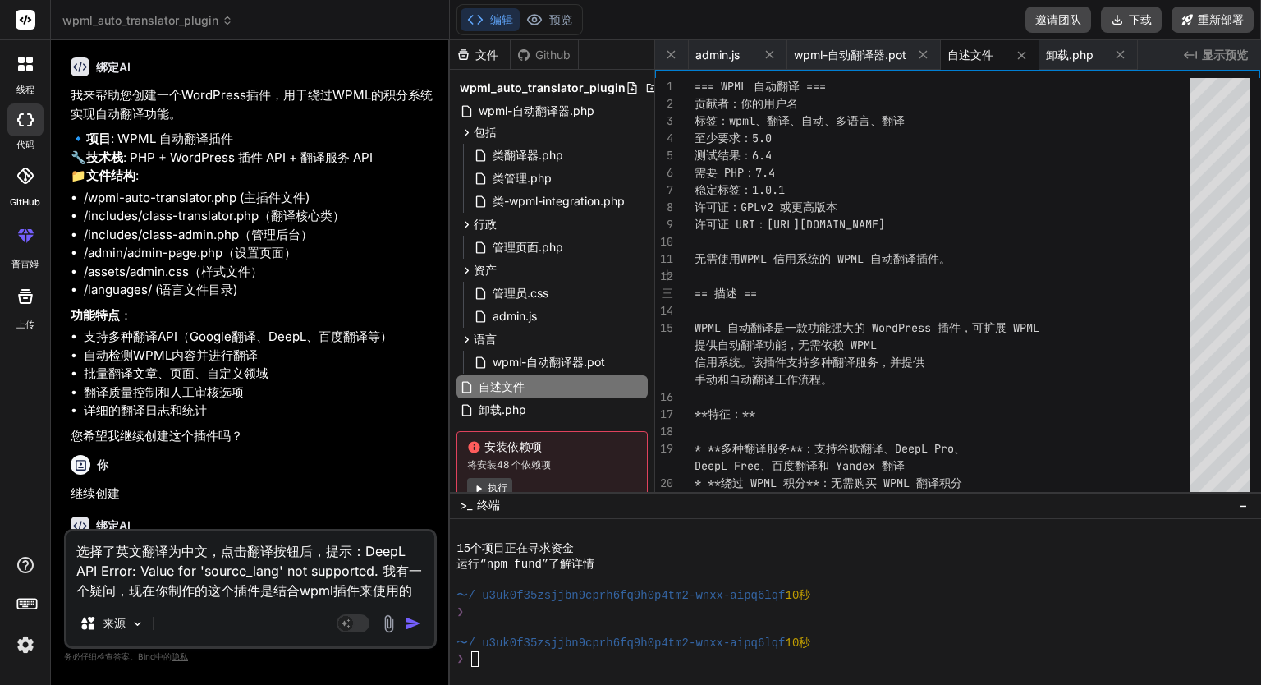
click at [405, 620] on img "button" at bounding box center [413, 623] width 16 height 16
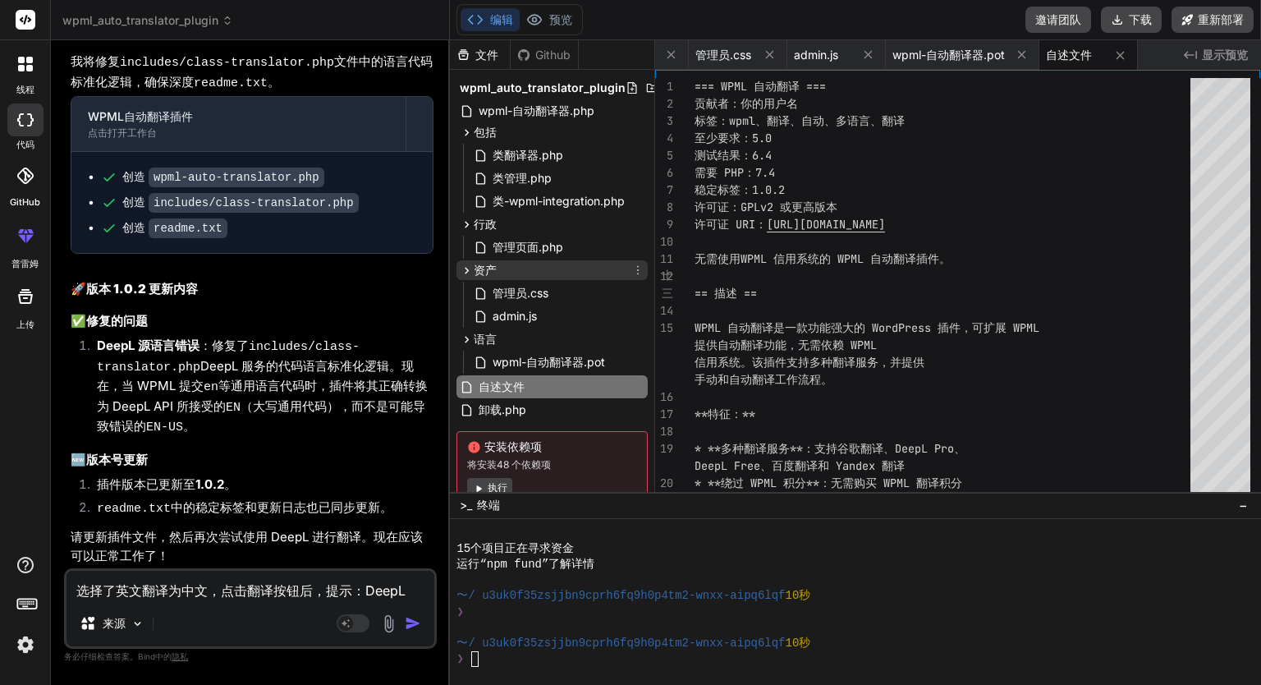
scroll to position [53, 0]
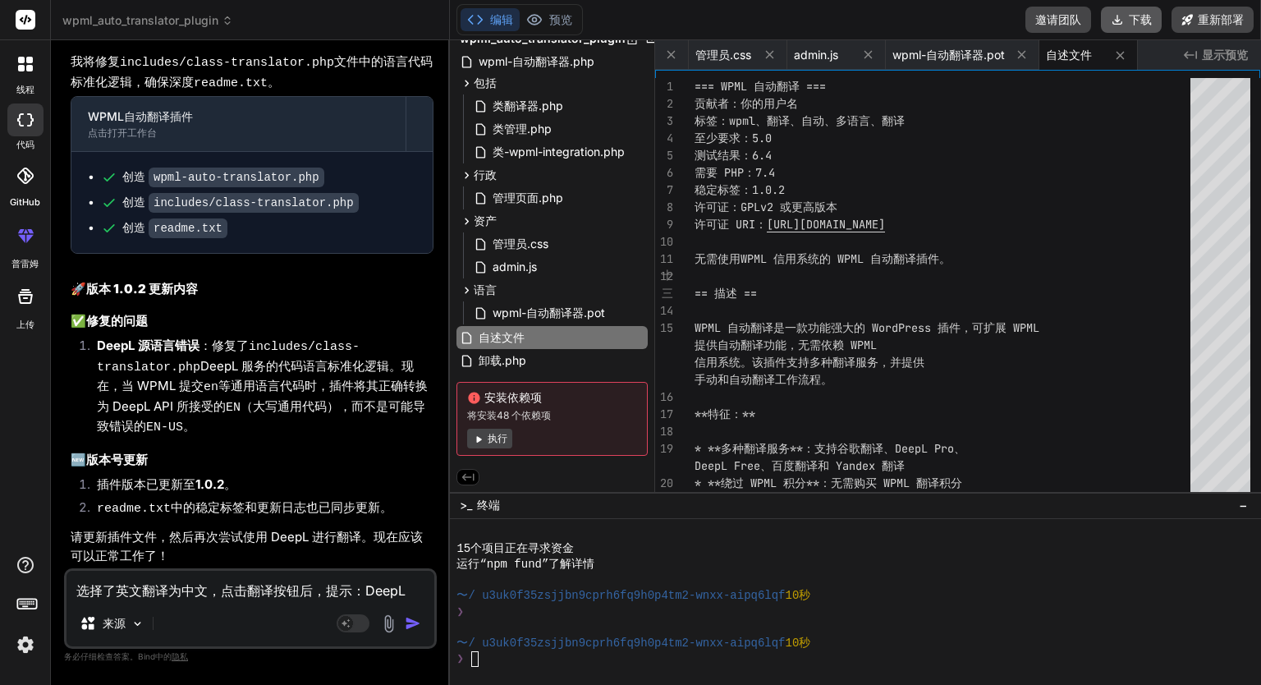
click at [1146, 25] on font "下载" at bounding box center [1140, 19] width 23 height 14
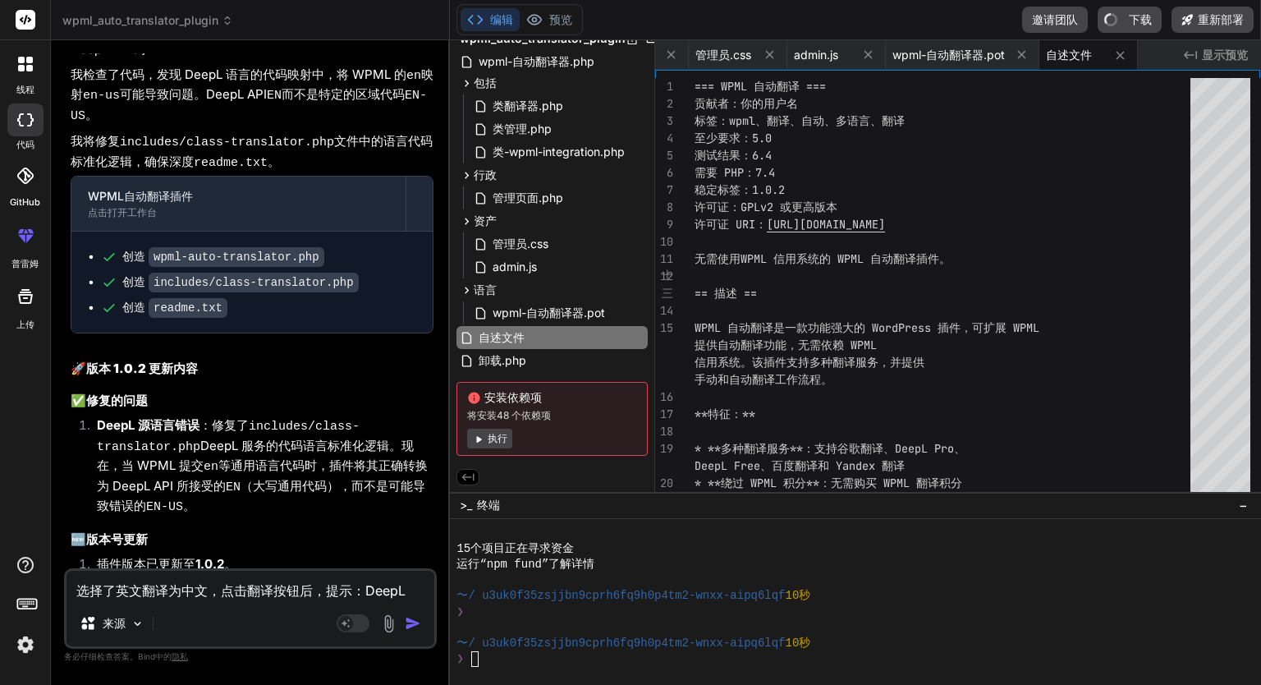
scroll to position [5025, 0]
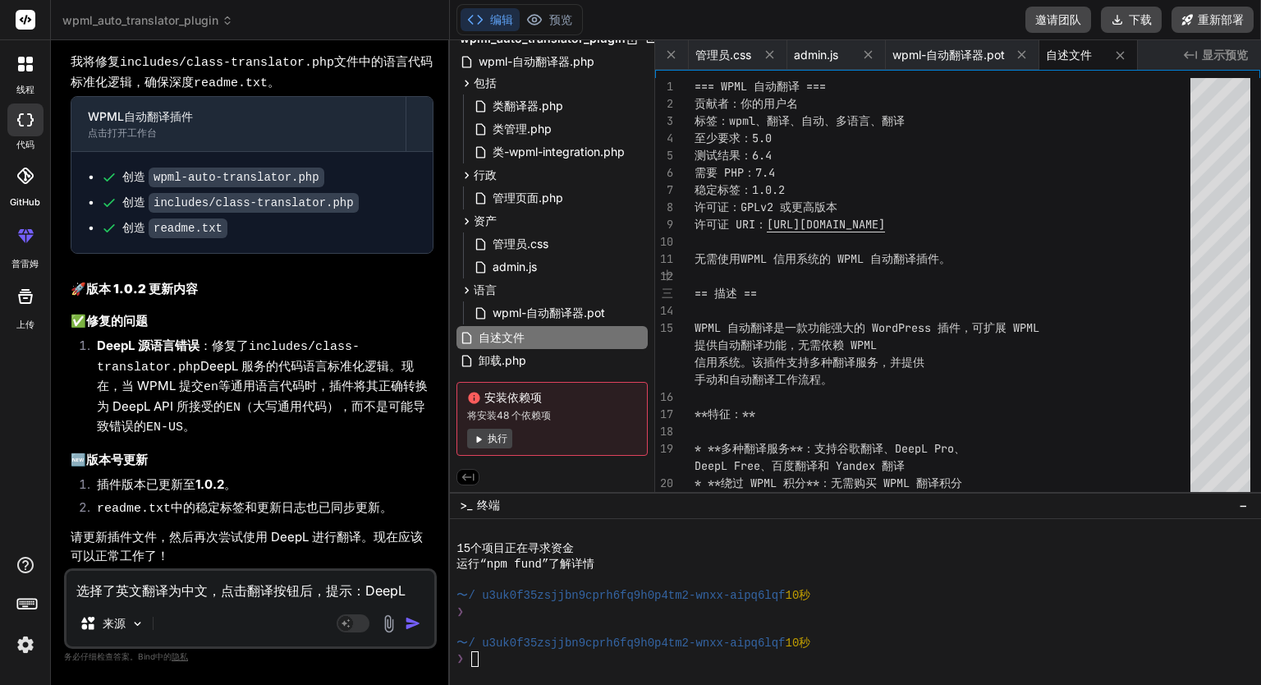
click at [29, 640] on img at bounding box center [25, 644] width 28 height 28
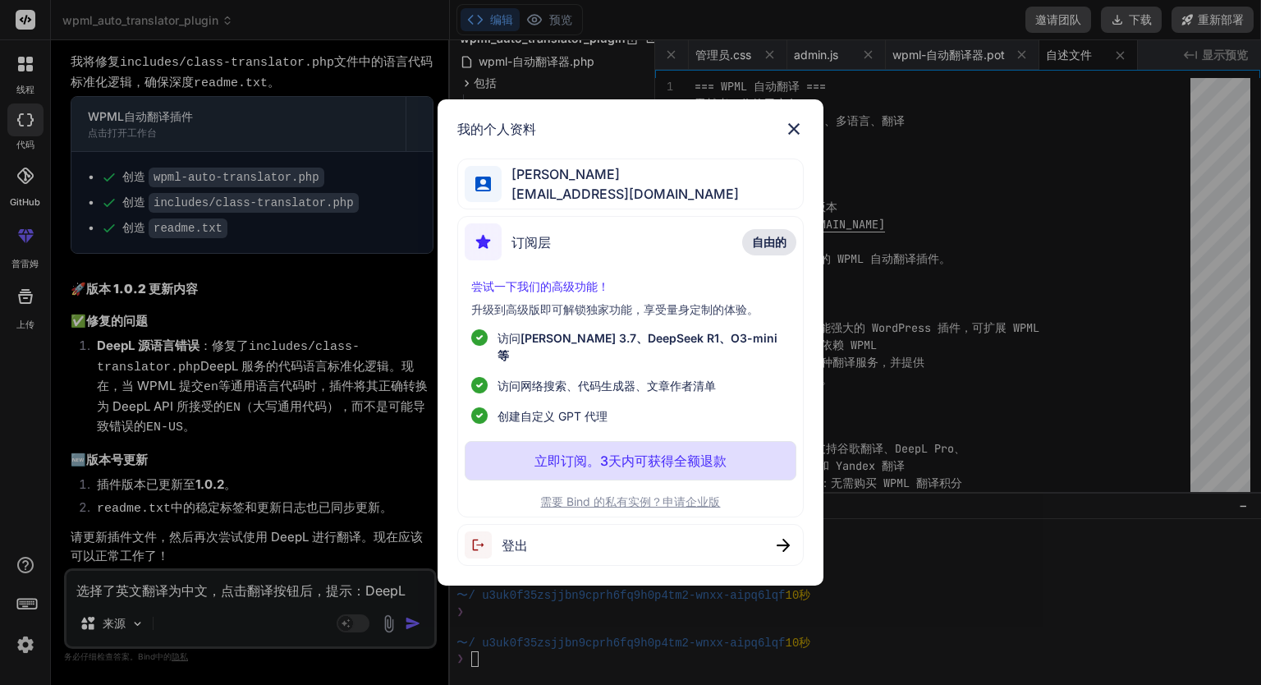
click at [682, 497] on font "需要 Bind 的私有实例？申请企业版" at bounding box center [630, 501] width 180 height 14
click at [795, 133] on img at bounding box center [794, 129] width 20 height 20
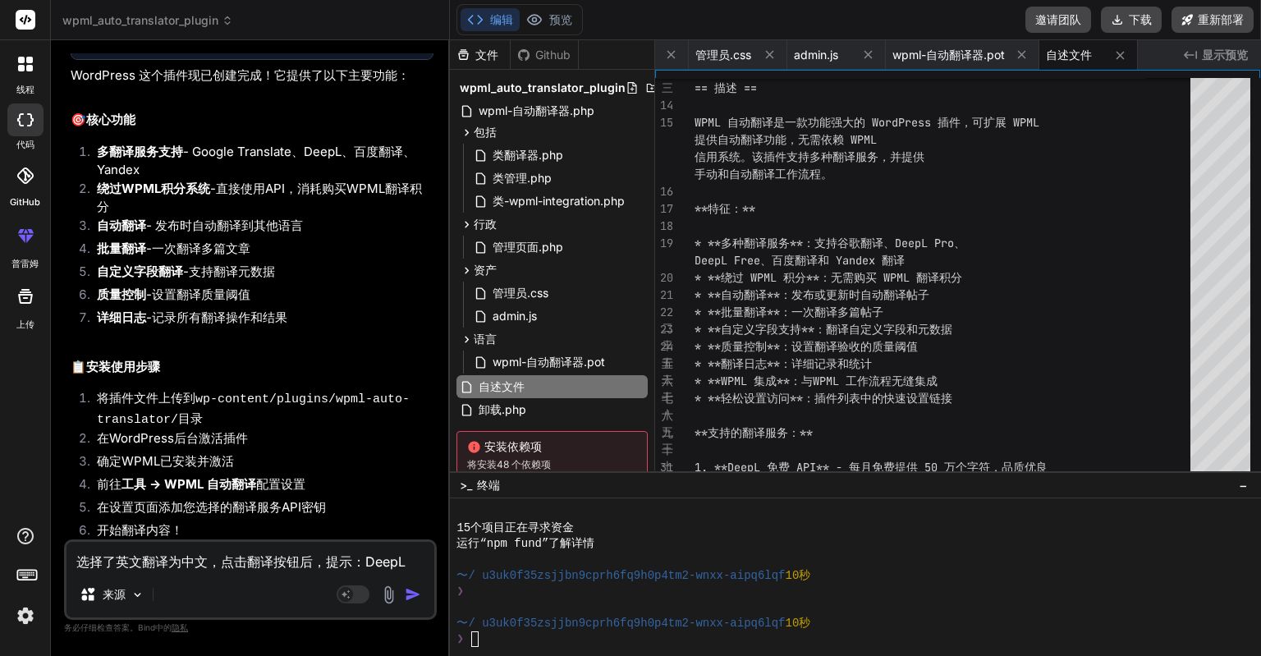
scroll to position [739, 0]
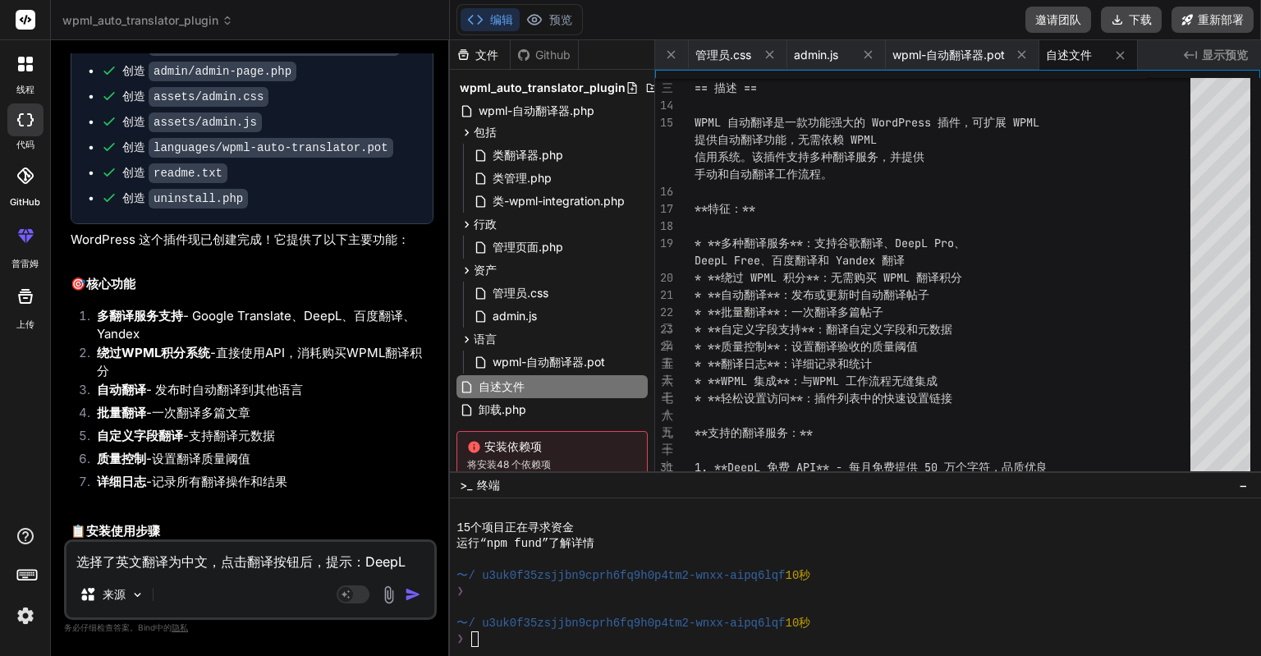
click at [490, 52] on font "文件" at bounding box center [486, 55] width 23 height 14
click at [1208, 53] on font "显示预览" at bounding box center [1225, 55] width 46 height 14
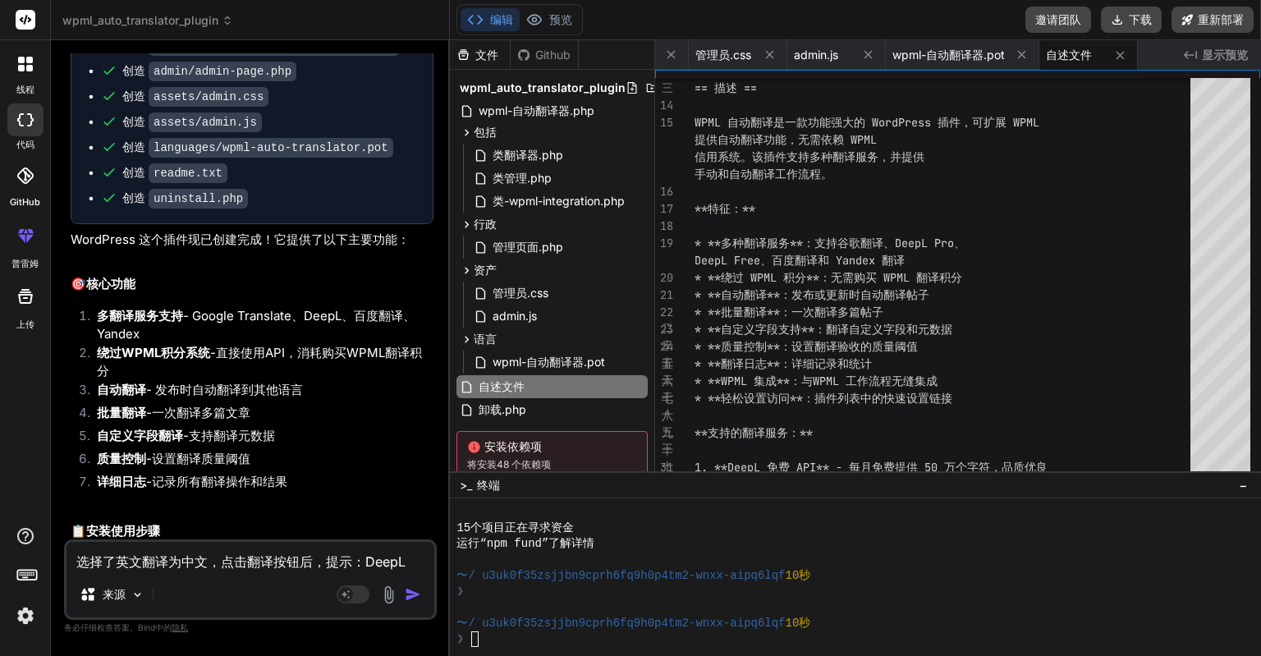
click at [1169, 50] on div "wpml-自动翻译器.php 类翻译器.php 类管理.php 类-wpml-integration.php 管理页面.php 管理员.css admin.j…" at bounding box center [958, 55] width 606 height 30
click at [1220, 55] on font "显示预览" at bounding box center [1225, 55] width 46 height 14
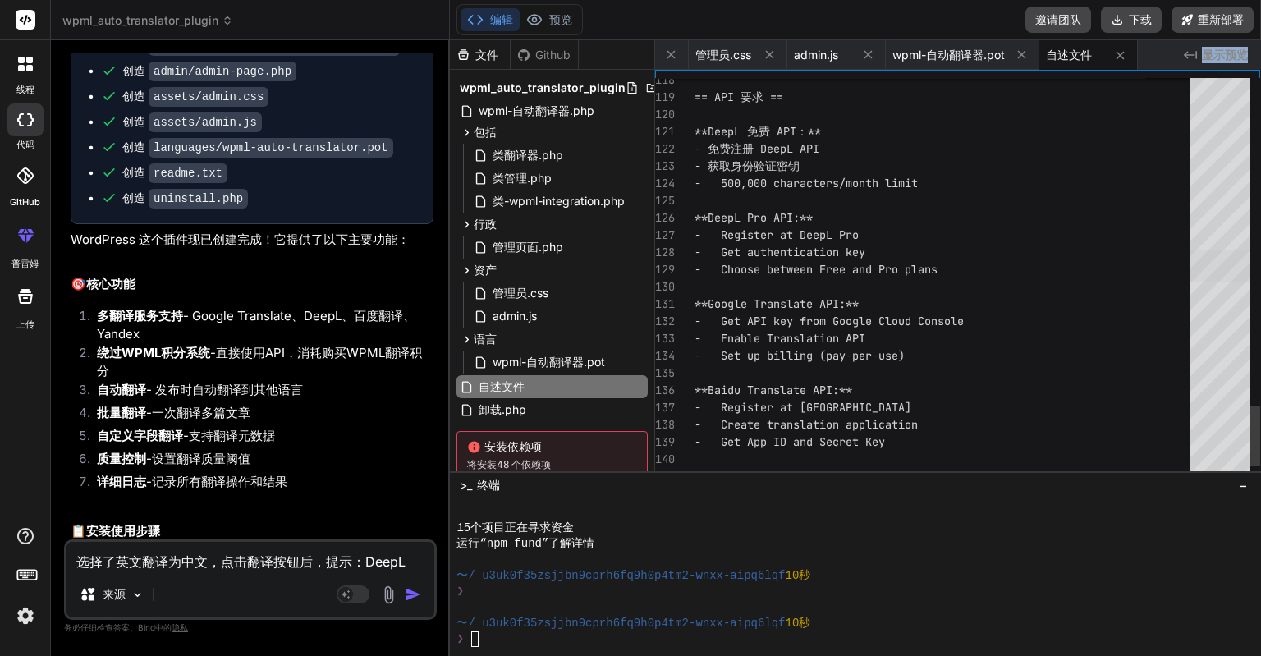
click at [1216, 282] on div at bounding box center [1220, 266] width 60 height 32
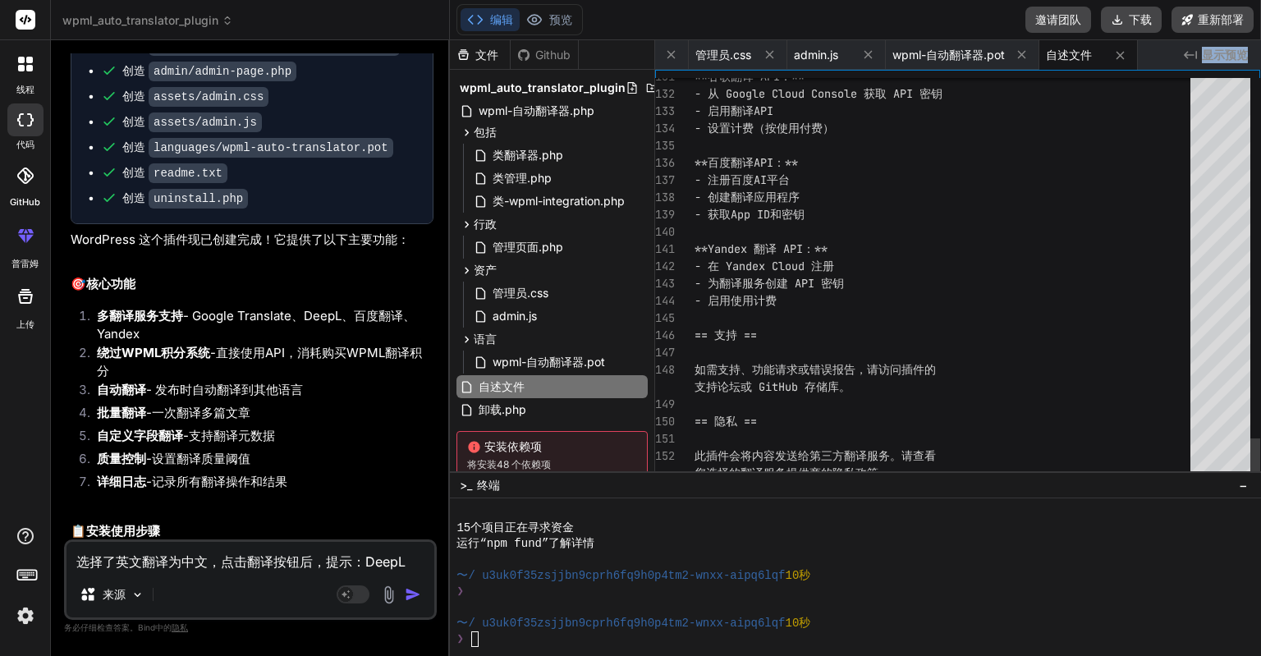
scroll to position [72, 0]
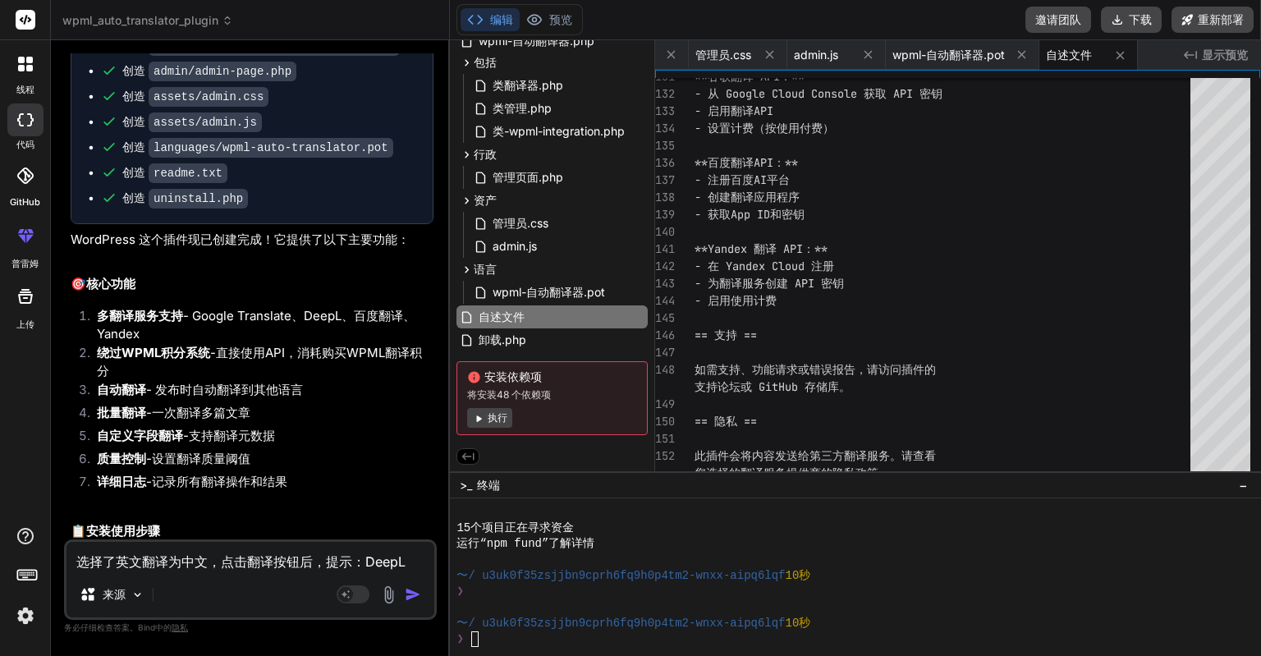
click at [23, 579] on rect at bounding box center [26, 575] width 19 height 10
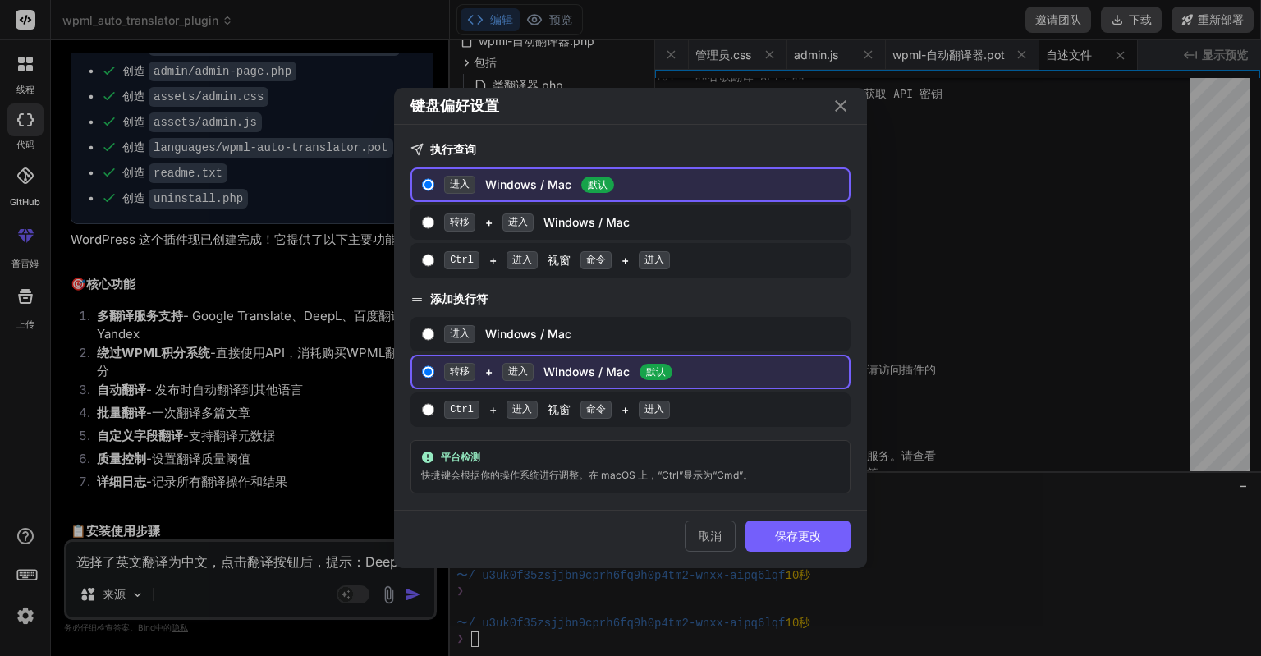
click at [23, 579] on div "键盘偏好设置 执行查询 进入 Windows / Mac 默认 转移 + 进入 Windows / Mac Ctrl + 进入 视窗 命令 + 进入 添加换行…" at bounding box center [630, 328] width 1261 height 656
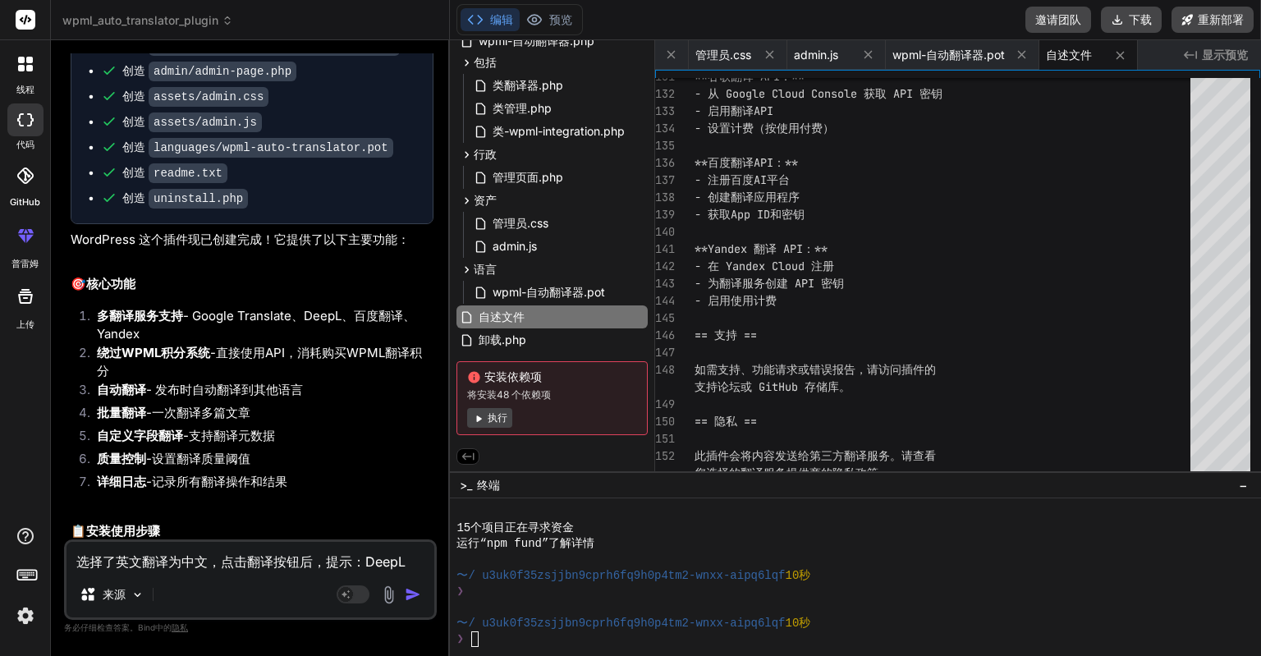
click at [28, 63] on icon at bounding box center [25, 64] width 15 height 15
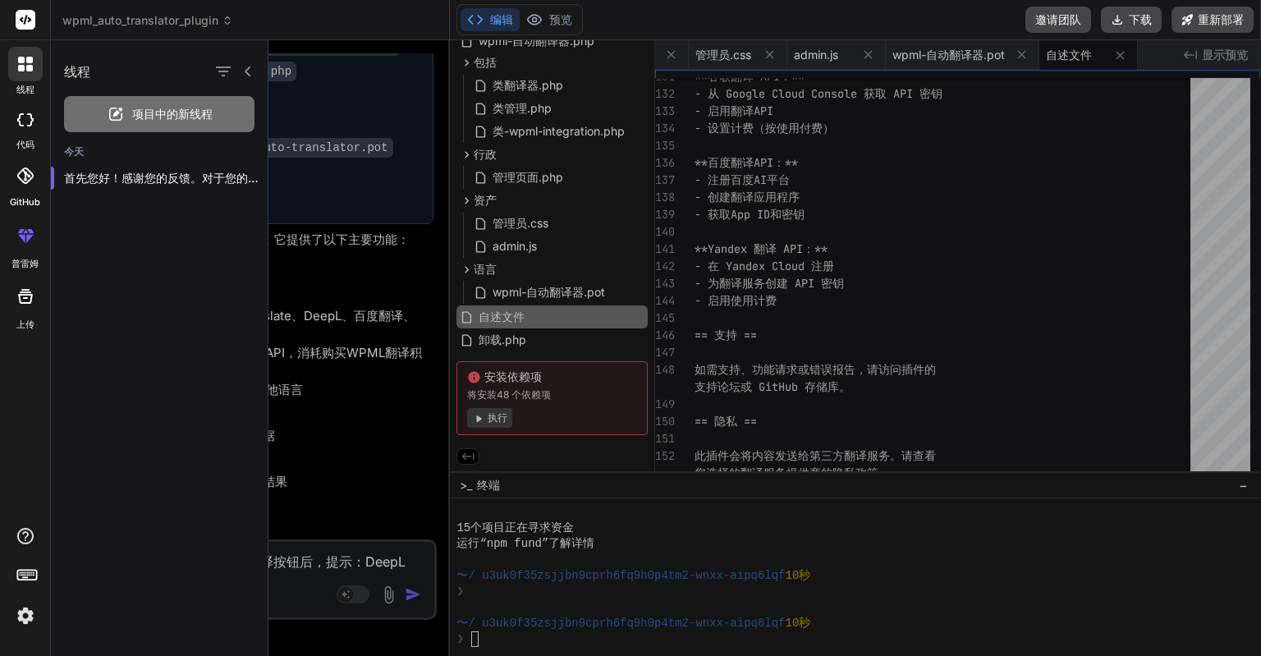
drag, startPoint x: 1226, startPoint y: 396, endPoint x: 1065, endPoint y: 396, distance: 161.7
click at [1065, 396] on div at bounding box center [764, 348] width 992 height 616
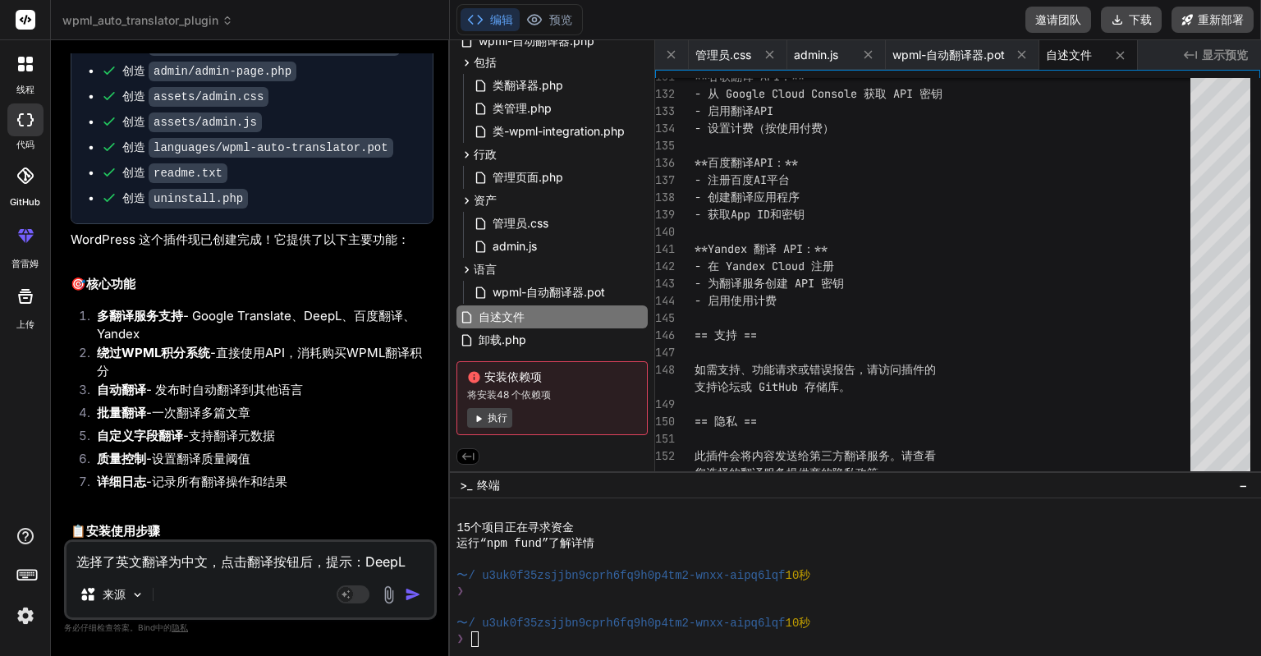
click at [1069, 533] on div "15个项目正在寻求资金" at bounding box center [845, 528] width 779 height 16
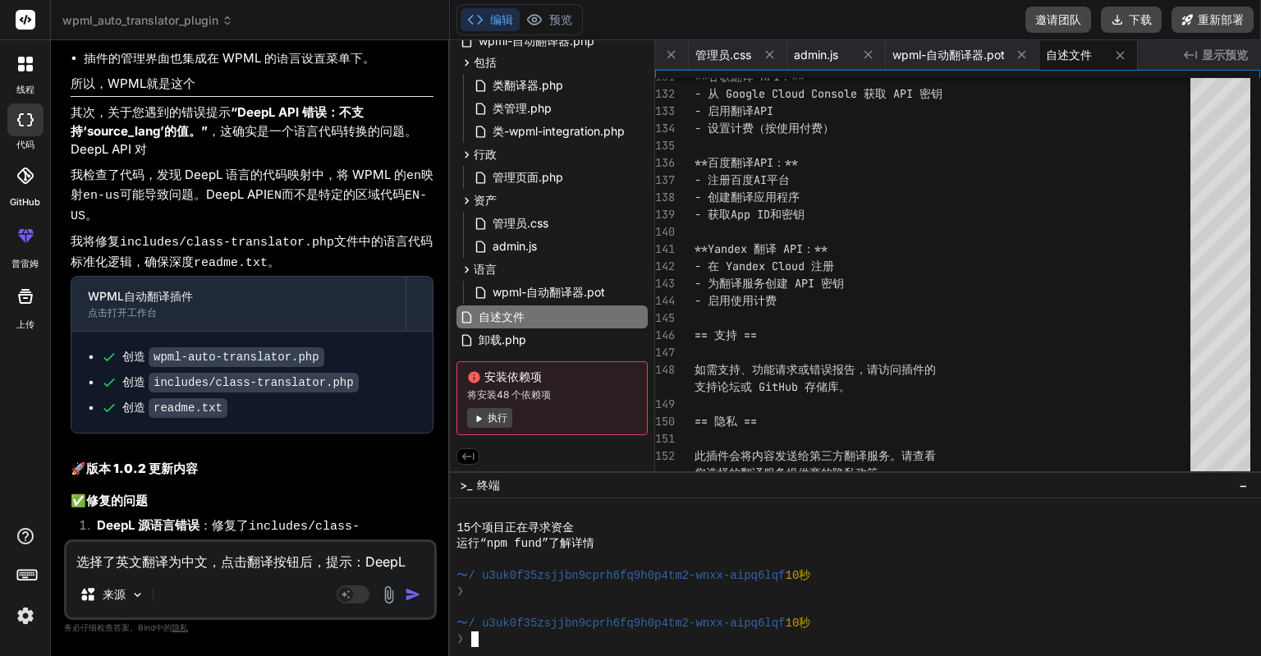
scroll to position [4925, 0]
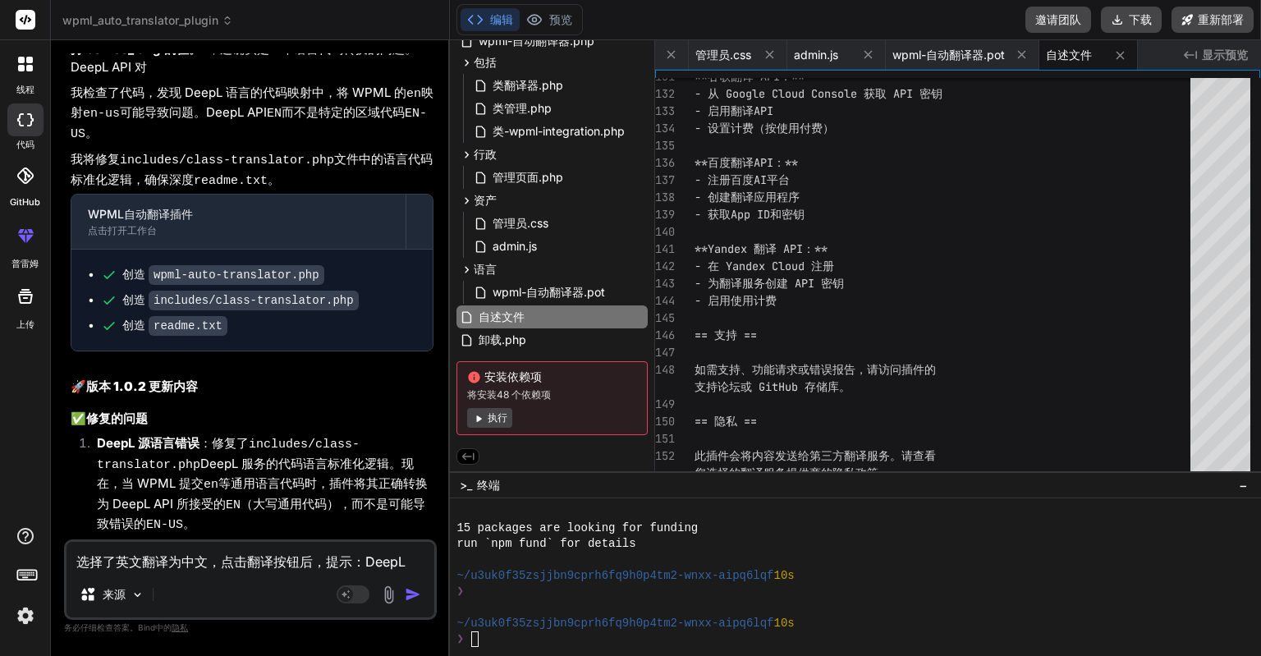
click at [24, 62] on icon at bounding box center [25, 64] width 15 height 15
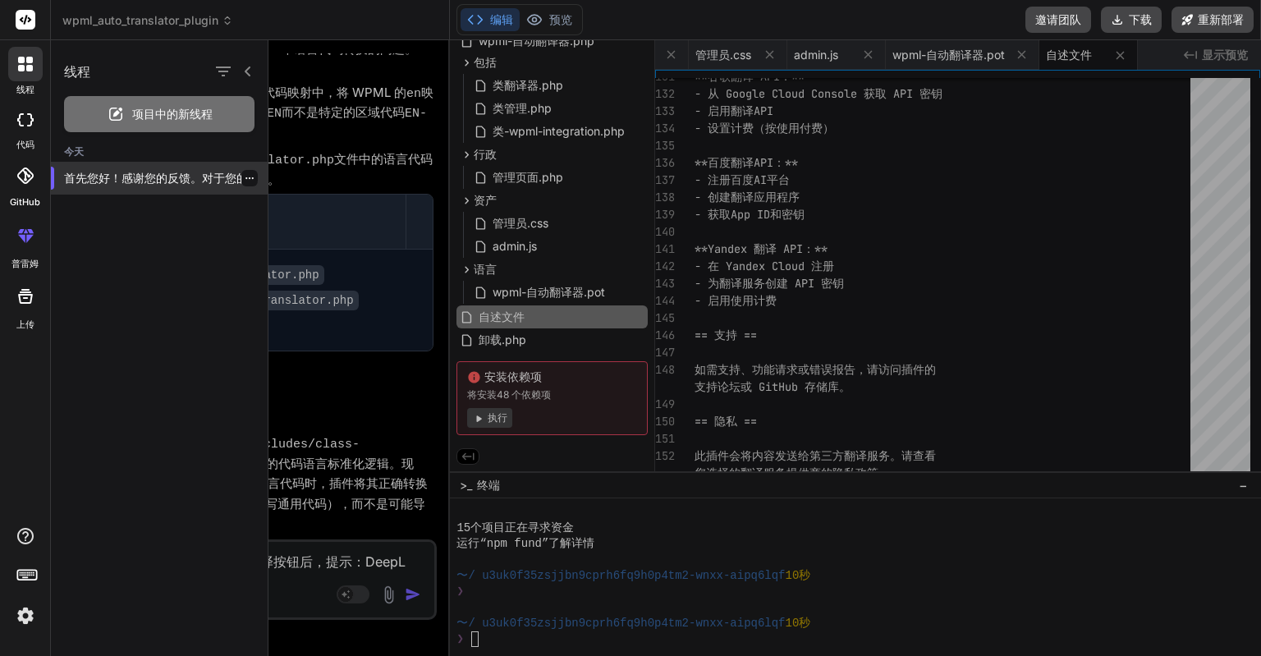
click at [148, 176] on font "首先您好！感谢您的反馈。对于您的疑问：**是的，我制作的这个插件是专门设计的..." at bounding box center [281, 178] width 435 height 14
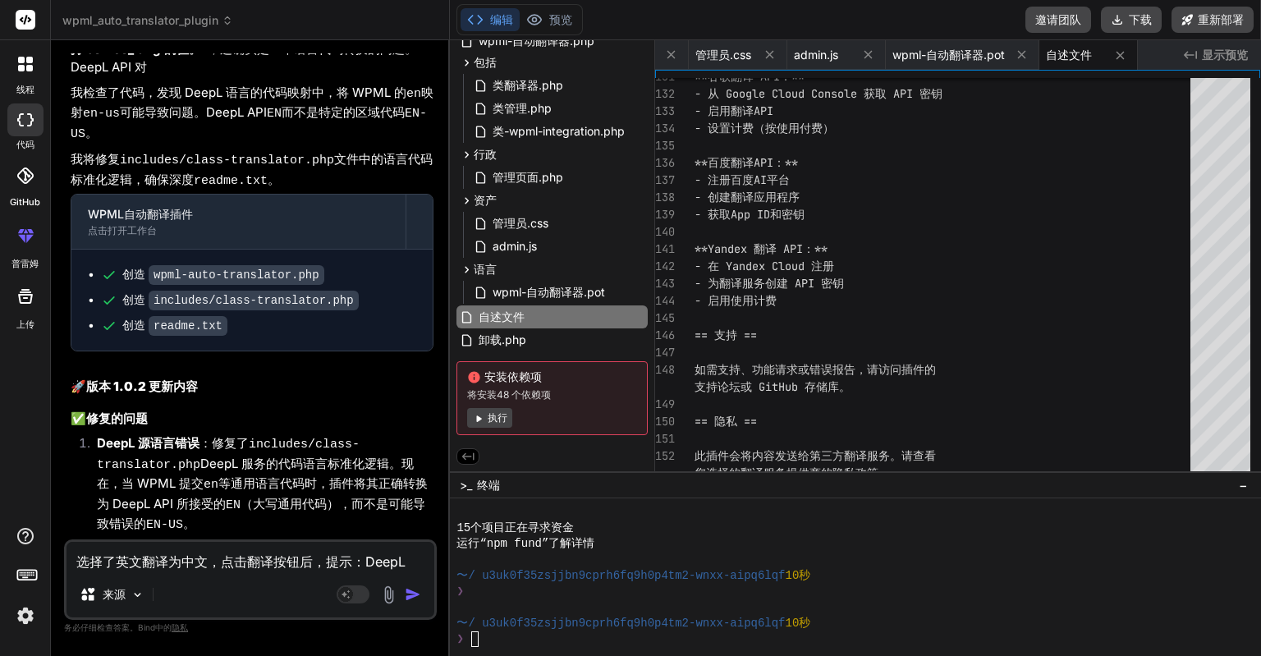
click at [31, 52] on div at bounding box center [25, 64] width 34 height 34
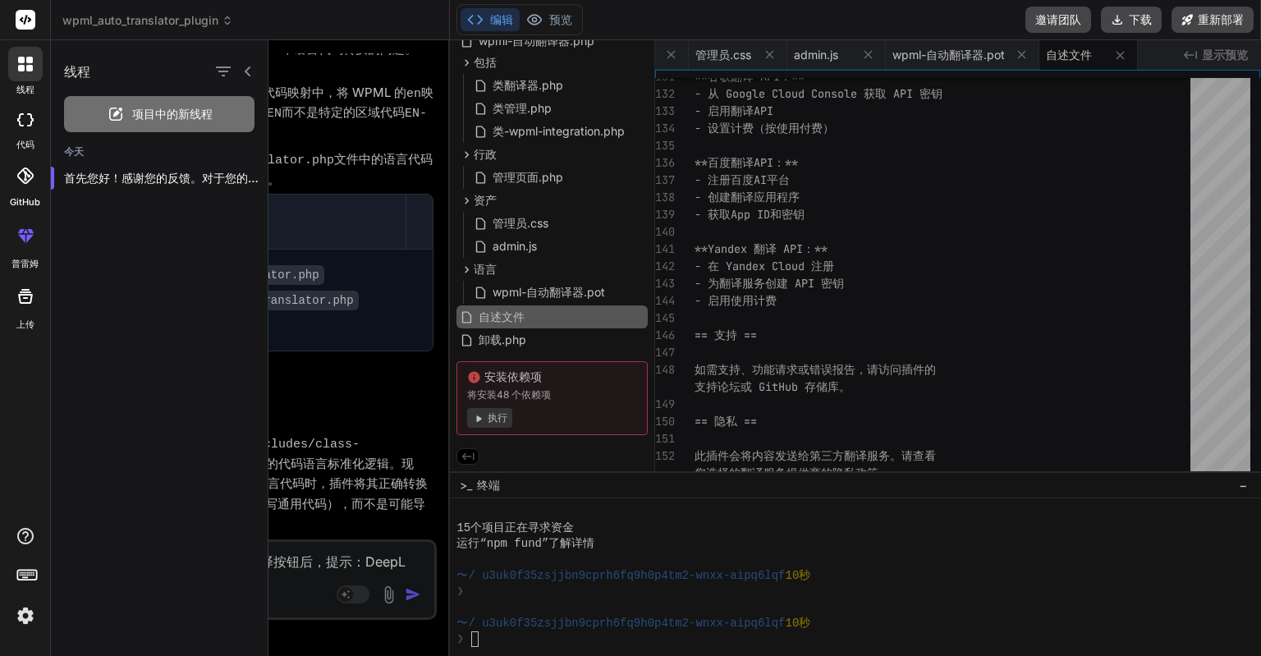
click at [185, 119] on font "项目中的新线程" at bounding box center [172, 114] width 80 height 14
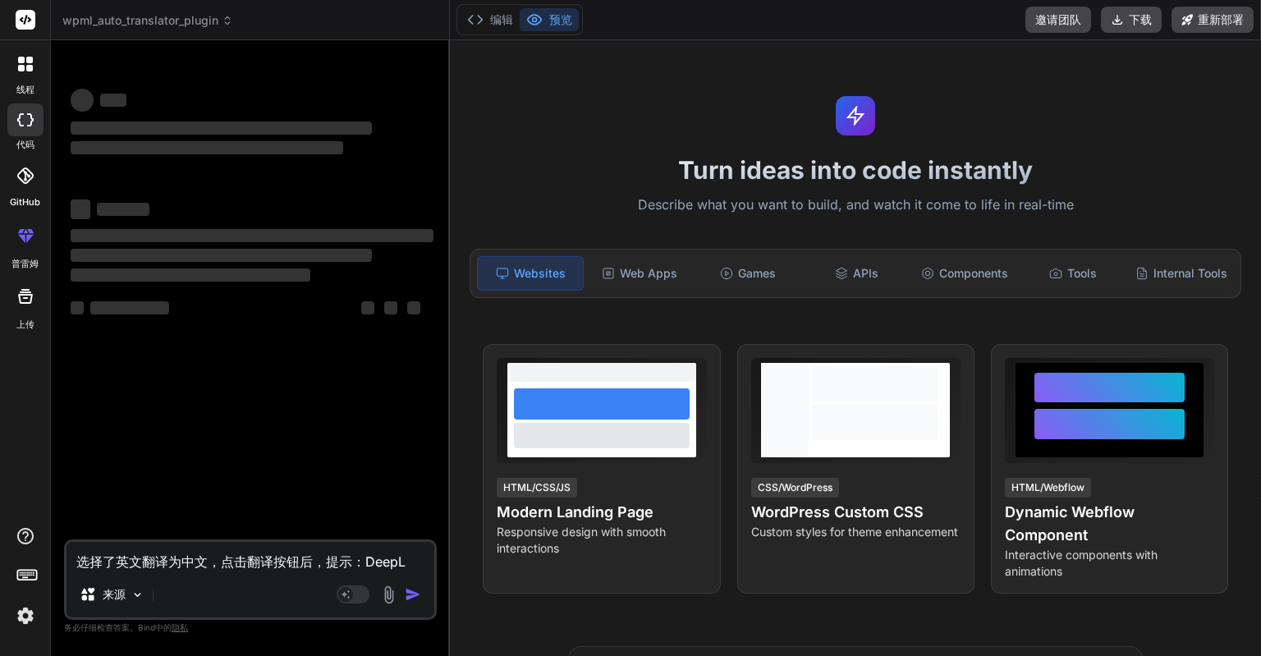
scroll to position [220, 0]
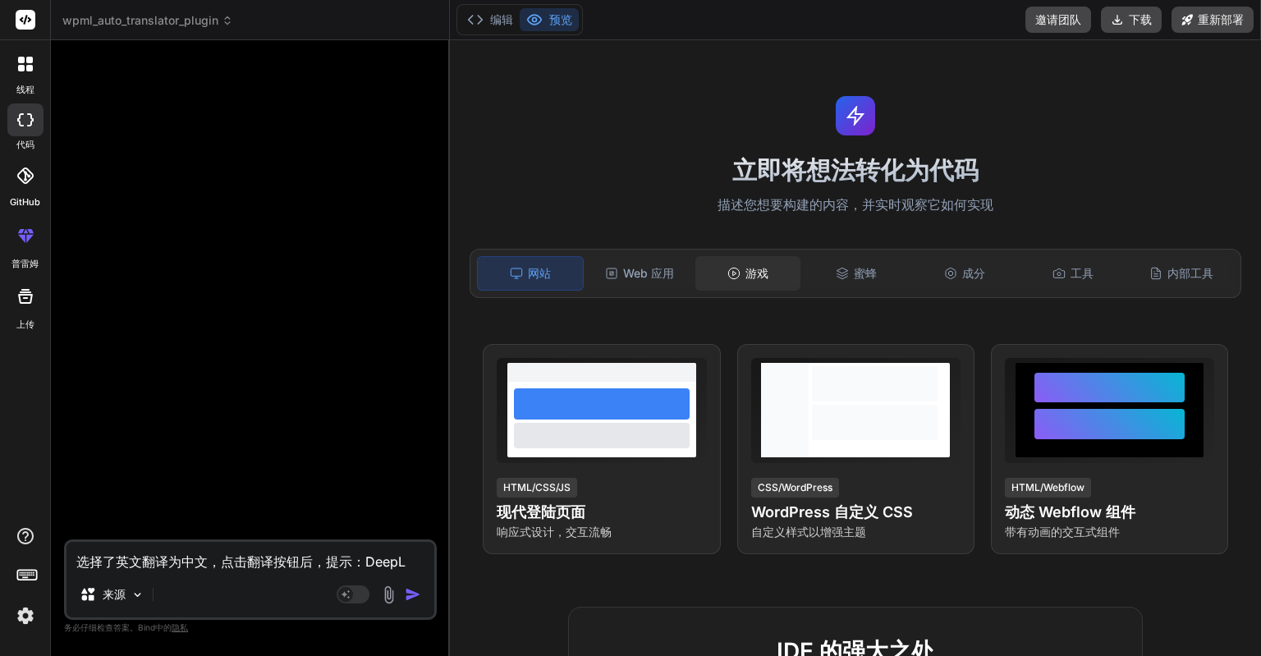
click at [742, 263] on div "游戏" at bounding box center [747, 273] width 105 height 34
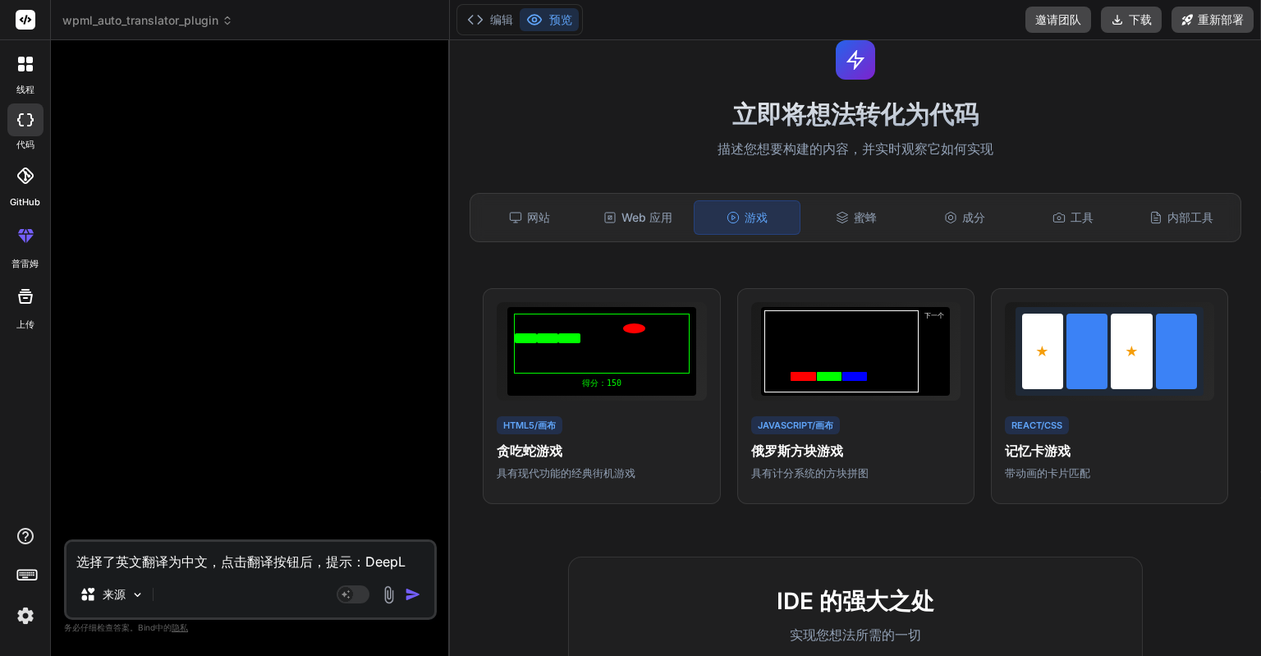
scroll to position [0, 0]
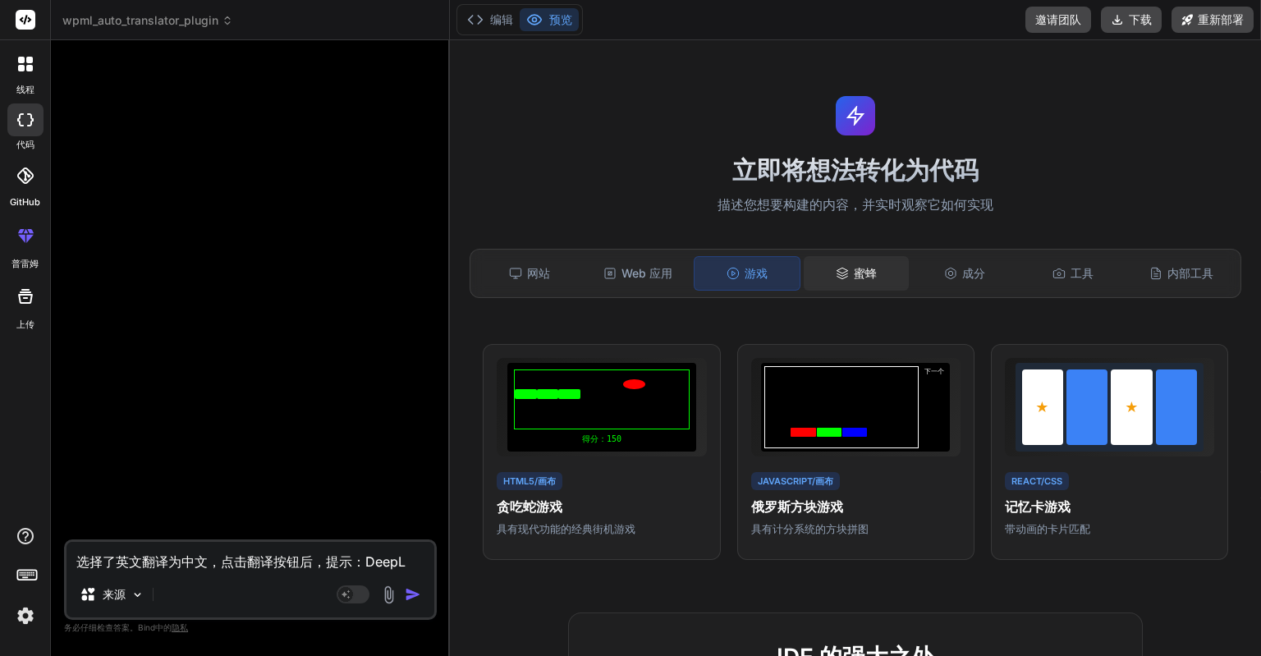
click at [854, 268] on font "蜜蜂" at bounding box center [865, 273] width 23 height 14
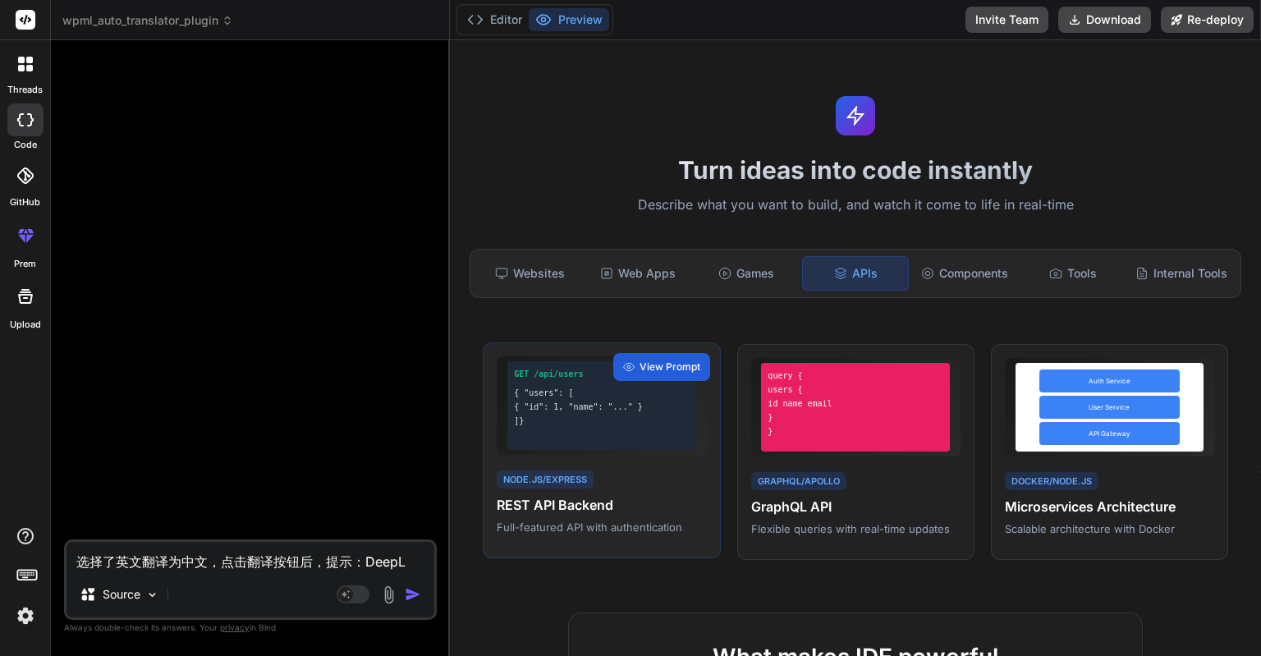
click at [594, 413] on div "{ "id": 1, "name": "..." }" at bounding box center [602, 407] width 176 height 12
click at [634, 381] on div "View Prompt" at bounding box center [661, 367] width 97 height 28
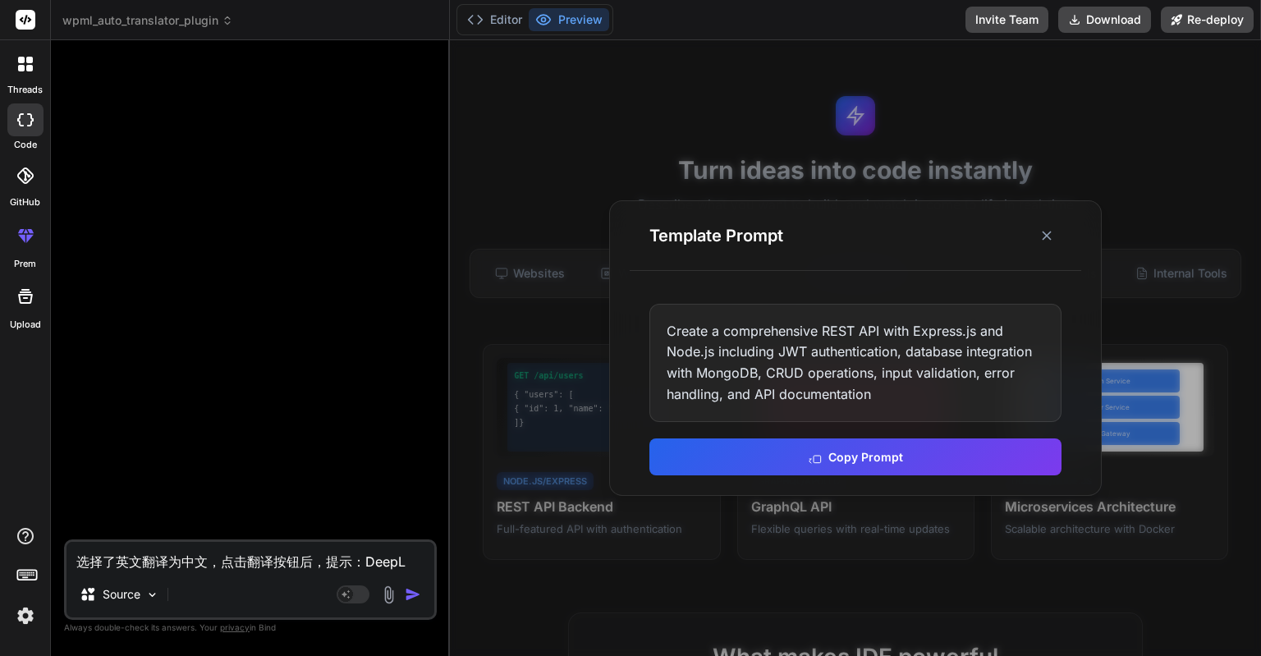
click at [693, 524] on div at bounding box center [855, 348] width 811 height 616
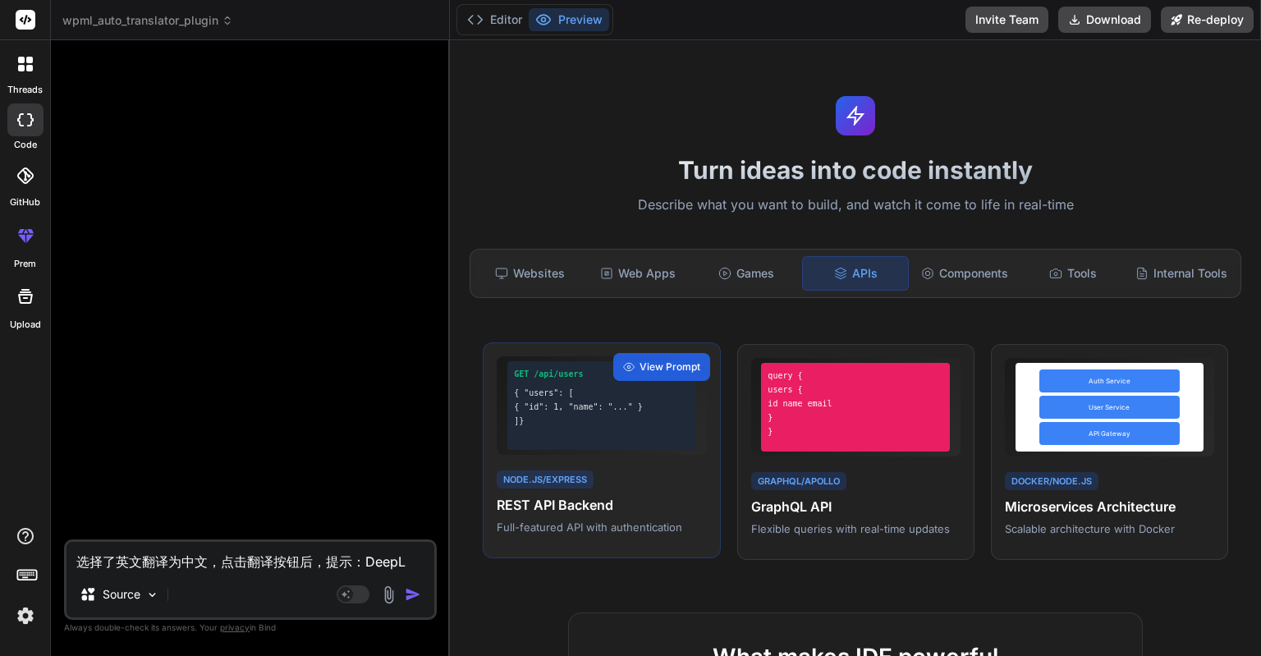
click at [579, 515] on h4 "REST API Backend" at bounding box center [601, 505] width 209 height 20
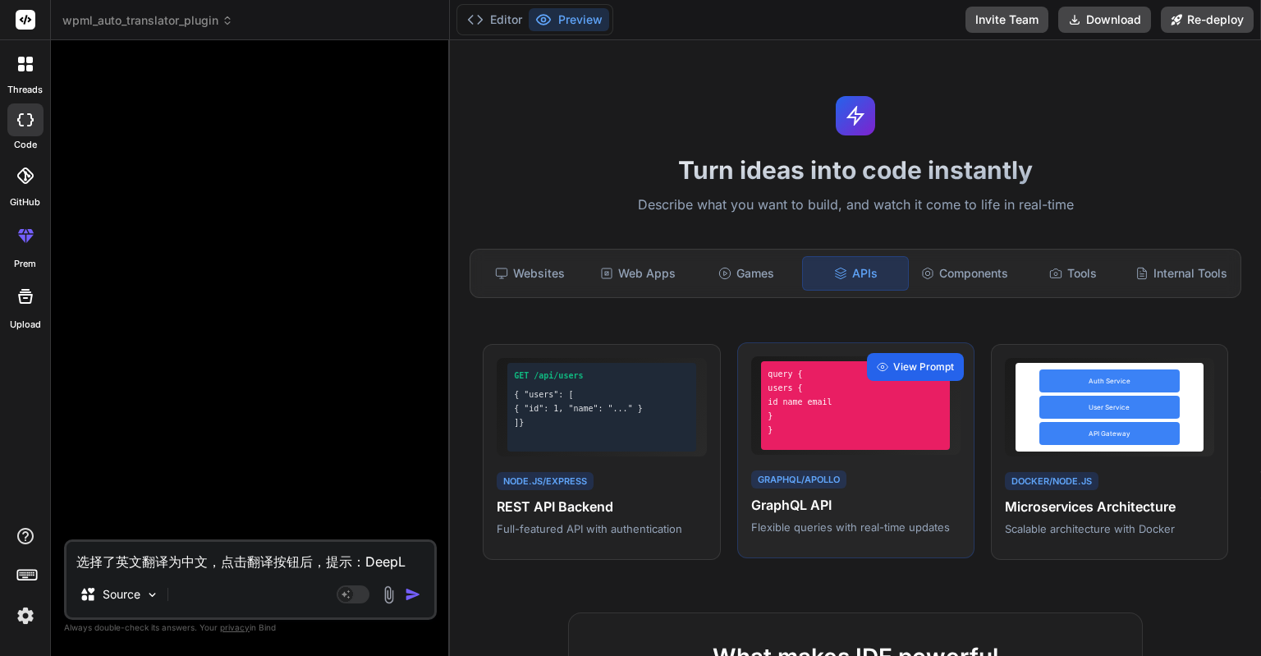
click at [893, 374] on span "View Prompt" at bounding box center [923, 366] width 61 height 15
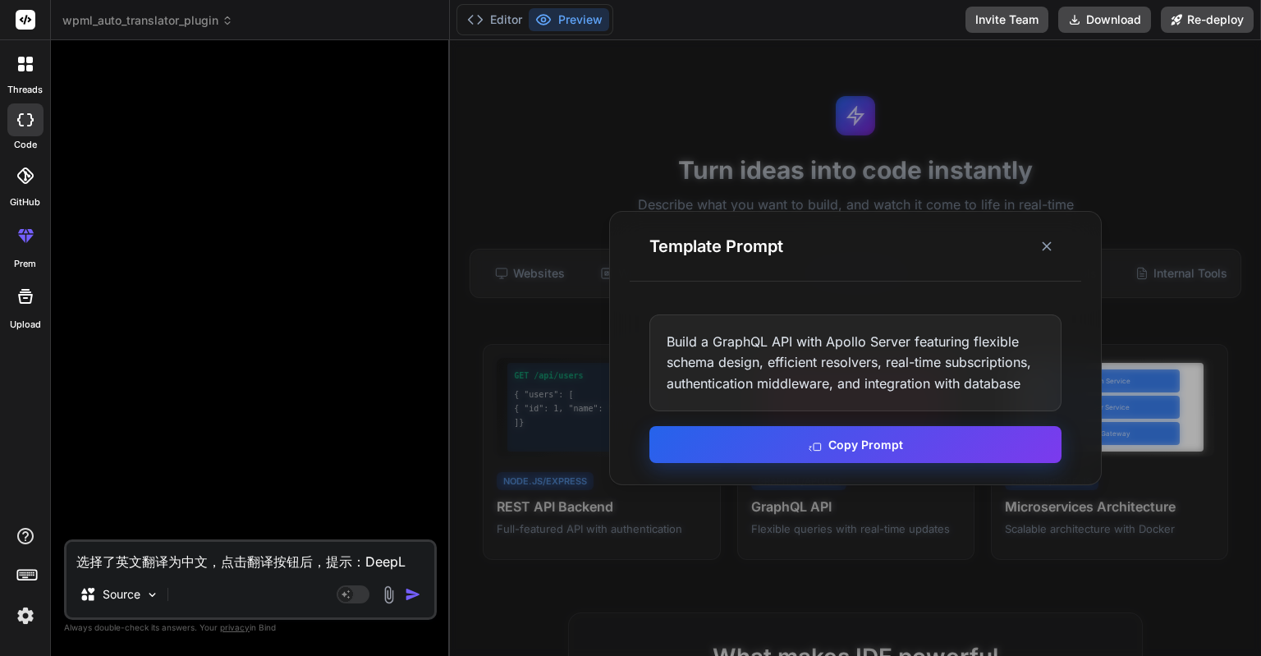
click at [837, 442] on button "Copy Prompt" at bounding box center [855, 444] width 412 height 37
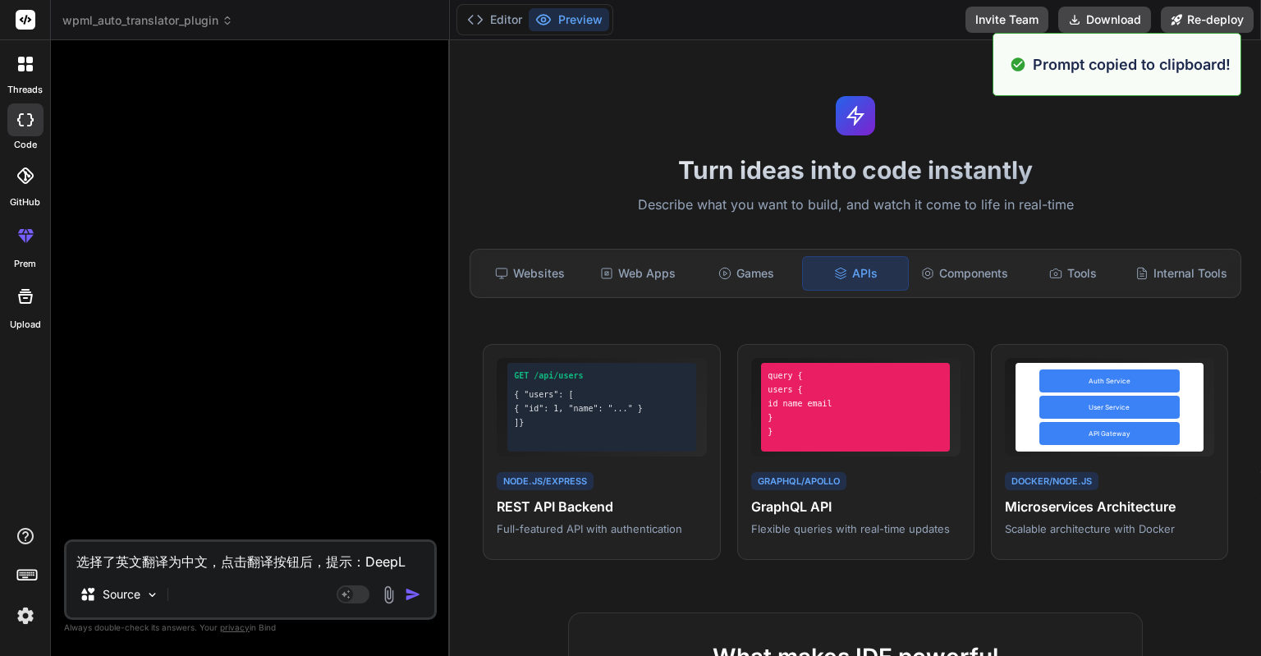
click at [837, 437] on div "}" at bounding box center [855, 431] width 176 height 12
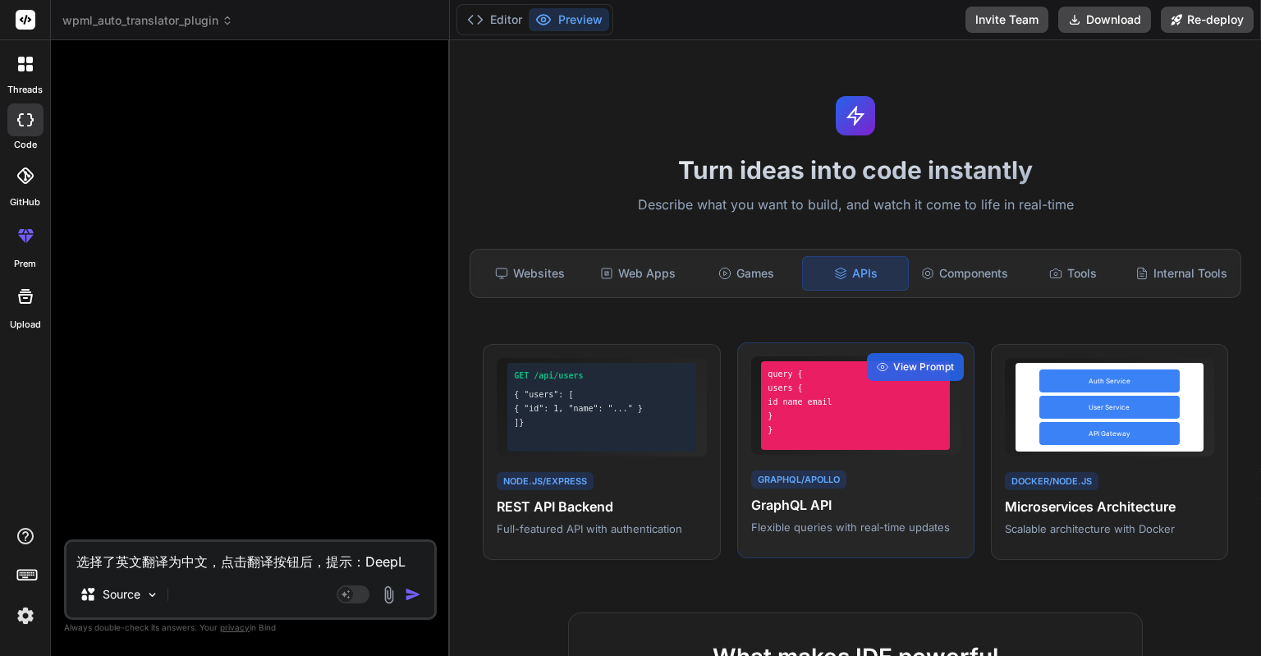
click at [803, 422] on div "}" at bounding box center [855, 416] width 176 height 12
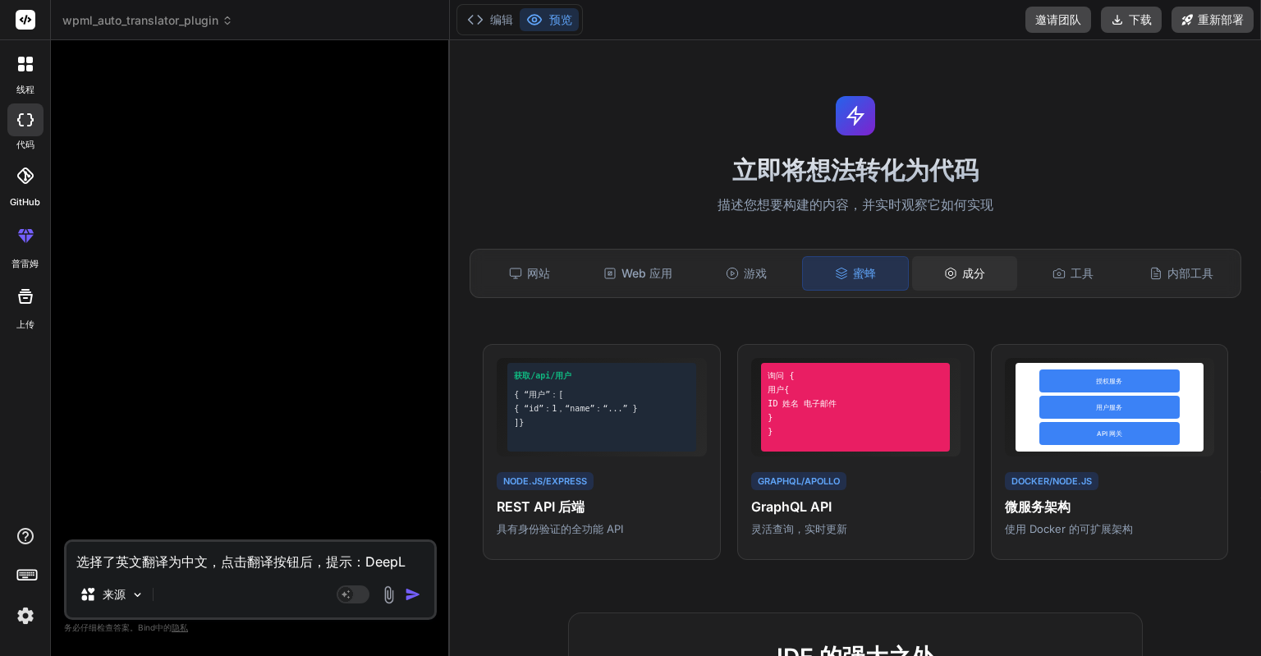
click at [956, 285] on div "成分" at bounding box center [964, 273] width 105 height 34
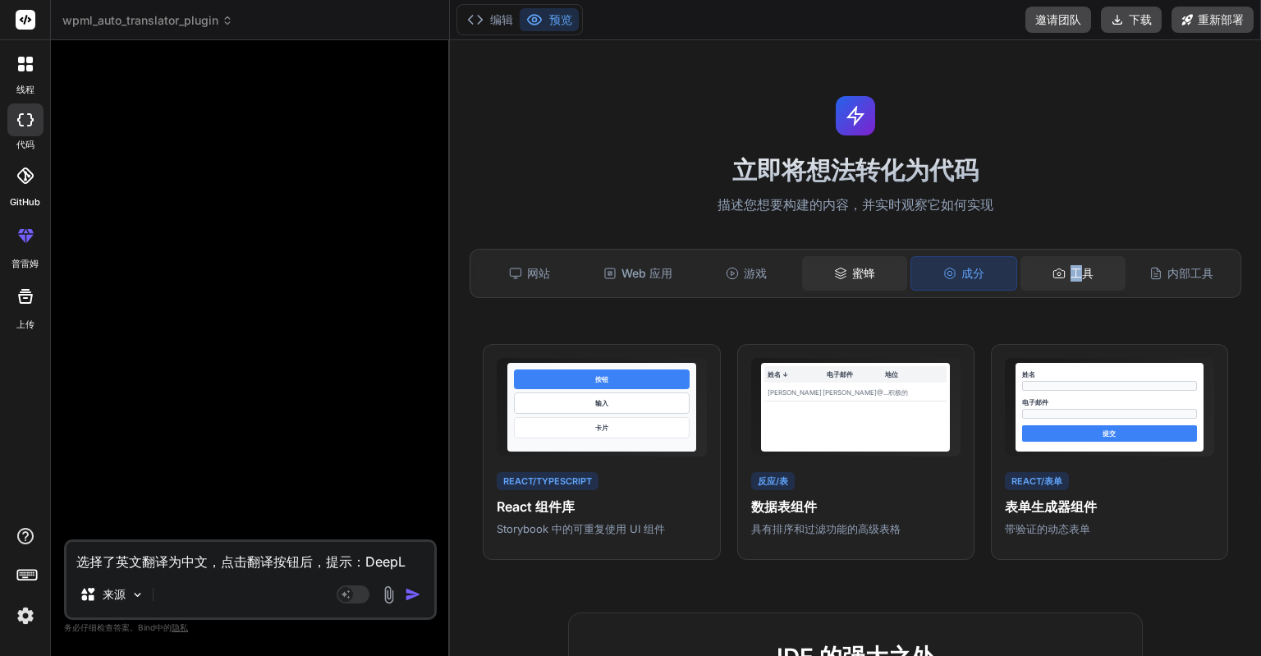
click at [1066, 281] on div "工具" at bounding box center [1072, 273] width 105 height 34
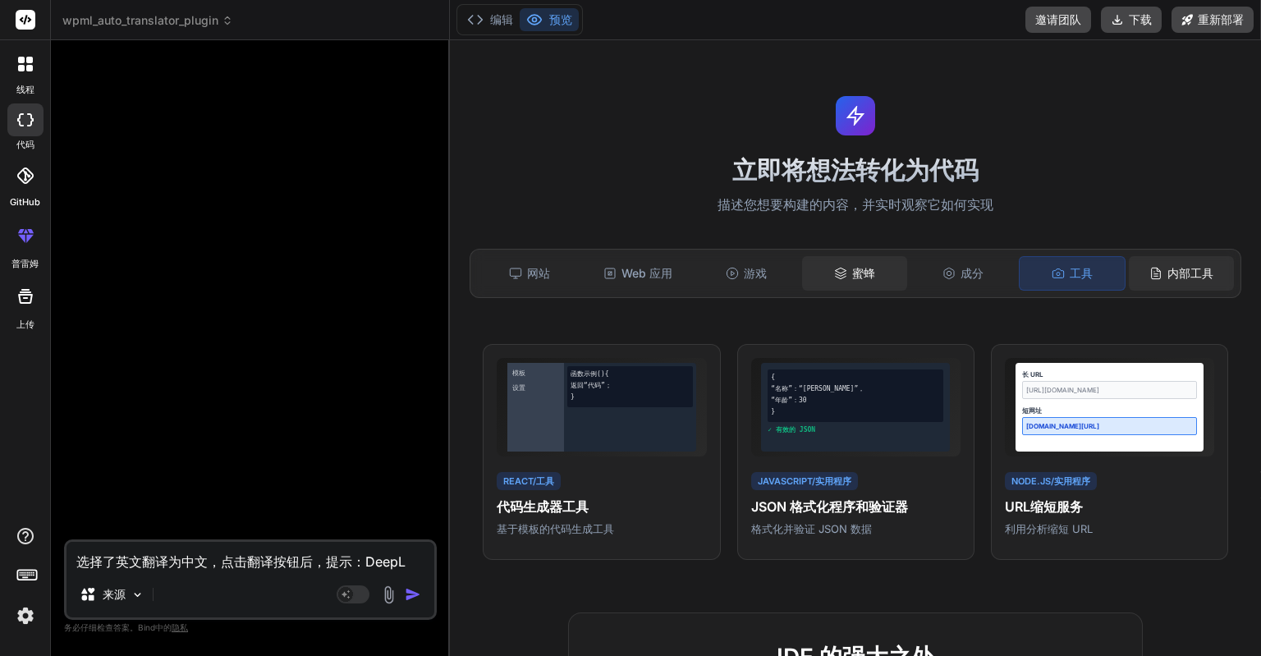
click at [1167, 275] on font "内部工具" at bounding box center [1190, 273] width 46 height 14
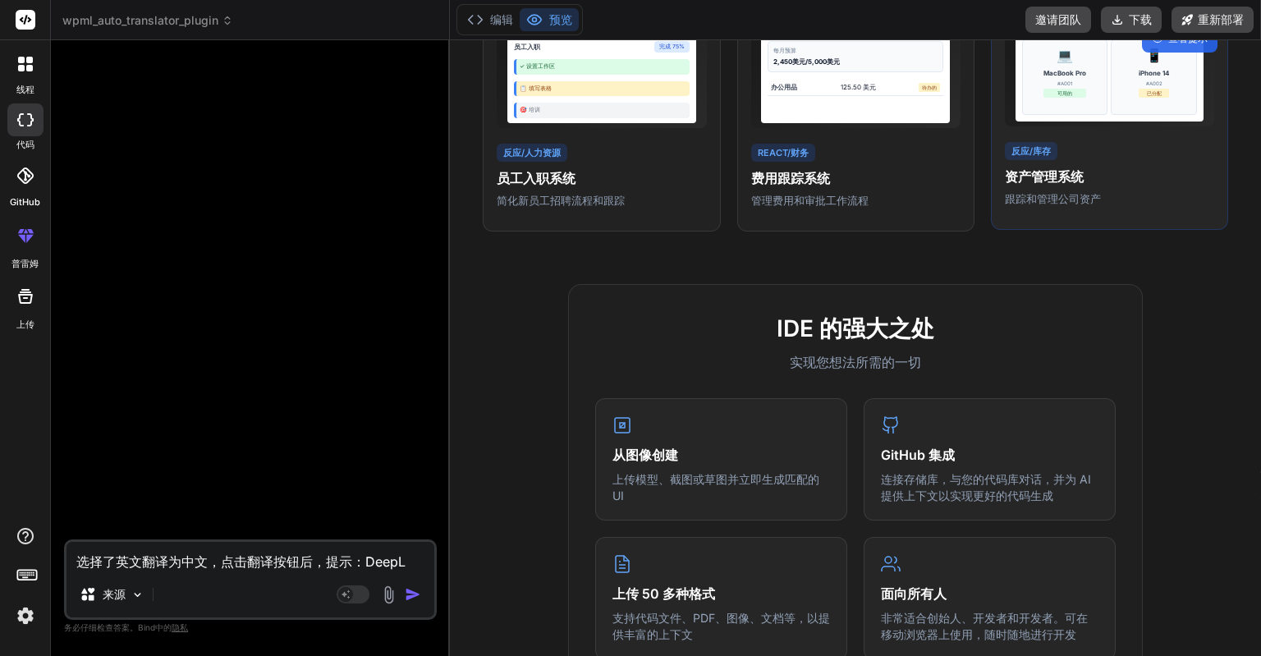
scroll to position [246, 0]
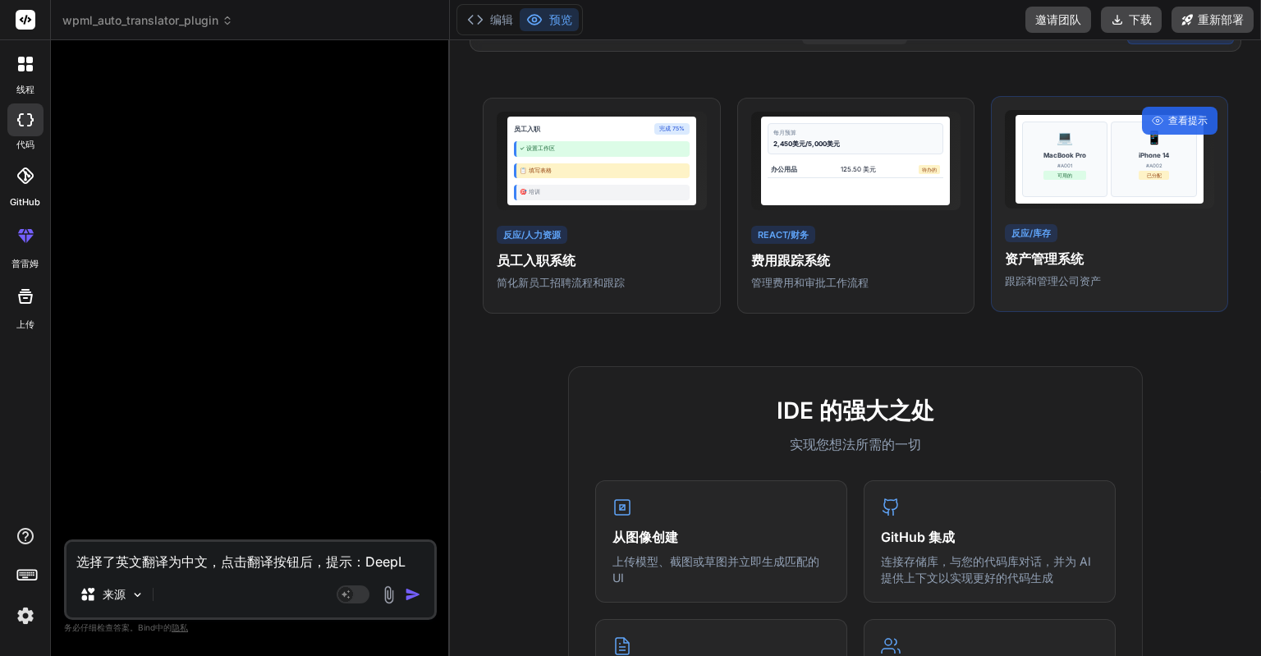
click at [1032, 282] on div "反应/库存 资产管理系统 跟踪和管理公司资产" at bounding box center [1109, 255] width 209 height 67
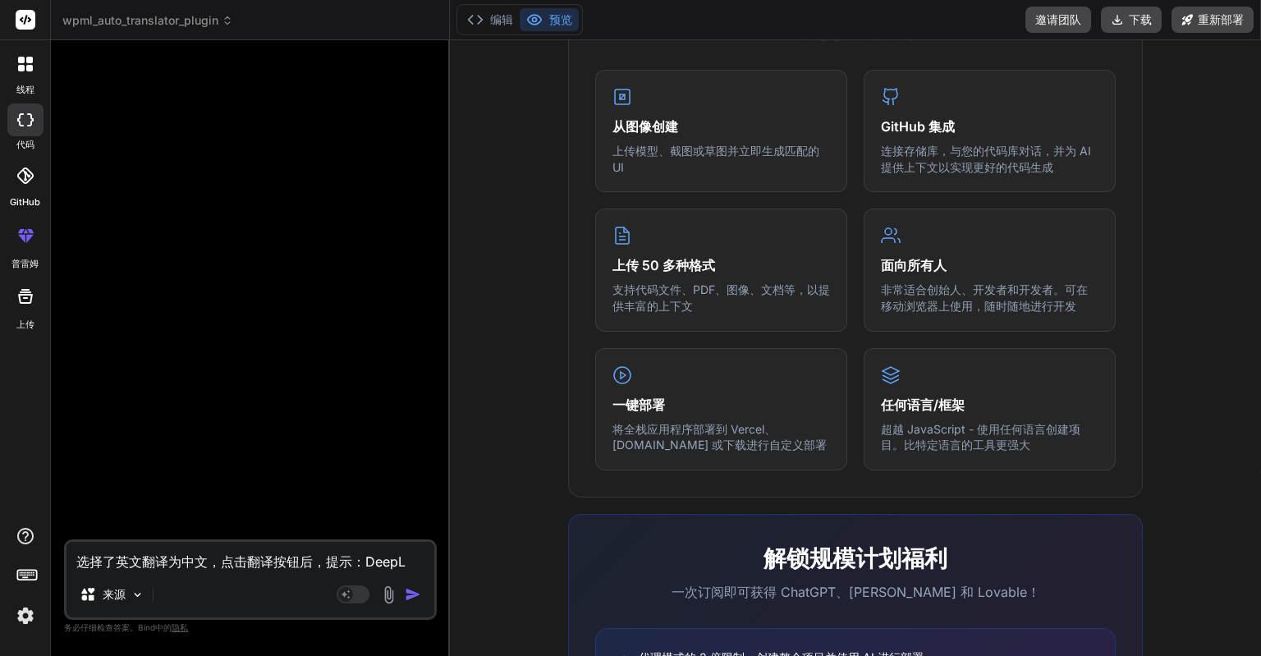
scroll to position [877, 0]
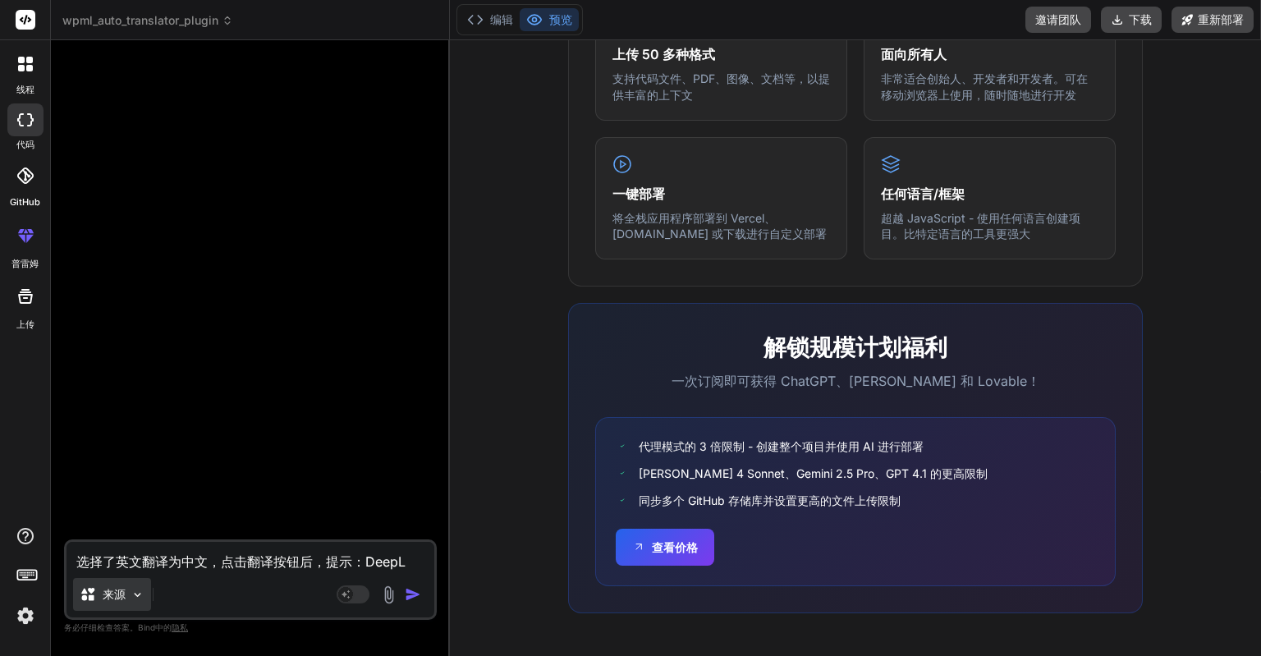
click at [135, 593] on img at bounding box center [138, 595] width 14 height 14
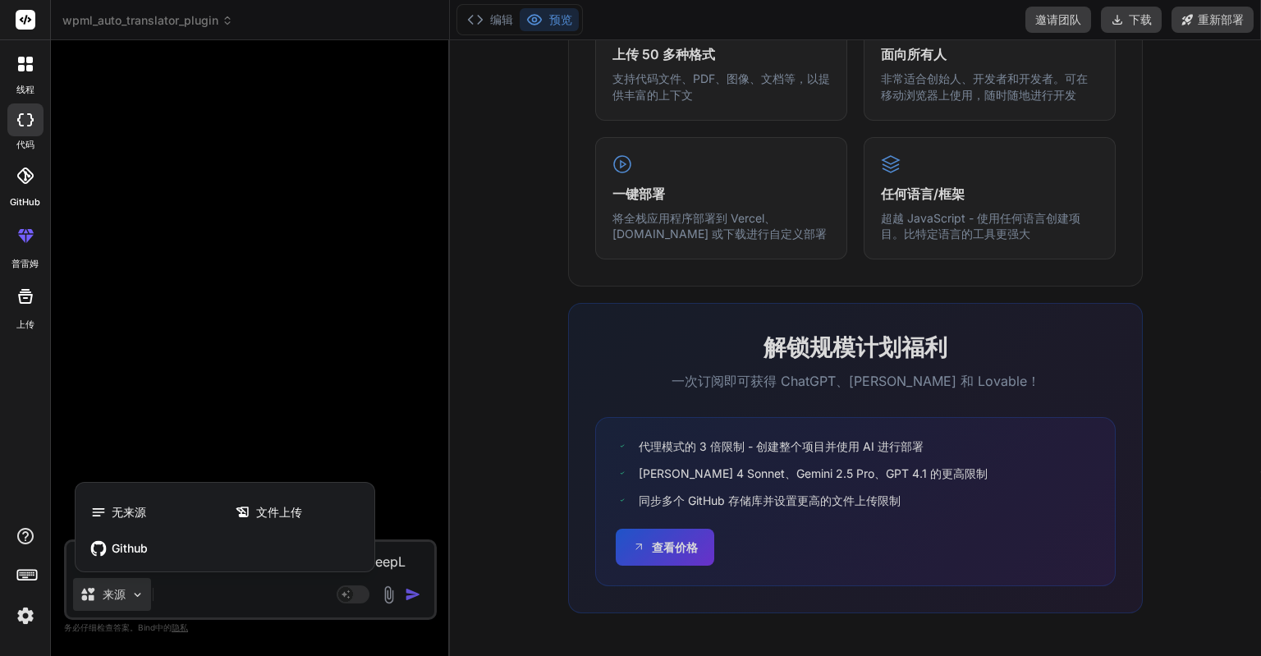
click at [135, 593] on div at bounding box center [630, 328] width 1261 height 656
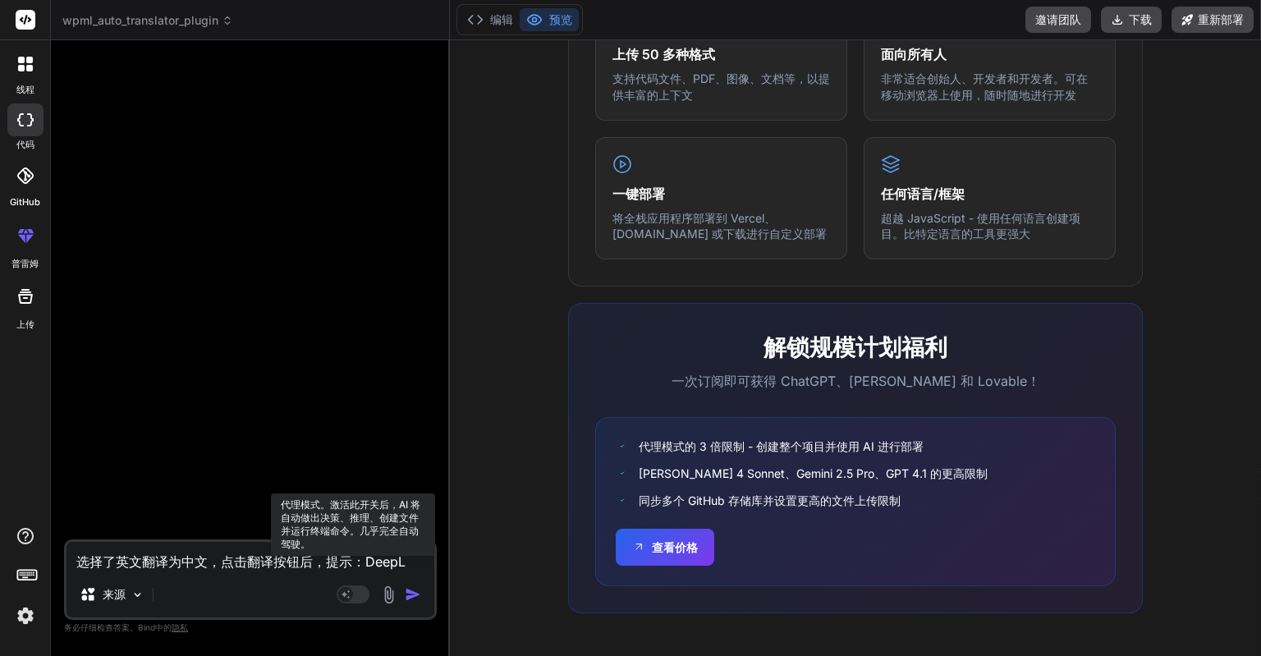
click at [352, 594] on rect at bounding box center [345, 594] width 15 height 15
click at [352, 594] on rect at bounding box center [353, 594] width 33 height 18
click at [352, 594] on rect at bounding box center [345, 594] width 15 height 15
click at [352, 594] on rect at bounding box center [353, 594] width 33 height 18
click at [211, 488] on div at bounding box center [251, 296] width 369 height 486
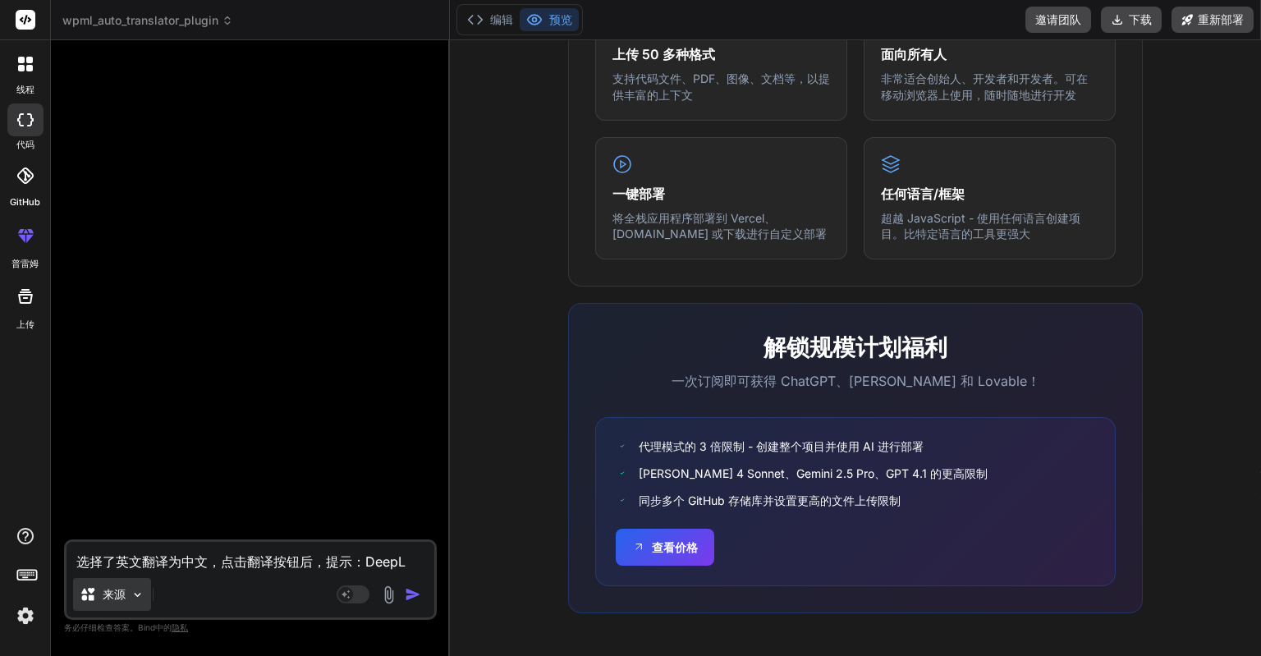
click at [131, 600] on img at bounding box center [138, 595] width 14 height 14
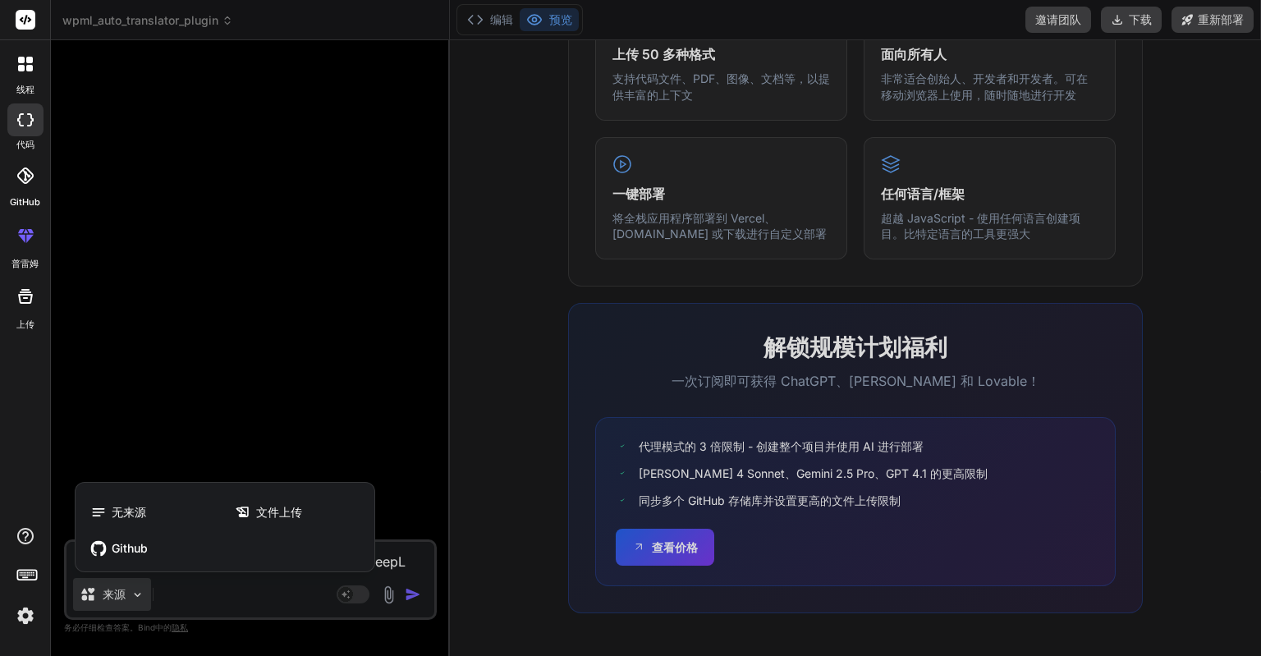
click at [164, 461] on div at bounding box center [630, 328] width 1261 height 656
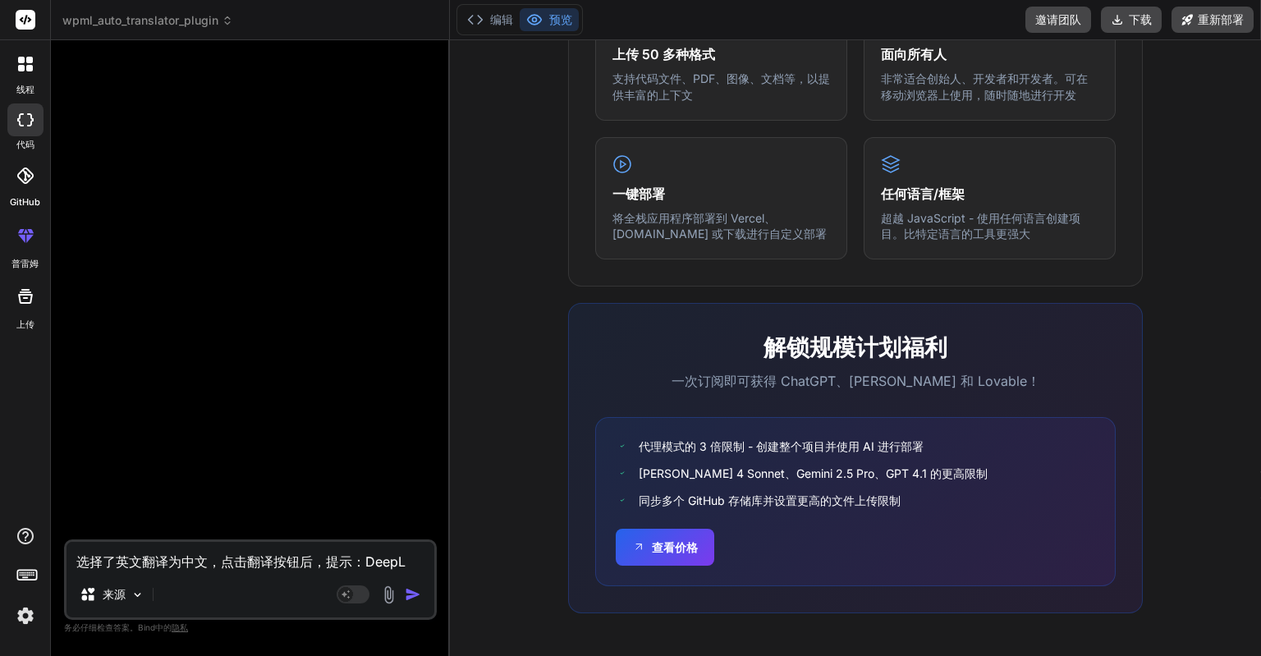
click at [31, 298] on icon at bounding box center [25, 296] width 15 height 15
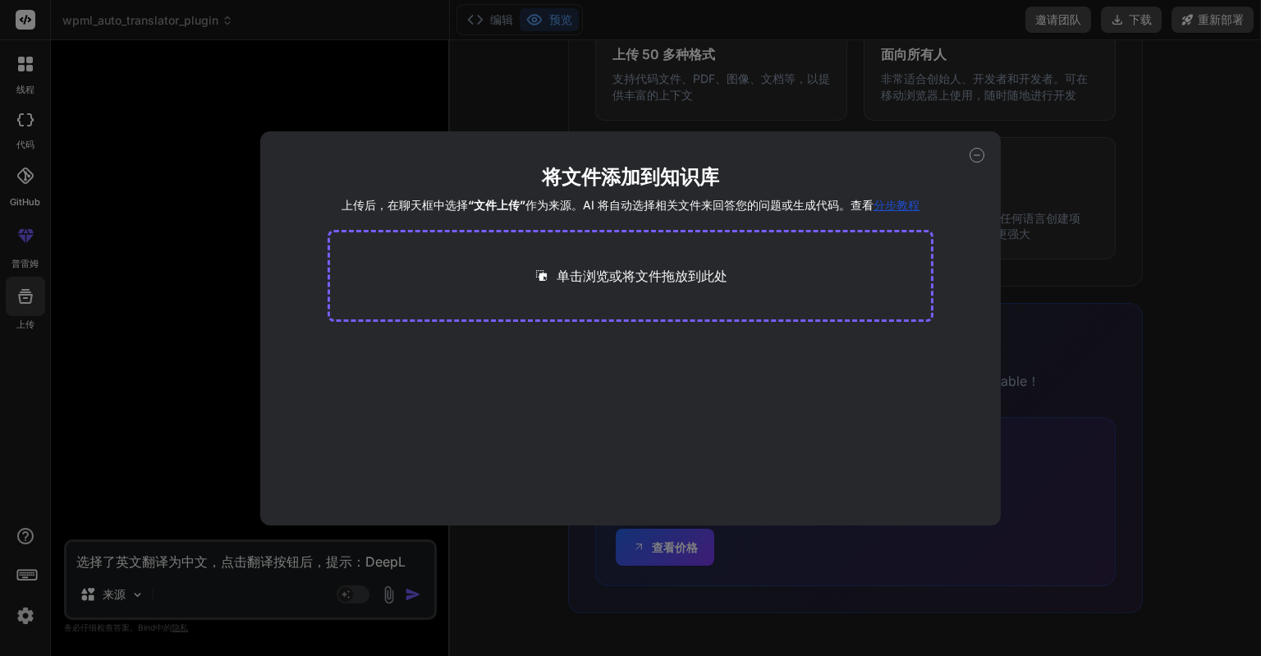
click at [891, 203] on font "分步教程" at bounding box center [896, 205] width 46 height 14
click at [884, 204] on font "分步教程" at bounding box center [896, 205] width 46 height 14
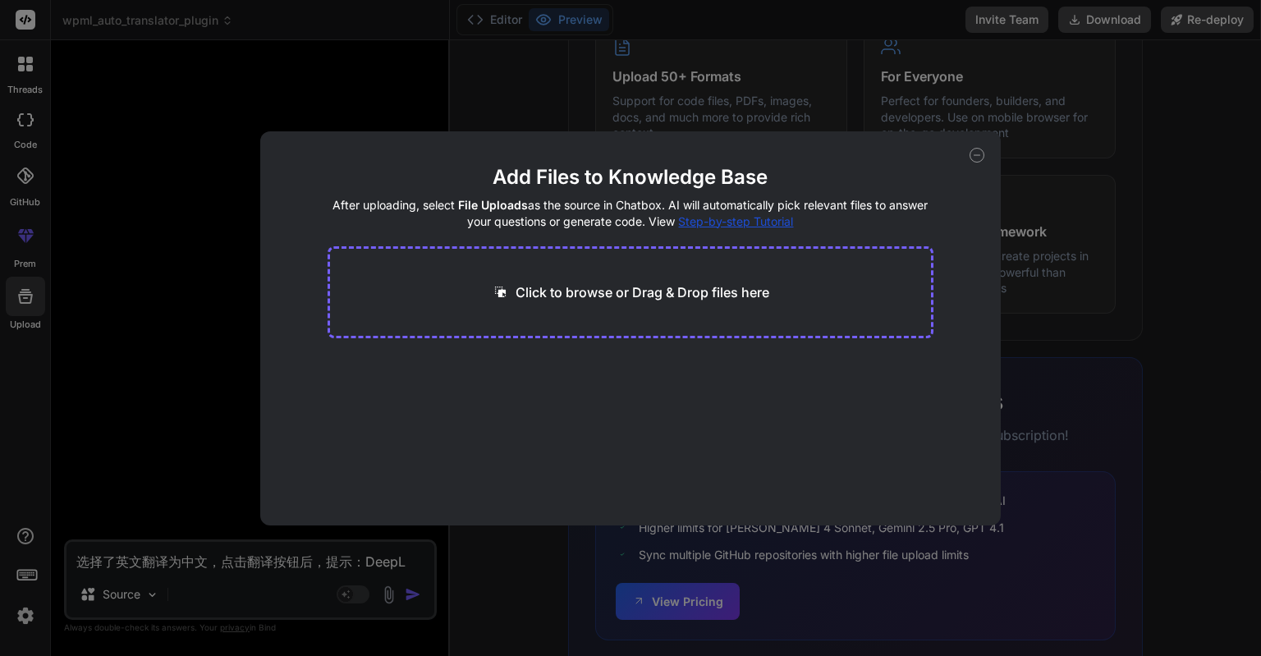
scroll to position [907, 0]
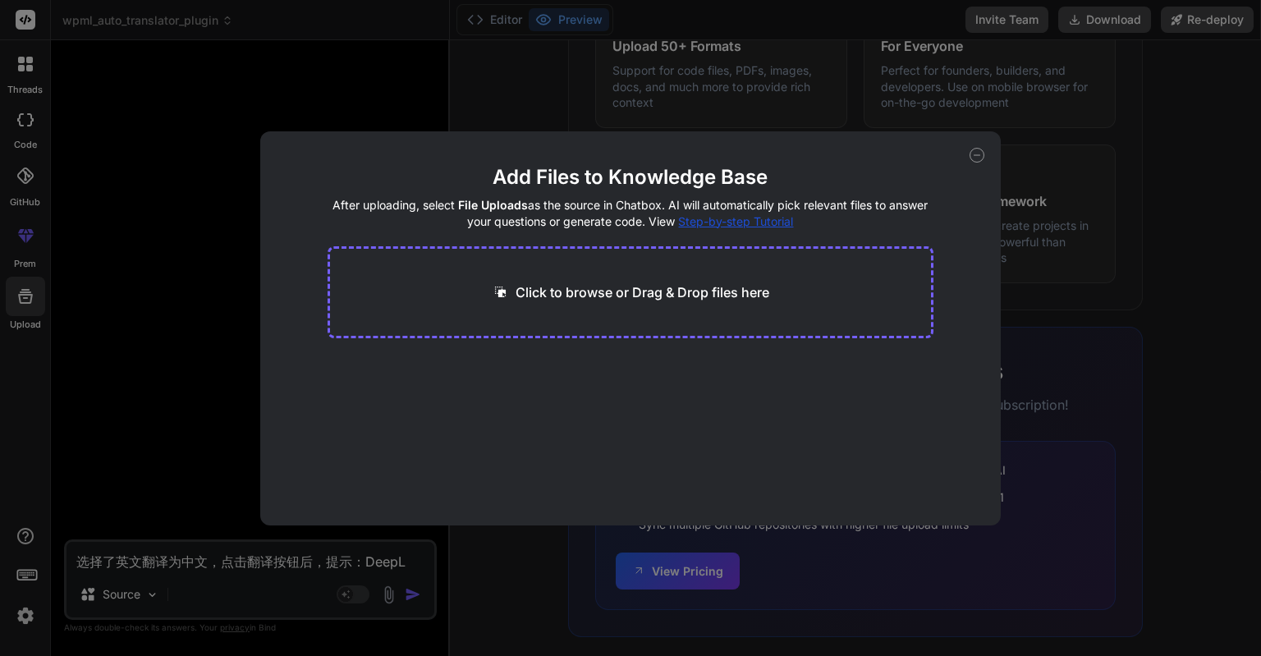
click at [732, 222] on span "Step-by-step Tutorial" at bounding box center [735, 221] width 115 height 14
click at [985, 153] on div "Add Files to Knowledge Base After uploading, select File Uploads as the source …" at bounding box center [630, 328] width 740 height 394
click at [978, 153] on icon at bounding box center [976, 155] width 15 height 15
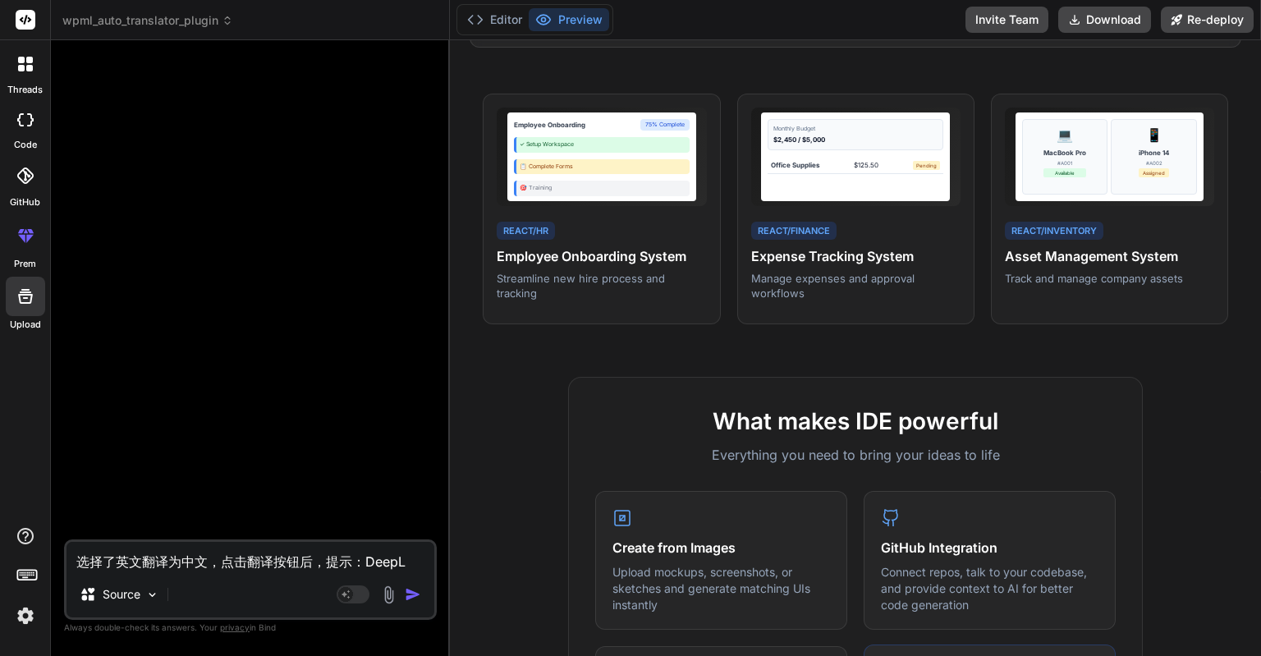
scroll to position [0, 0]
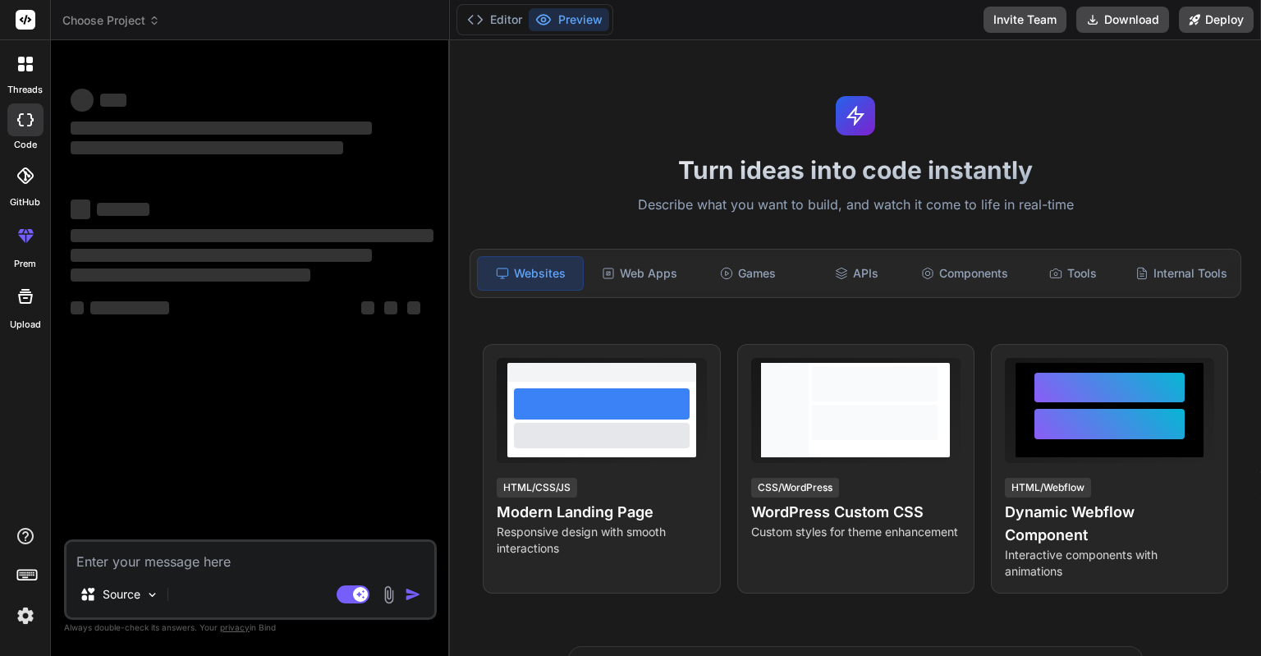
type textarea "x"
